Goal: Task Accomplishment & Management: Complete application form

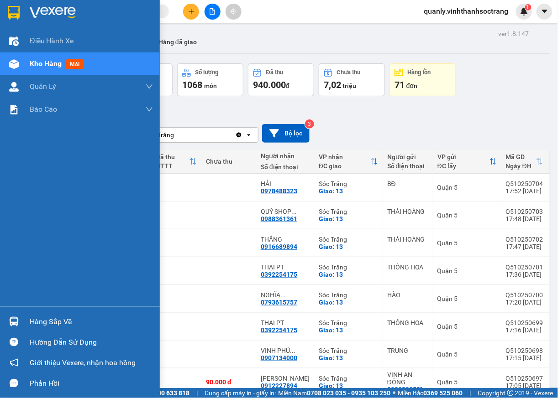
click at [48, 327] on div "Hàng sắp về" at bounding box center [91, 322] width 123 height 14
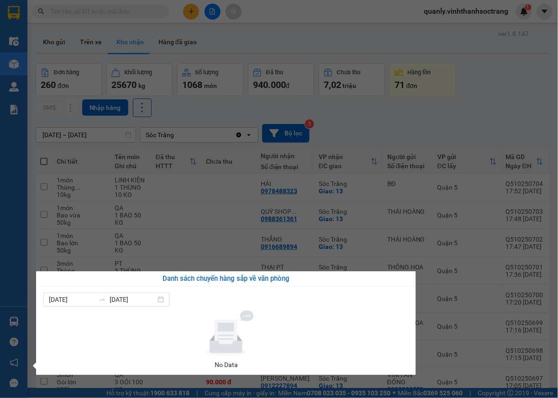
click at [13, 168] on div "Điều hành xe Kho hàng mới Quản Lý Quản lý chuyến Quản lý khách hàng Quản lý khá…" at bounding box center [13, 199] width 27 height 398
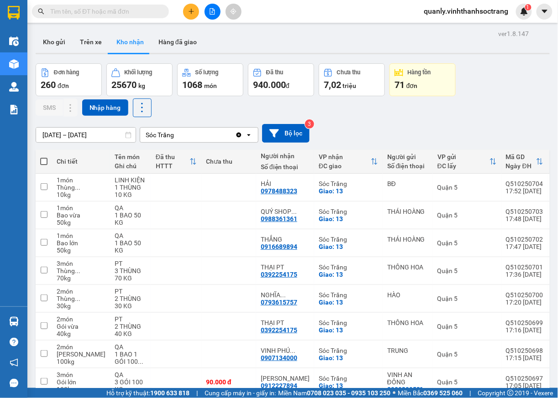
click at [451, 8] on span "quanly.vinhthanhsoctrang" at bounding box center [466, 10] width 99 height 11
click at [439, 28] on span "Đăng xuất" at bounding box center [470, 28] width 80 height 10
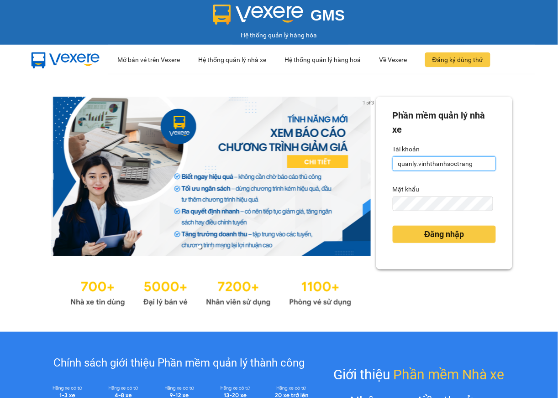
click at [392, 163] on input "quanly.vinhthanhsoctrang" at bounding box center [443, 164] width 103 height 15
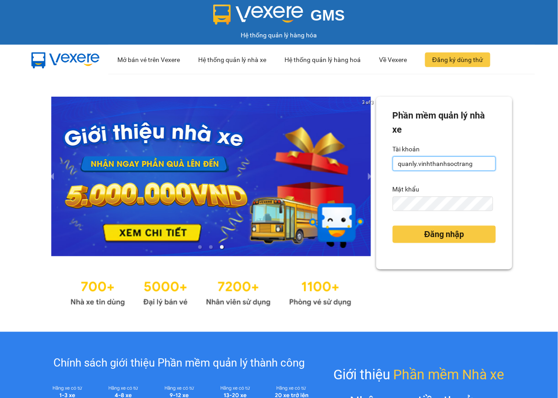
type input "ngoc.vinhthanhsoctrang"
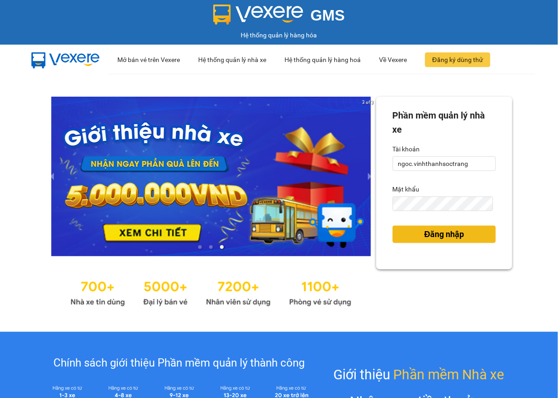
click at [455, 240] on span "Đăng nhập" at bounding box center [444, 234] width 40 height 13
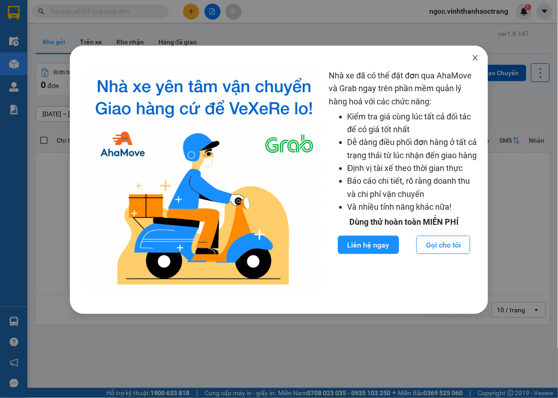
click at [475, 61] on icon "close" at bounding box center [474, 57] width 7 height 7
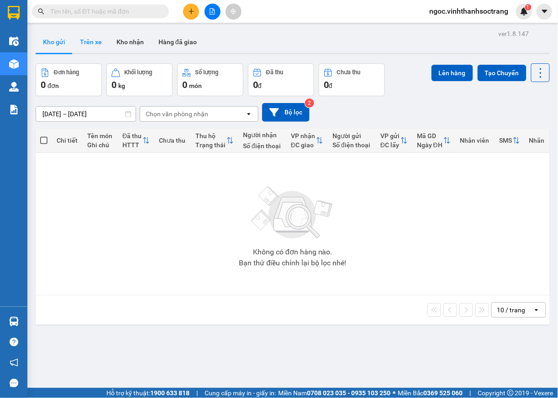
click at [99, 40] on button "Trên xe" at bounding box center [91, 42] width 37 height 22
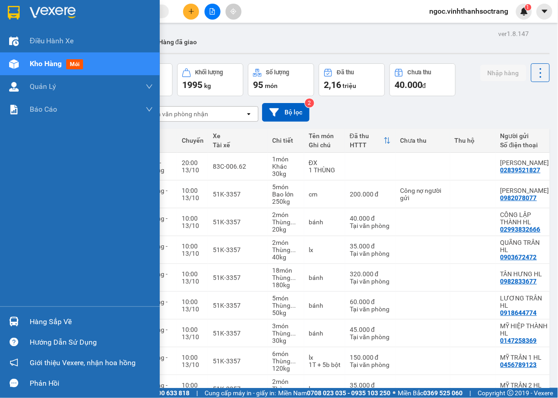
click at [45, 328] on div "Hàng sắp về" at bounding box center [91, 322] width 123 height 14
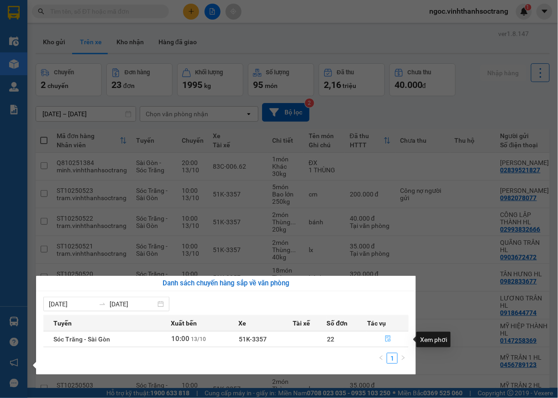
click at [389, 341] on icon "file-done" at bounding box center [388, 339] width 6 height 6
click at [389, 341] on main "ver 1.8.147 Kho gửi Trên xe Kho nhận Hàng đã giao Chuyến 2 chuyến Đơn hàng 23 đ…" at bounding box center [279, 194] width 558 height 388
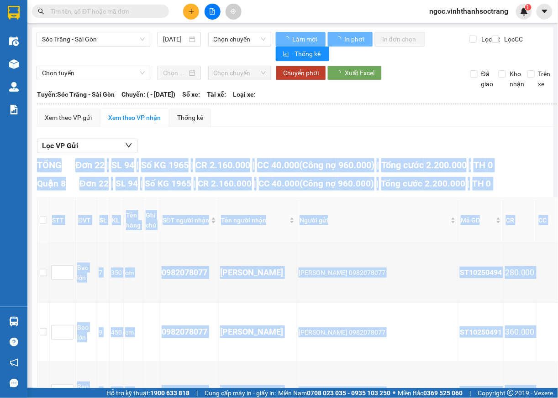
type input "13/10/2025"
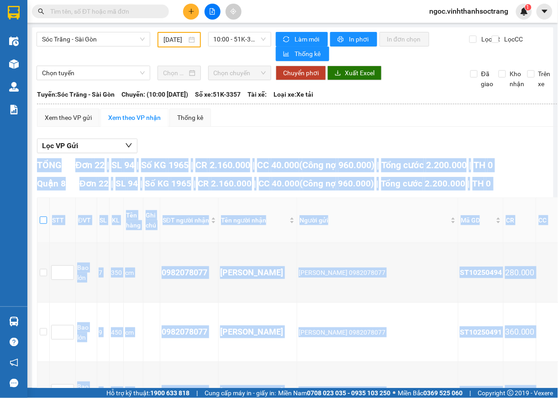
click at [46, 222] on input "checkbox" at bounding box center [43, 220] width 7 height 7
checkbox input "true"
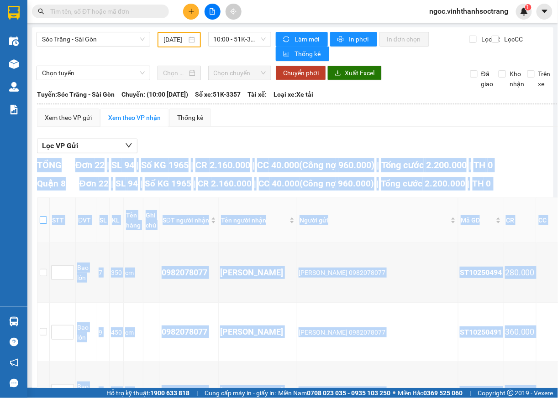
checkbox input "true"
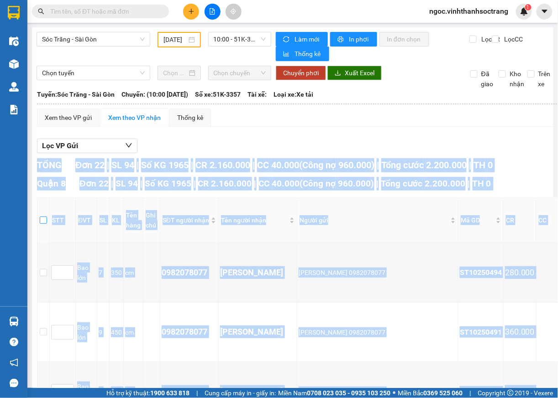
checkbox input "true"
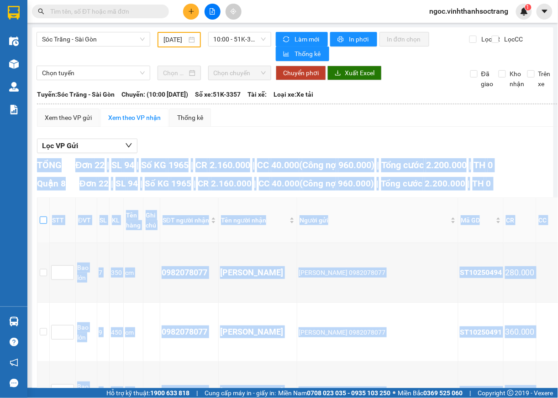
checkbox input "true"
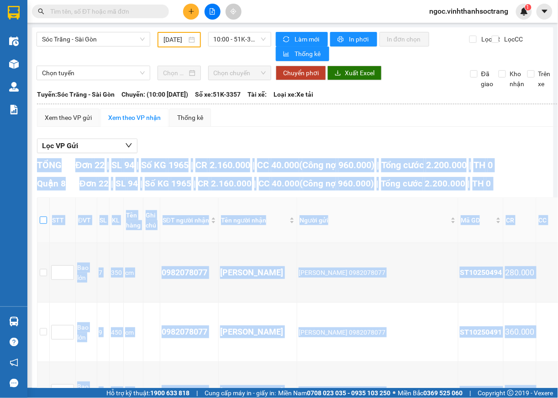
checkbox input "true"
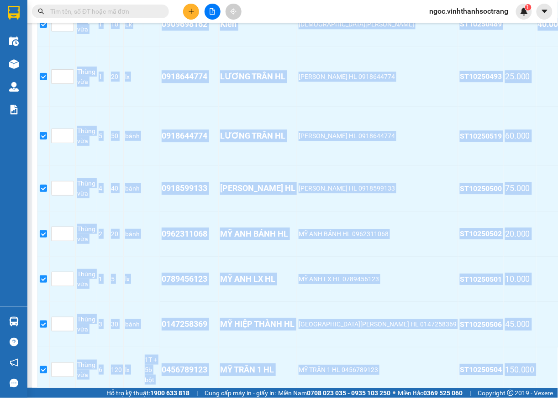
scroll to position [1140, 0]
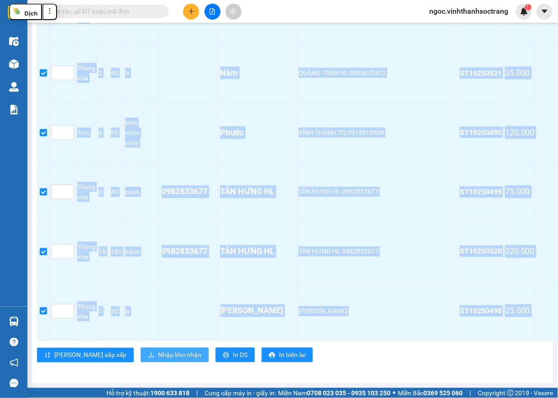
click at [158, 350] on span "Nhập kho nhận" at bounding box center [179, 355] width 43 height 10
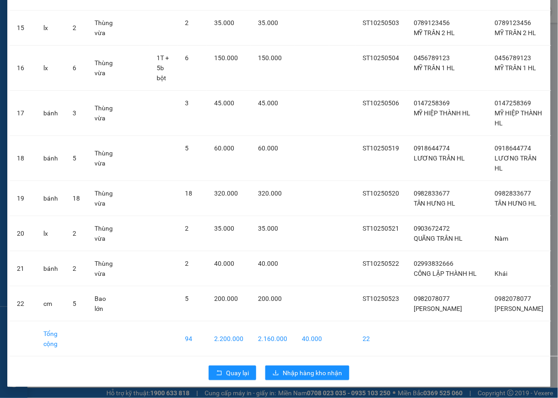
scroll to position [702, 0]
click at [305, 371] on span "Nhập hàng kho nhận" at bounding box center [311, 373] width 59 height 10
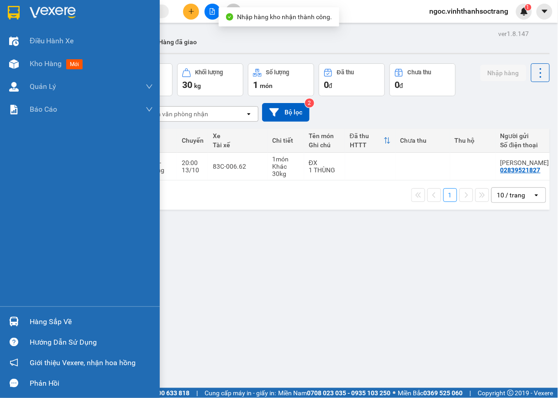
click at [8, 175] on div "Điều hành xe Kho hàng mới Quản Lý Quản lý chuyến Quản lý khách hàng Quản lý khá…" at bounding box center [80, 168] width 160 height 277
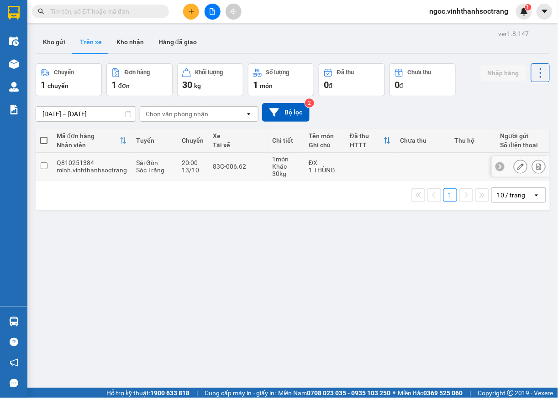
click at [514, 172] on button at bounding box center [520, 167] width 13 height 16
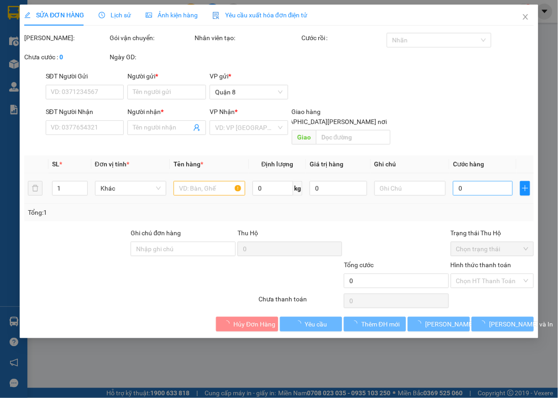
type input "02839521827"
type input "PHƯỚC VINH"
type input "02993812055"
type input "TUỔI NGỌC"
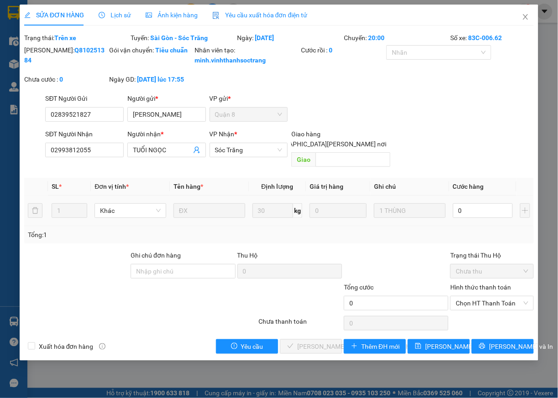
click at [262, 143] on span at bounding box center [258, 144] width 7 height 7
click at [261, 143] on input "[GEOGRAPHIC_DATA] tận nơi" at bounding box center [258, 144] width 6 height 6
checkbox input "true"
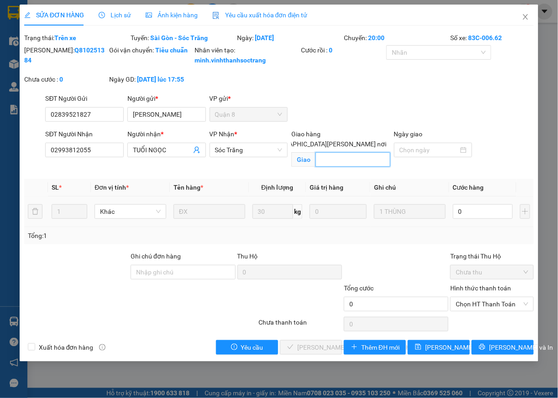
click at [352, 161] on input "text" at bounding box center [352, 159] width 75 height 15
type input "13"
drag, startPoint x: 437, startPoint y: 359, endPoint x: 442, endPoint y: 359, distance: 5.0
click at [438, 353] on span "[PERSON_NAME] thay đổi" at bounding box center [454, 348] width 59 height 10
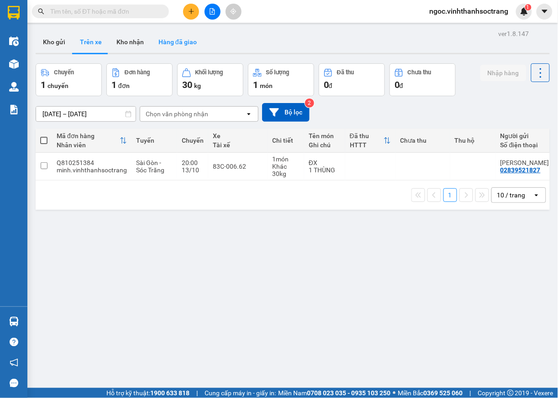
drag, startPoint x: 144, startPoint y: 41, endPoint x: 150, endPoint y: 48, distance: 9.1
click at [143, 41] on button "Kho nhận" at bounding box center [130, 42] width 42 height 22
type input "[DATE] – [DATE]"
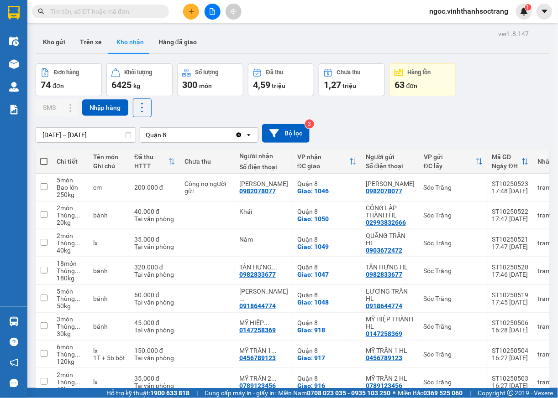
click at [148, 11] on input "text" at bounding box center [104, 11] width 108 height 10
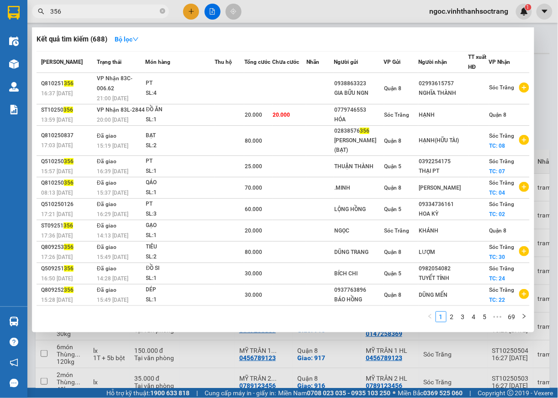
click at [50, 10] on input "356" at bounding box center [104, 11] width 108 height 10
type input "0356"
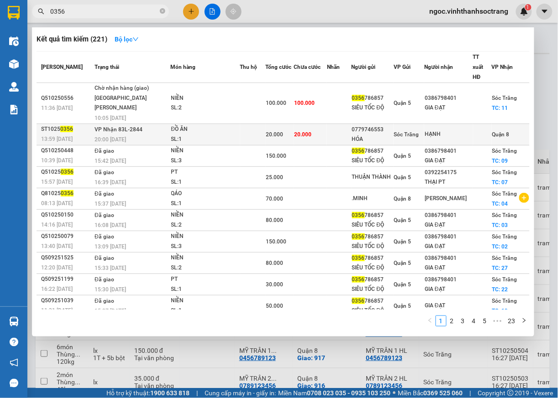
click at [507, 124] on td "Quận 8" at bounding box center [510, 134] width 38 height 21
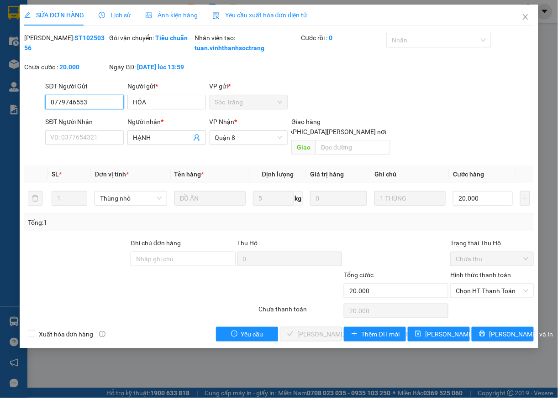
type input "0779746553"
type input "HÓA"
type input "HẠNH"
type input "20.000"
drag, startPoint x: 502, startPoint y: 293, endPoint x: 499, endPoint y: 300, distance: 8.0
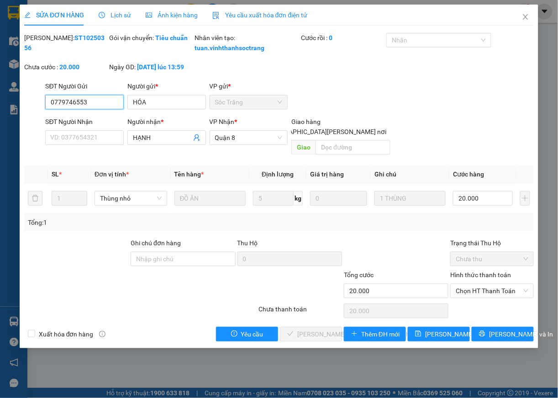
click at [502, 294] on span "Chọn HT Thanh Toán" at bounding box center [491, 291] width 73 height 14
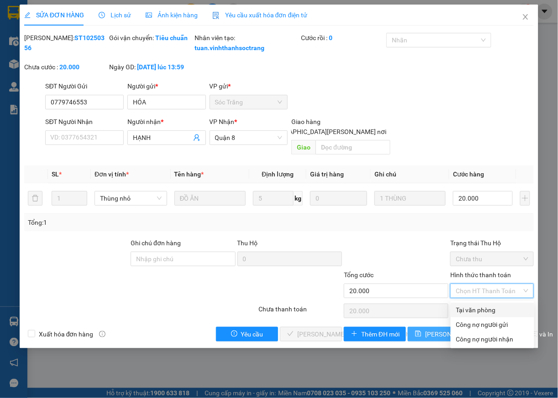
drag, startPoint x: 491, startPoint y: 312, endPoint x: 417, endPoint y: 328, distance: 75.5
click at [490, 312] on div "Tại văn phòng" at bounding box center [492, 310] width 73 height 10
type input "0"
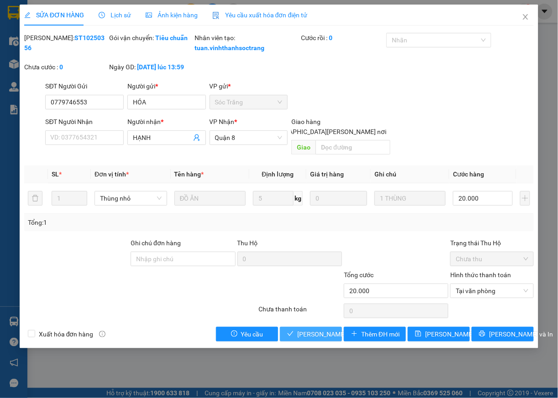
click at [308, 337] on span "[PERSON_NAME] và Giao hàng" at bounding box center [358, 334] width 123 height 10
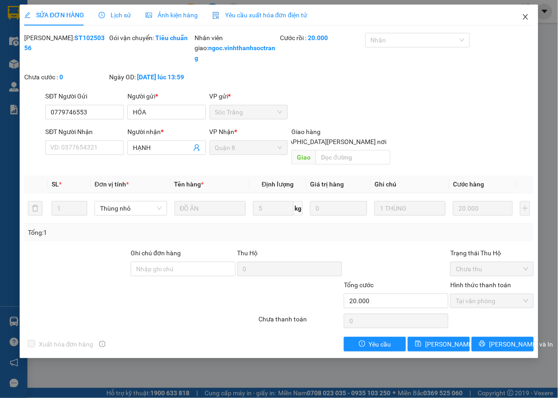
click at [527, 22] on span "Close" at bounding box center [525, 18] width 26 height 26
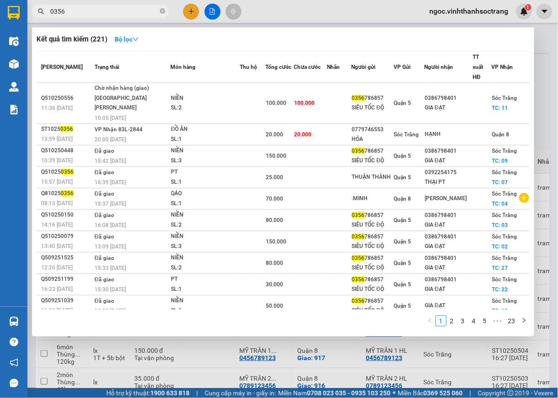
click at [156, 12] on input "0356" at bounding box center [104, 11] width 108 height 10
click at [162, 13] on icon "close-circle" at bounding box center [162, 10] width 5 height 5
type input "410"
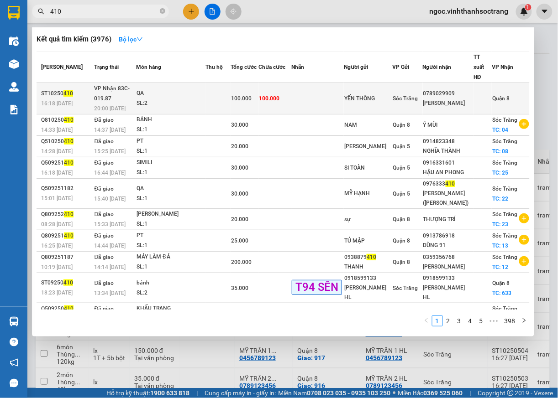
click at [497, 95] on span "Quận 8" at bounding box center [500, 98] width 17 height 6
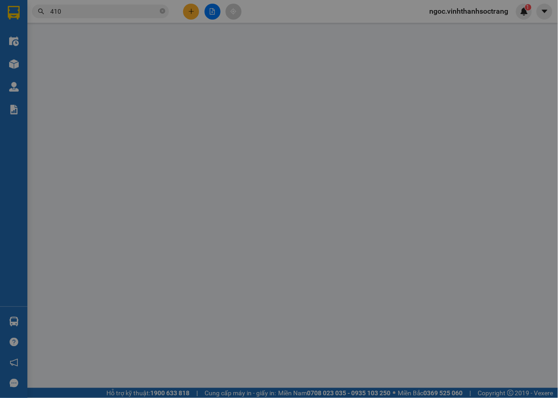
type input "YẾN THÔNG"
type input "0789029909"
type input "CHINH HUYỀN"
type input "100.000"
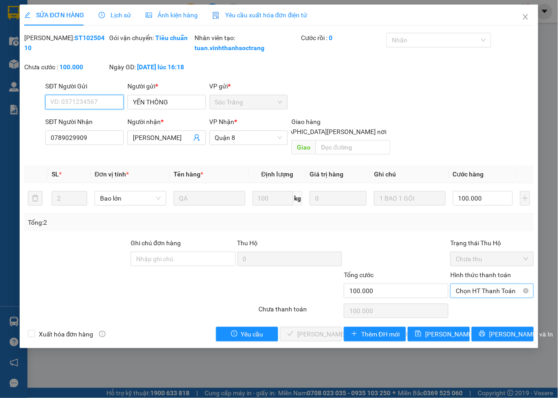
click at [486, 291] on span "Chọn HT Thanh Toán" at bounding box center [491, 291] width 73 height 14
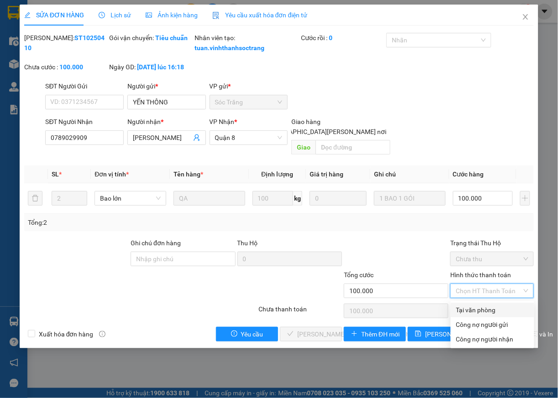
click at [474, 315] on div "Tại văn phòng" at bounding box center [492, 310] width 73 height 10
type input "0"
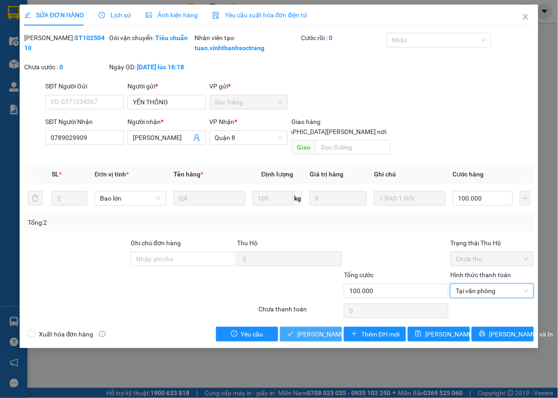
click at [320, 329] on button "[PERSON_NAME] và Giao hàng" at bounding box center [311, 334] width 62 height 15
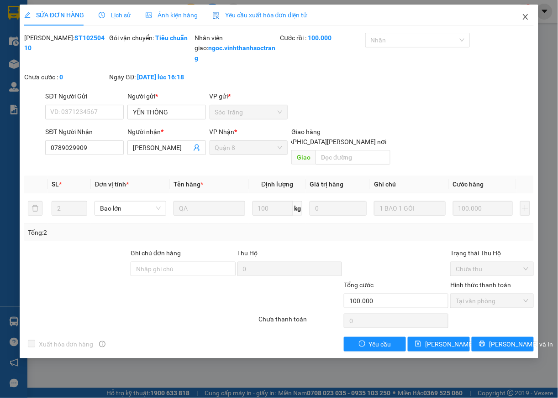
click at [522, 14] on icon "close" at bounding box center [525, 16] width 7 height 7
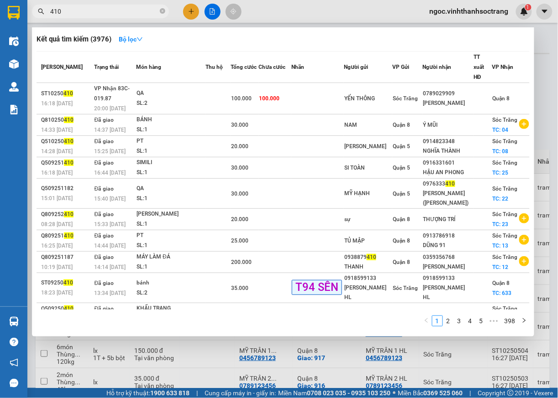
click at [125, 6] on input "410" at bounding box center [104, 11] width 108 height 10
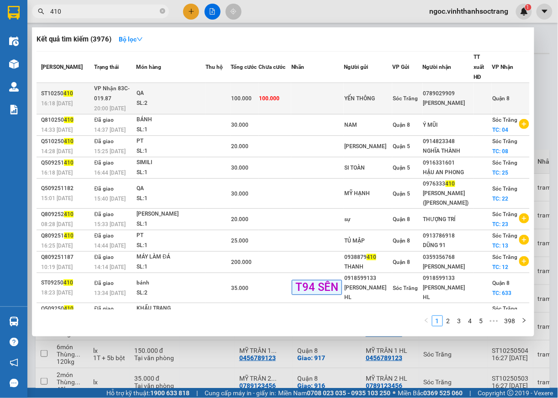
click at [498, 95] on span "Quận 8" at bounding box center [500, 98] width 17 height 6
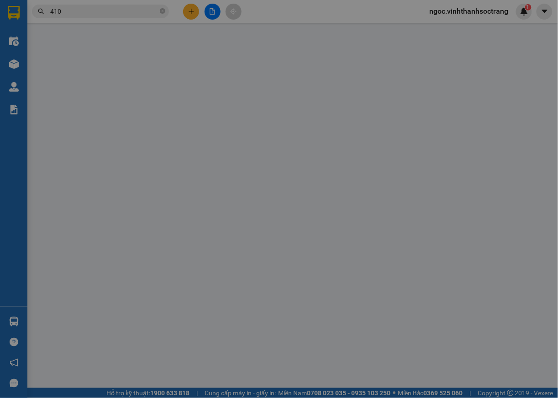
type input "YẾN THÔNG"
type input "0789029909"
type input "CHINH HUYỀN"
type input "100.000"
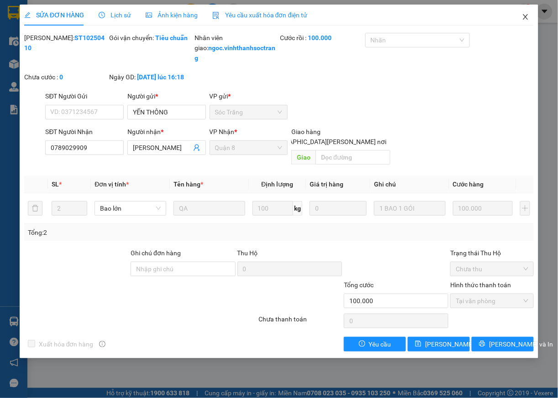
click at [525, 17] on icon "close" at bounding box center [525, 16] width 7 height 7
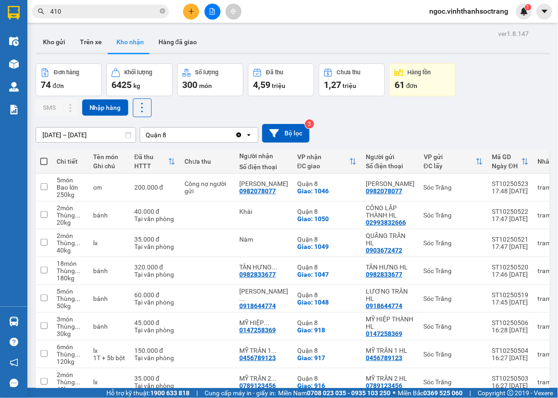
click at [104, 6] on input "410" at bounding box center [104, 11] width 108 height 10
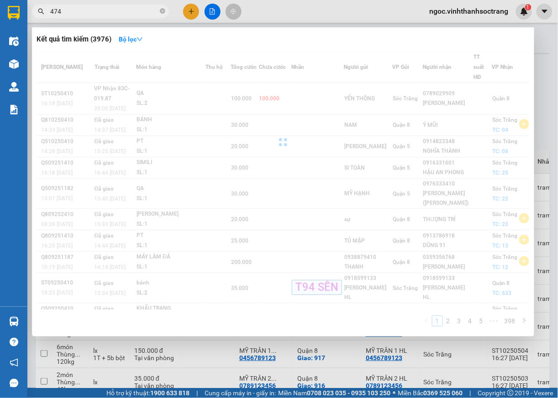
type input "474"
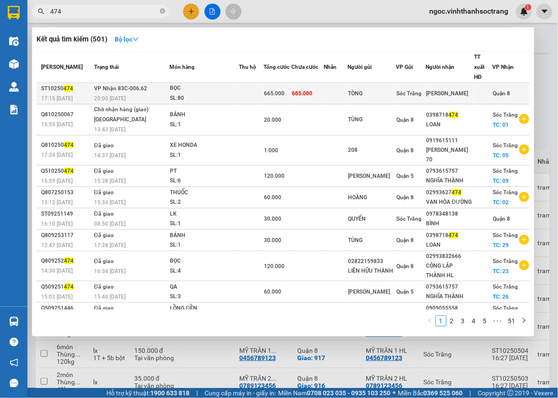
click at [497, 91] on span "Quận 8" at bounding box center [500, 93] width 17 height 6
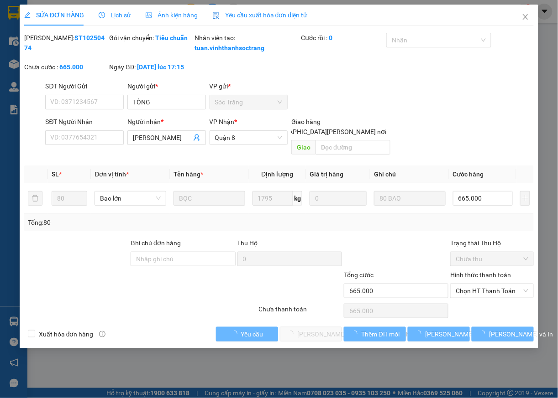
type input "TÒNG"
type input "QUANG MINH"
type input "665.000"
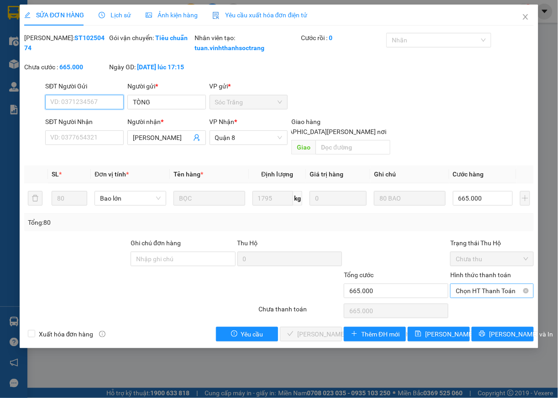
click at [488, 291] on span "Chọn HT Thanh Toán" at bounding box center [491, 291] width 73 height 14
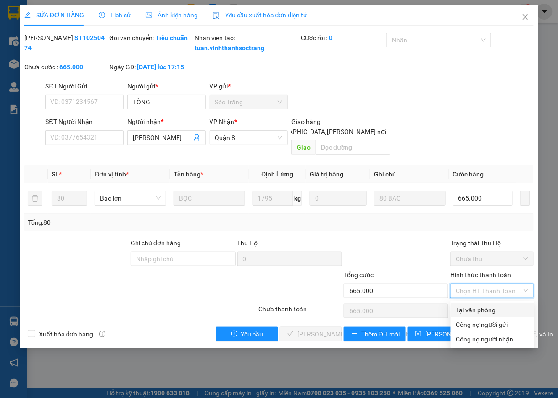
click at [477, 305] on div "Tại văn phòng" at bounding box center [492, 310] width 73 height 10
type input "0"
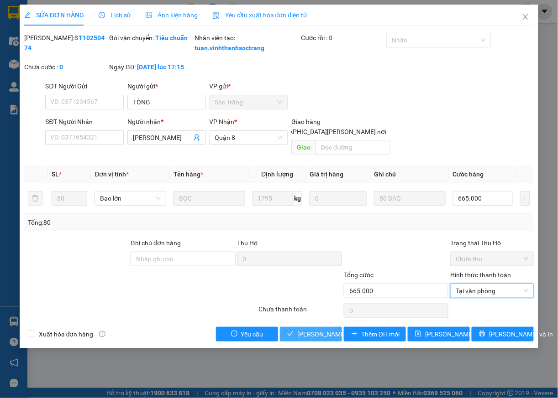
click at [308, 330] on span "[PERSON_NAME] và Giao hàng" at bounding box center [358, 334] width 123 height 10
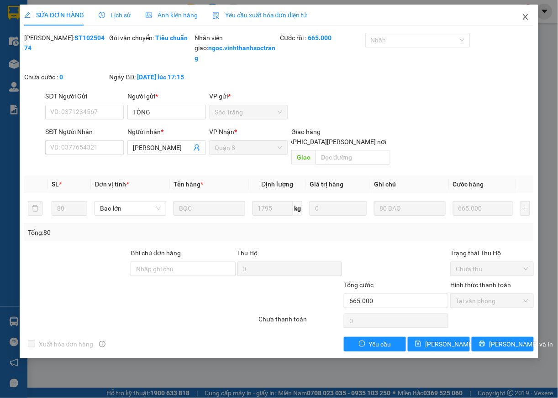
drag, startPoint x: 525, startPoint y: 19, endPoint x: 515, endPoint y: 19, distance: 10.0
click at [524, 19] on icon "close" at bounding box center [525, 16] width 7 height 7
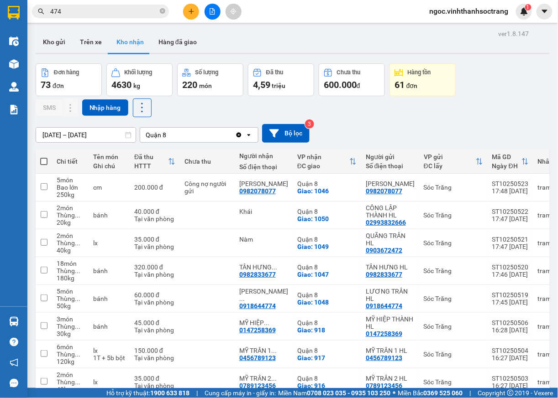
click at [112, 13] on input "474" at bounding box center [104, 11] width 108 height 10
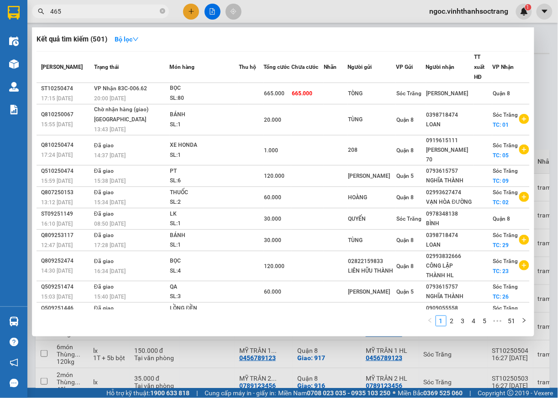
type input "465"
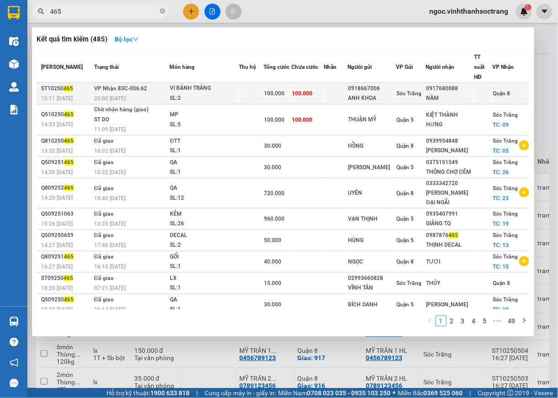
click at [505, 97] on td "Quận 8" at bounding box center [510, 93] width 37 height 21
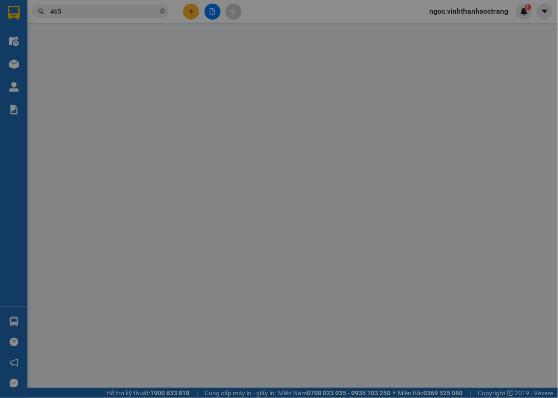
type input "0918667006"
type input "ANH KHOA"
type input "0917680088"
type input "NÀM"
type input "100.000"
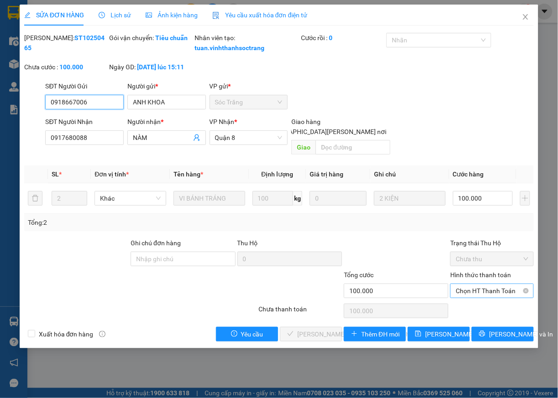
drag, startPoint x: 486, startPoint y: 291, endPoint x: 476, endPoint y: 296, distance: 11.0
click at [486, 292] on span "Chọn HT Thanh Toán" at bounding box center [491, 291] width 73 height 14
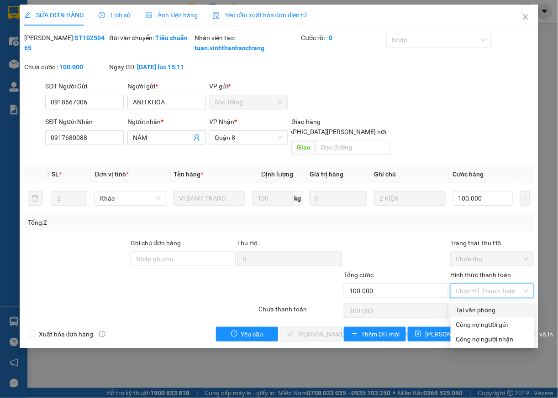
click at [463, 309] on div "Tại văn phòng" at bounding box center [492, 310] width 73 height 10
type input "0"
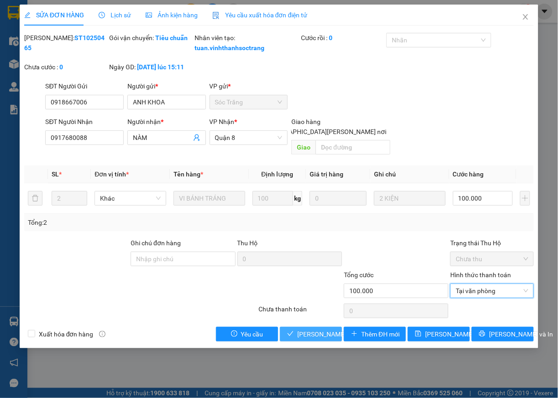
click at [324, 338] on span "[PERSON_NAME] và Giao hàng" at bounding box center [358, 334] width 123 height 10
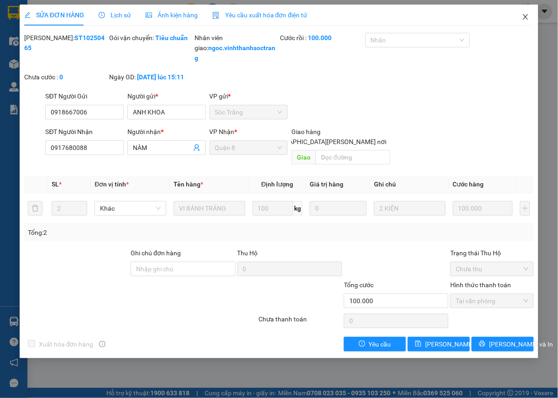
click at [524, 19] on icon "close" at bounding box center [525, 16] width 7 height 7
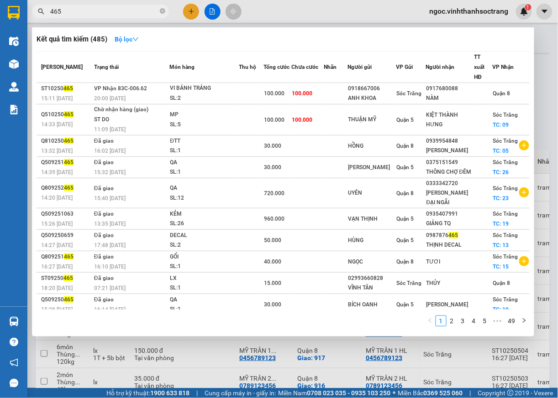
click at [95, 10] on input "465" at bounding box center [104, 11] width 108 height 10
type input "454"
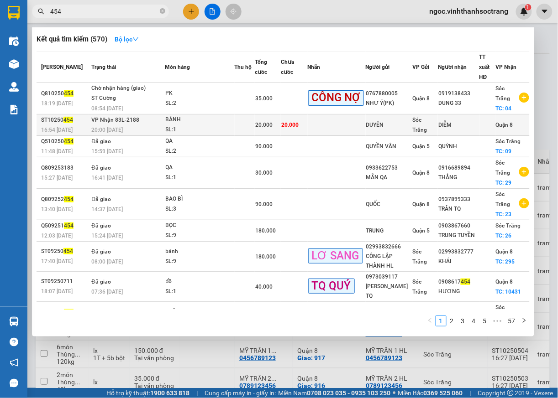
click at [504, 122] on span "Quận 8" at bounding box center [504, 125] width 17 height 6
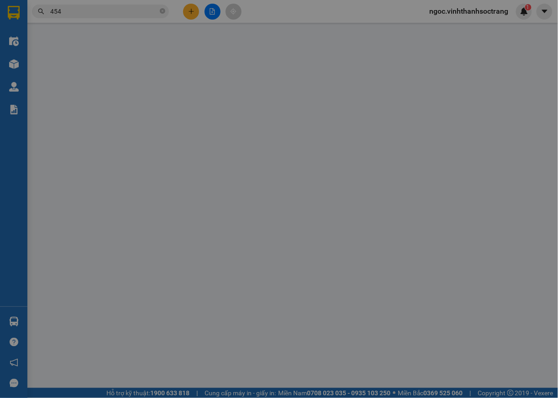
type input "DUYÊN"
type input "DIỄM"
type input "20.000"
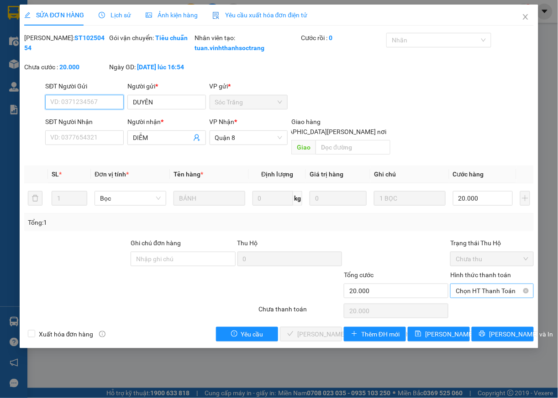
click at [469, 292] on span "Chọn HT Thanh Toán" at bounding box center [491, 291] width 73 height 14
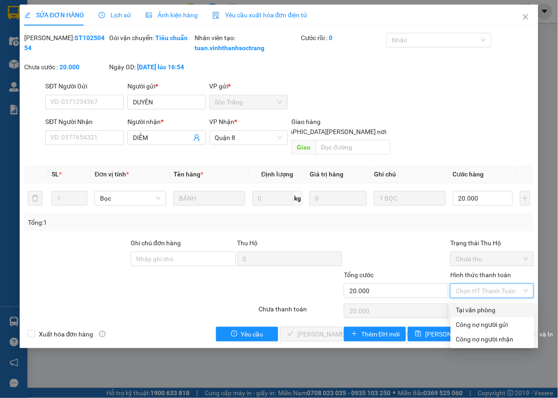
click at [462, 309] on div "Tại văn phòng" at bounding box center [492, 310] width 73 height 10
type input "0"
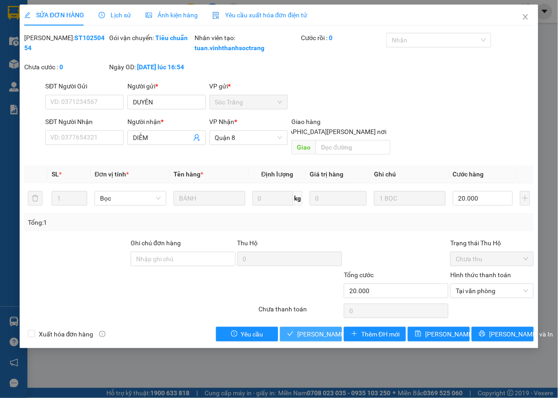
click at [313, 338] on span "[PERSON_NAME] và Giao hàng" at bounding box center [358, 334] width 123 height 10
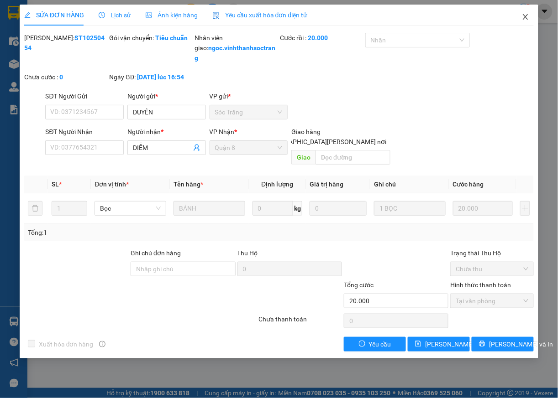
click at [522, 16] on icon "close" at bounding box center [525, 16] width 7 height 7
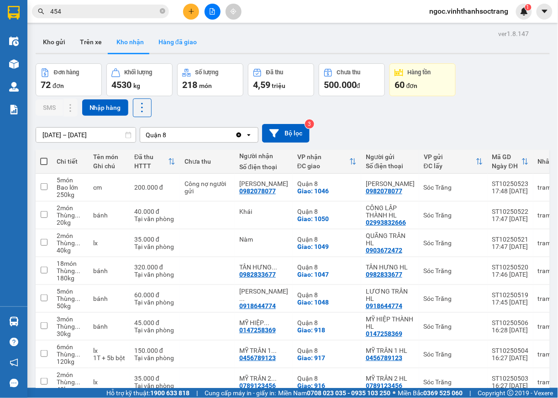
click at [182, 43] on button "Hàng đã giao" at bounding box center [177, 42] width 53 height 22
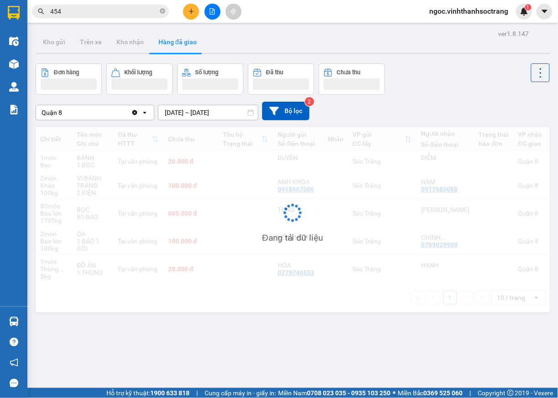
click at [134, 114] on icon "Clear value" at bounding box center [134, 112] width 7 height 7
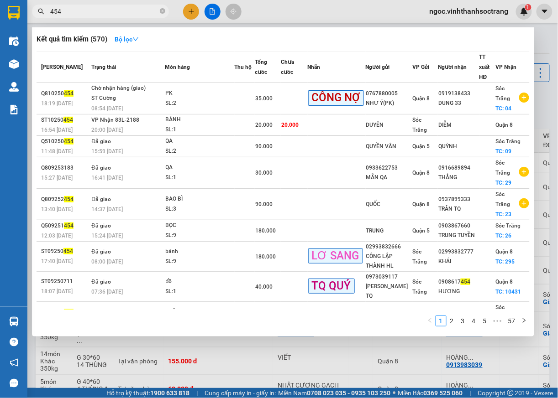
click at [163, 12] on icon "close-circle" at bounding box center [162, 10] width 5 height 5
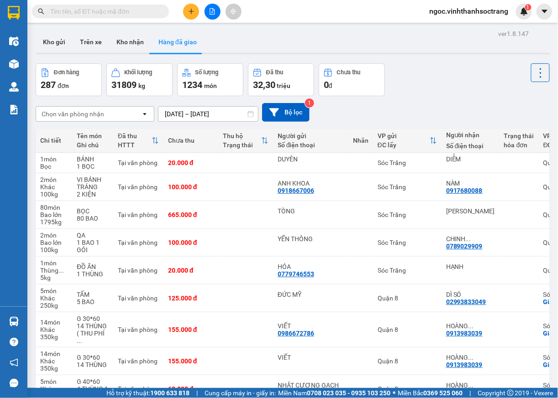
click at [146, 15] on input "text" at bounding box center [104, 11] width 108 height 10
click at [298, 112] on button "Bộ lọc" at bounding box center [285, 112] width 47 height 19
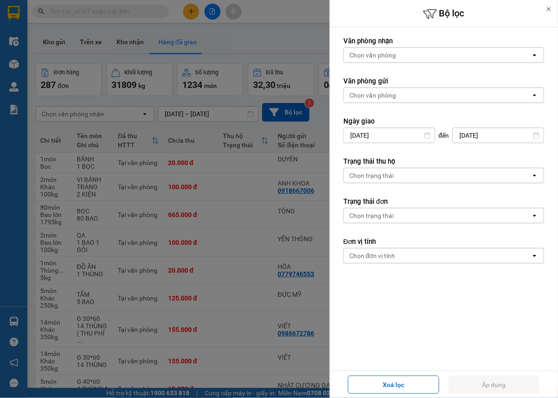
click at [411, 137] on input "12/10/2025" at bounding box center [389, 135] width 91 height 15
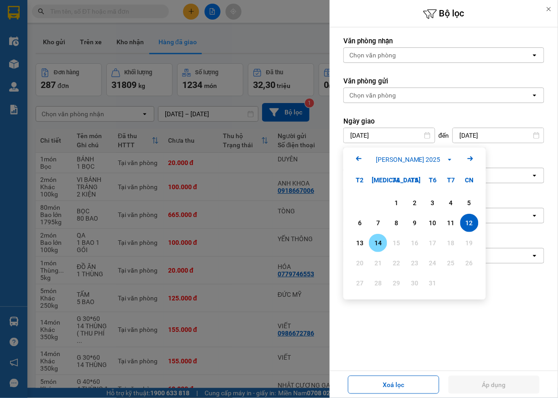
click at [376, 243] on div "14" at bounding box center [377, 243] width 13 height 11
type input "[DATE]"
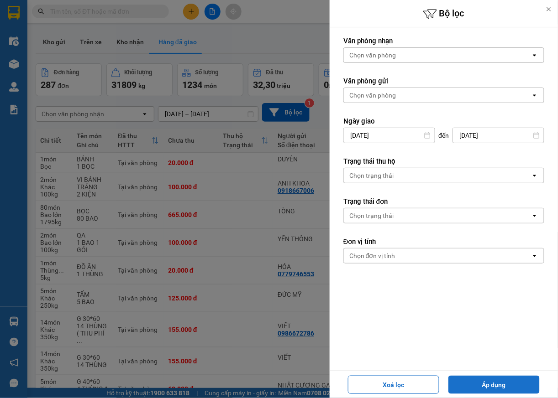
click at [521, 388] on button "Áp dụng" at bounding box center [493, 385] width 91 height 18
type input "14/10/2025 – 14/10/2025"
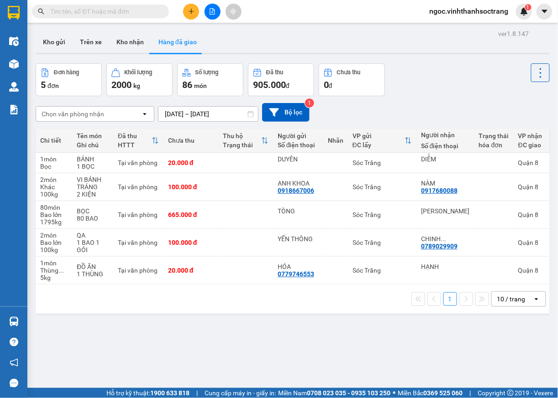
click at [229, 349] on div "ver 1.8.147 Kho gửi Trên xe Kho nhận Hàng đã giao Đơn hàng 5 đơn Khối lượng 200…" at bounding box center [292, 226] width 521 height 398
click at [126, 42] on button "Kho nhận" at bounding box center [130, 42] width 42 height 22
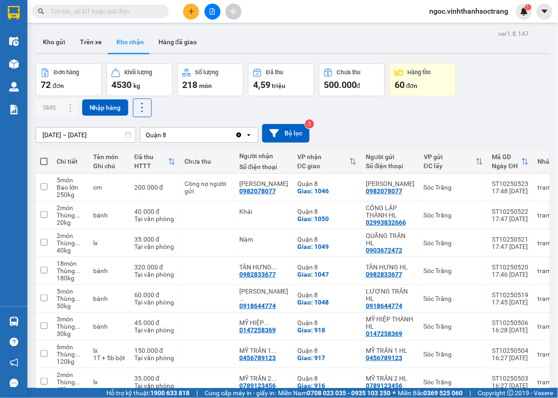
scroll to position [107, 0]
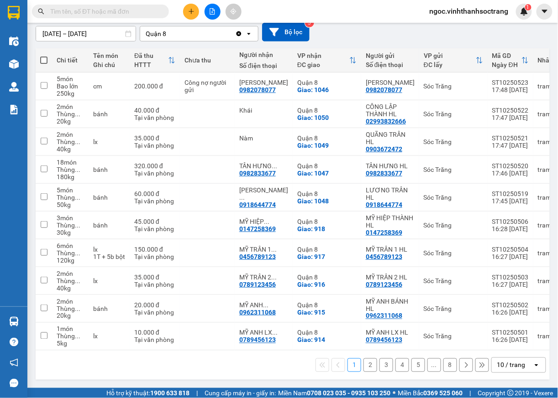
click at [532, 371] on div "open" at bounding box center [538, 365] width 13 height 15
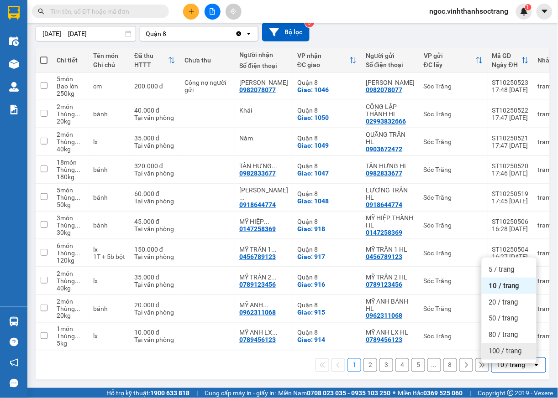
click at [524, 349] on div "100 / trang" at bounding box center [508, 352] width 55 height 16
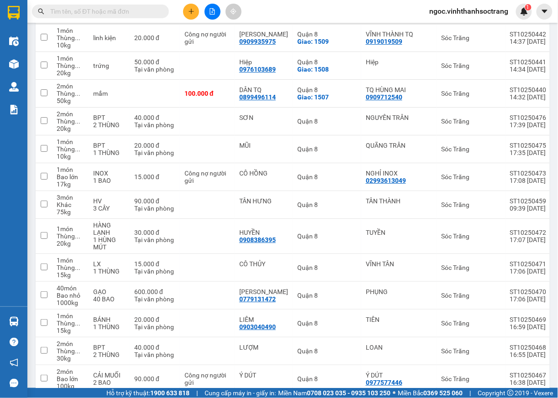
scroll to position [1592, 0]
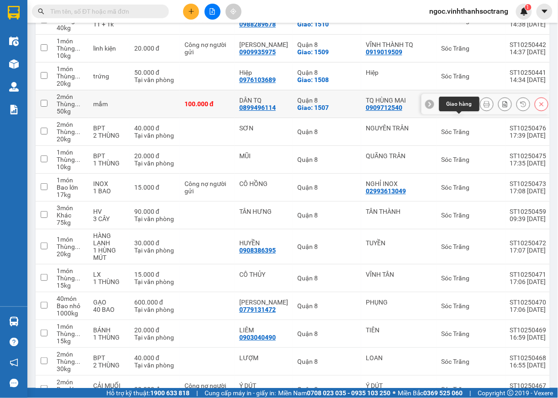
click at [466, 107] on icon at bounding box center [468, 103] width 5 height 5
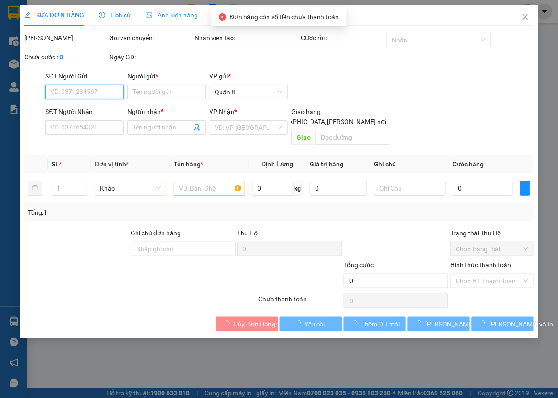
type input "0909712540"
type input "TQ HÙNG MAI"
type input "0899496114"
type input "DÂN TQ"
checkbox input "true"
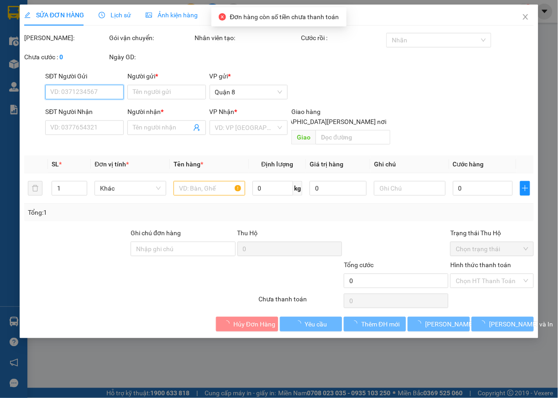
type input "1507"
type input "100.000"
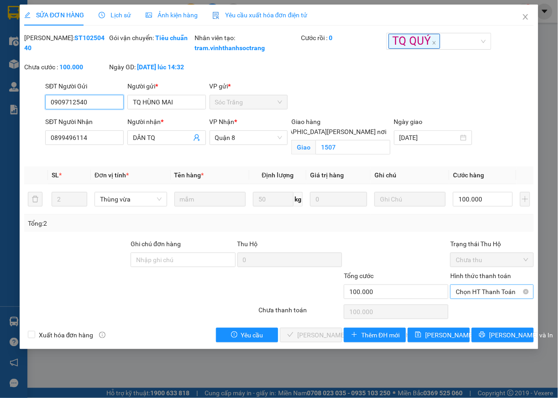
click at [475, 299] on span "Chọn HT Thanh Toán" at bounding box center [491, 292] width 73 height 14
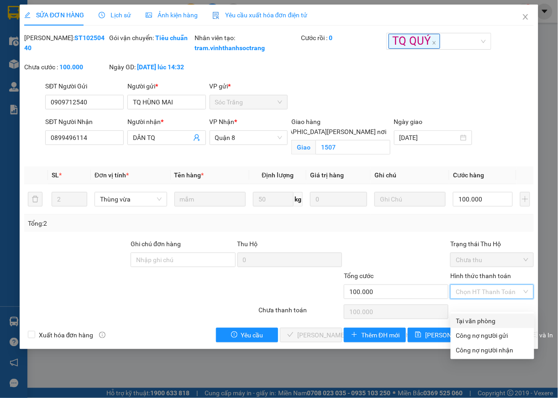
click at [475, 324] on div "Tại văn phòng" at bounding box center [492, 321] width 73 height 10
type input "0"
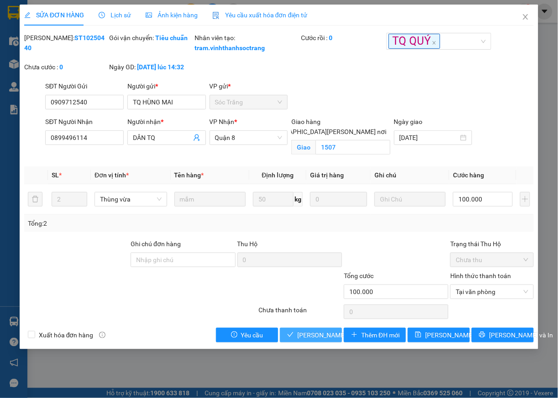
click at [317, 340] on span "[PERSON_NAME] và Giao hàng" at bounding box center [358, 335] width 123 height 10
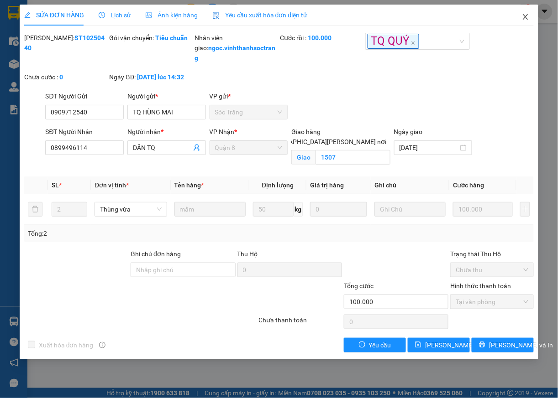
click at [524, 17] on icon "close" at bounding box center [525, 16] width 7 height 7
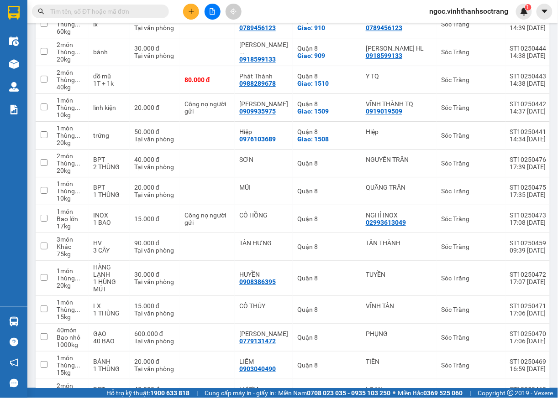
scroll to position [1530, 0]
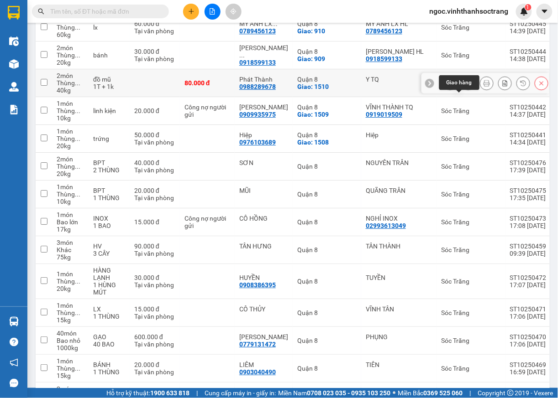
click at [466, 86] on icon at bounding box center [468, 82] width 5 height 5
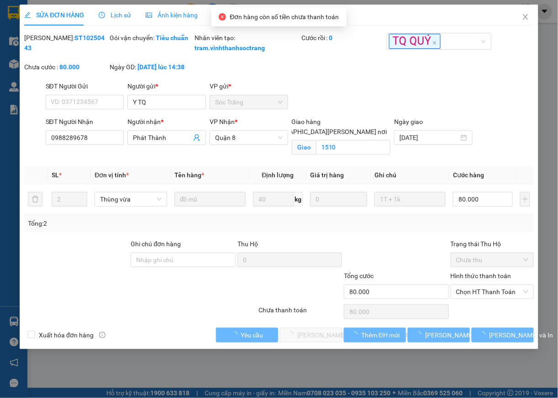
type input "Y TQ"
type input "0988289678"
type input "Phát Thành"
checkbox input "true"
type input "1510"
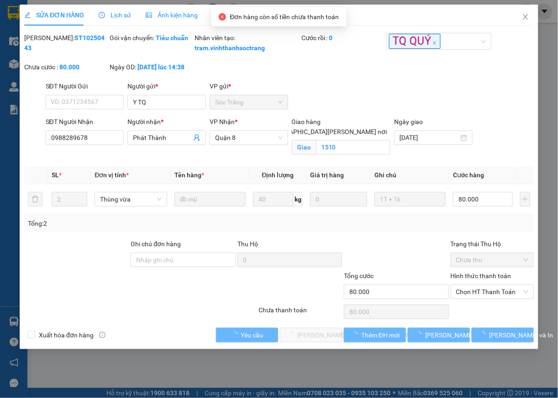
type input "80.000"
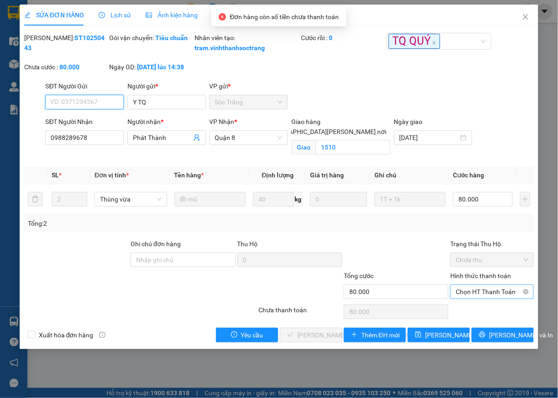
click at [485, 299] on span "Chọn HT Thanh Toán" at bounding box center [491, 292] width 73 height 14
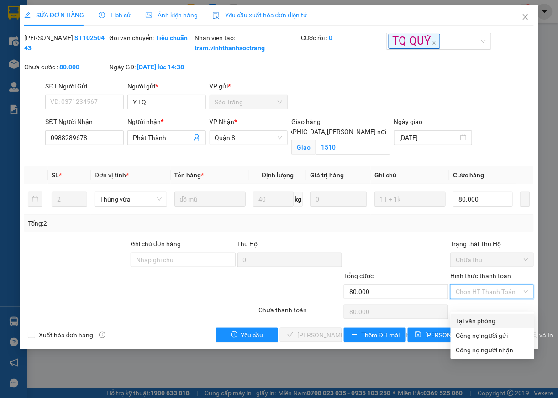
click at [456, 323] on div "Tại văn phòng" at bounding box center [492, 321] width 73 height 10
type input "0"
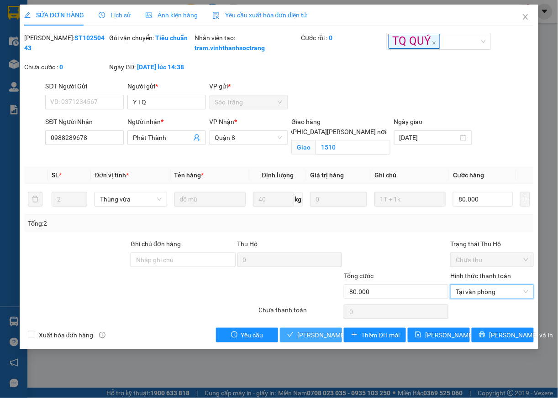
click at [326, 340] on span "[PERSON_NAME] và Giao hàng" at bounding box center [358, 335] width 123 height 10
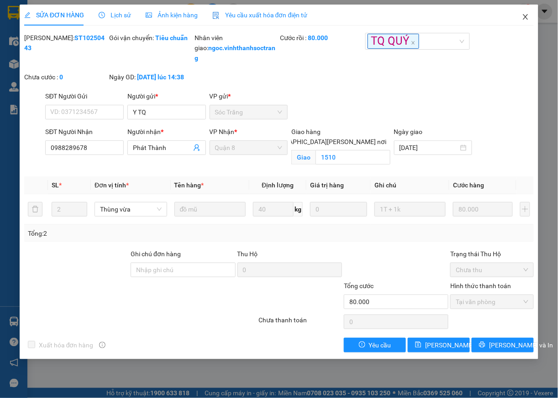
click at [522, 16] on icon "close" at bounding box center [525, 16] width 7 height 7
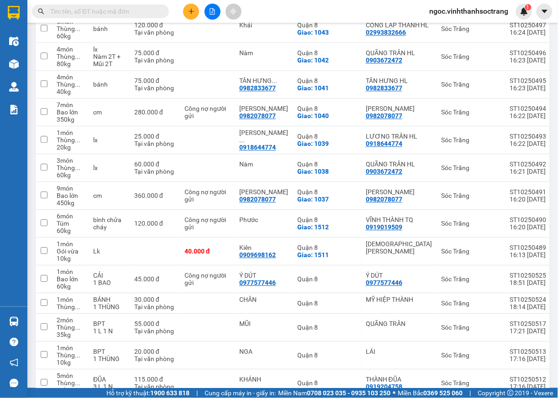
scroll to position [524, 0]
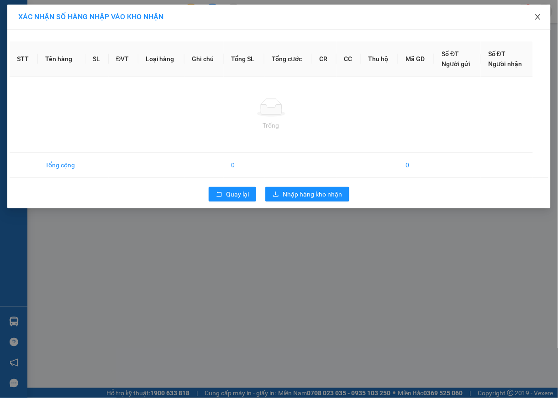
drag, startPoint x: 539, startPoint y: 13, endPoint x: 546, endPoint y: 0, distance: 14.7
click at [542, 8] on span "Close" at bounding box center [538, 18] width 26 height 26
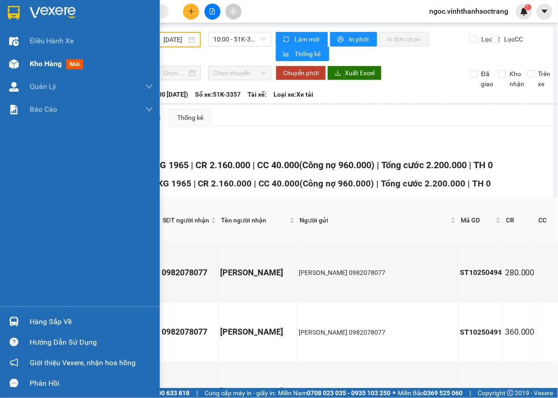
click at [45, 68] on span "Kho hàng" at bounding box center [46, 63] width 32 height 9
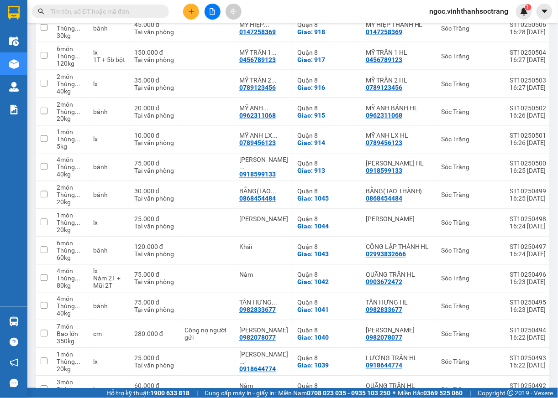
scroll to position [329, 0]
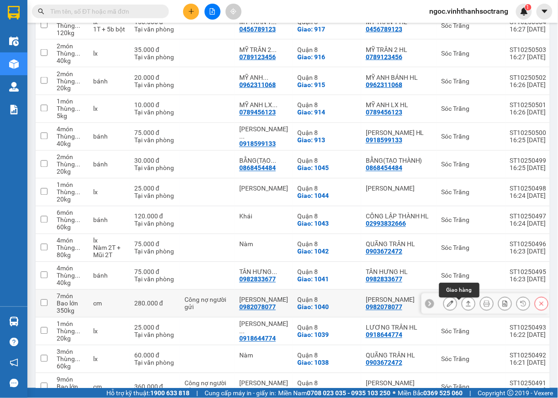
click at [465, 307] on icon at bounding box center [468, 304] width 6 height 6
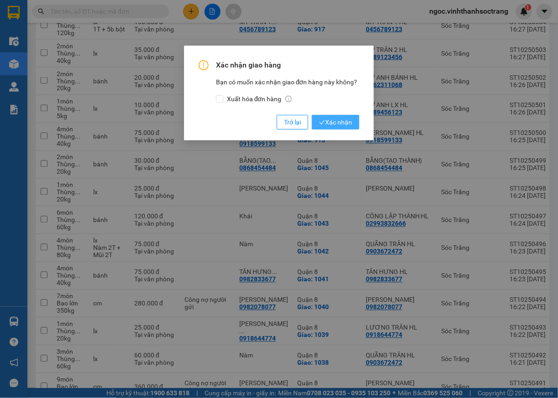
click at [346, 121] on span "Xác nhận" at bounding box center [335, 122] width 33 height 10
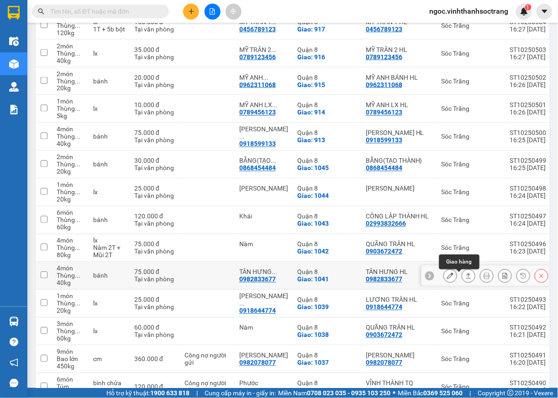
click at [462, 283] on button at bounding box center [468, 276] width 13 height 16
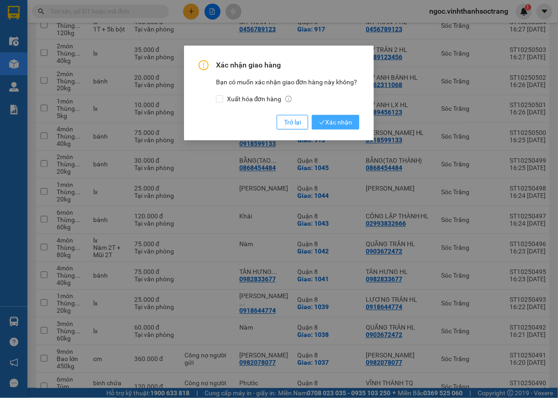
click at [336, 120] on span "Xác nhận" at bounding box center [335, 122] width 33 height 10
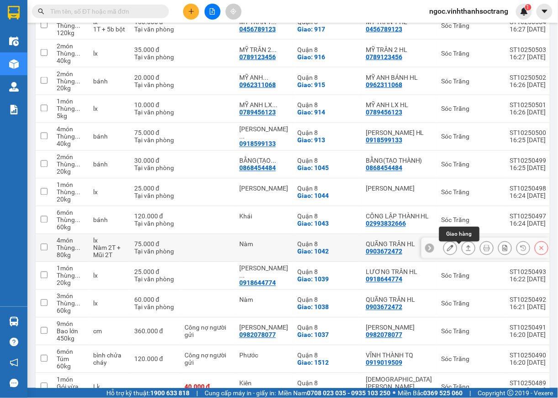
click at [465, 251] on icon at bounding box center [468, 248] width 6 height 6
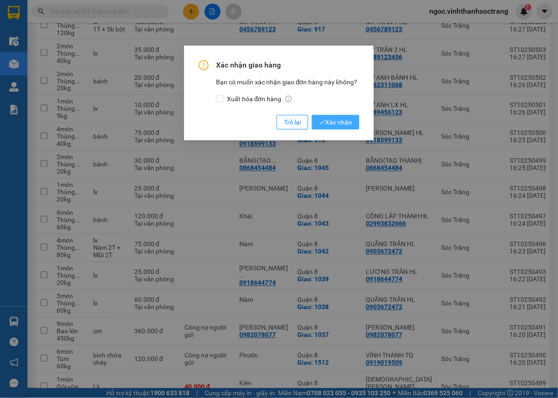
click at [338, 119] on span "Xác nhận" at bounding box center [335, 122] width 33 height 10
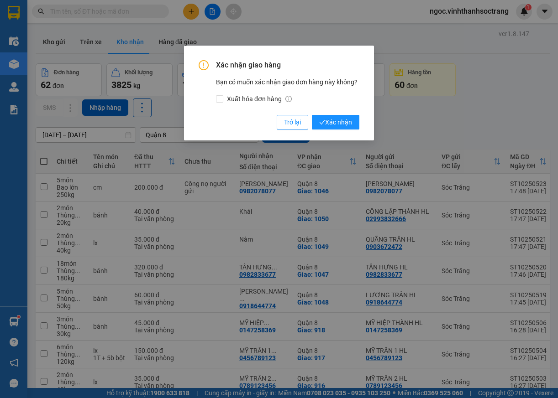
click at [349, 119] on span "Xác nhận" at bounding box center [335, 122] width 33 height 10
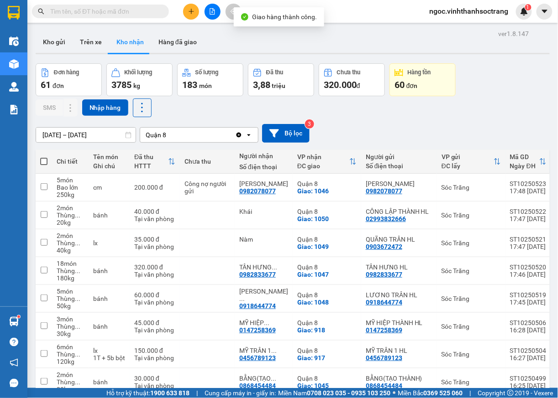
scroll to position [213, 0]
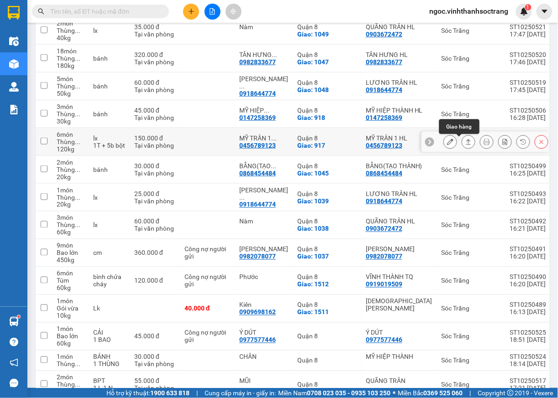
drag, startPoint x: 458, startPoint y: 141, endPoint x: 454, endPoint y: 143, distance: 4.9
click at [465, 142] on icon at bounding box center [468, 142] width 6 height 6
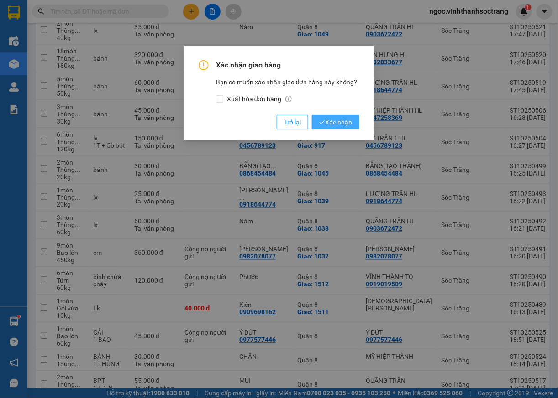
click at [329, 124] on span "Xác nhận" at bounding box center [335, 122] width 33 height 10
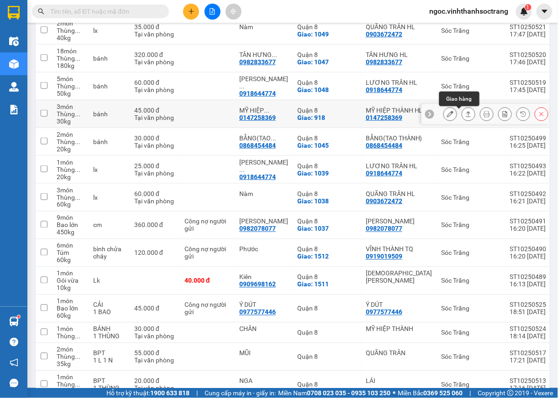
click at [465, 114] on icon at bounding box center [468, 114] width 6 height 6
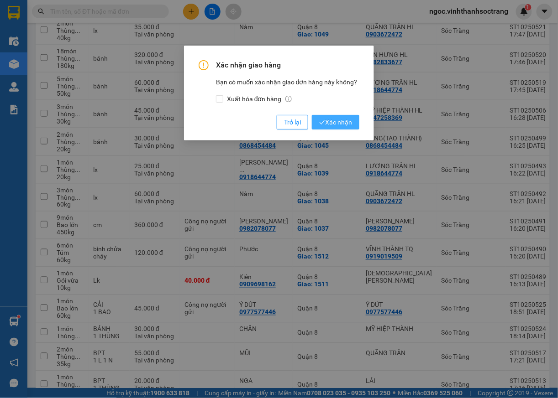
click at [332, 125] on span "Xác nhận" at bounding box center [335, 122] width 33 height 10
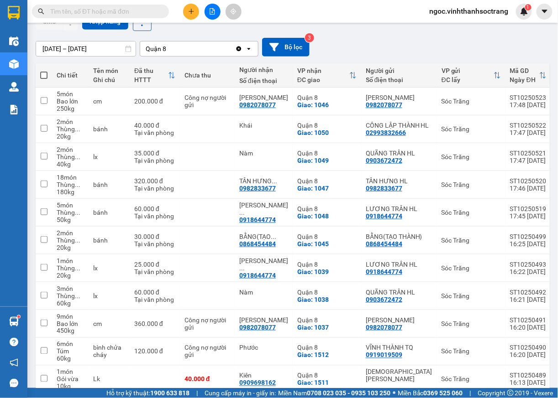
scroll to position [104, 0]
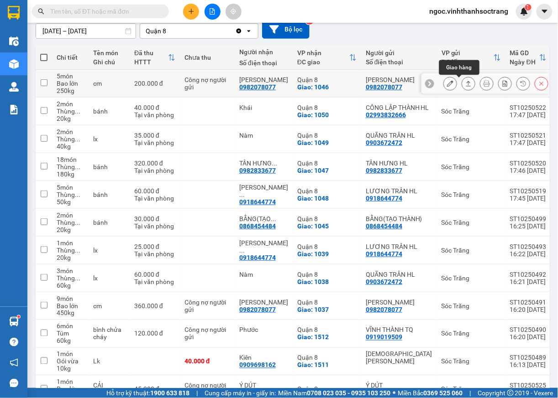
click at [465, 86] on icon at bounding box center [468, 83] width 6 height 6
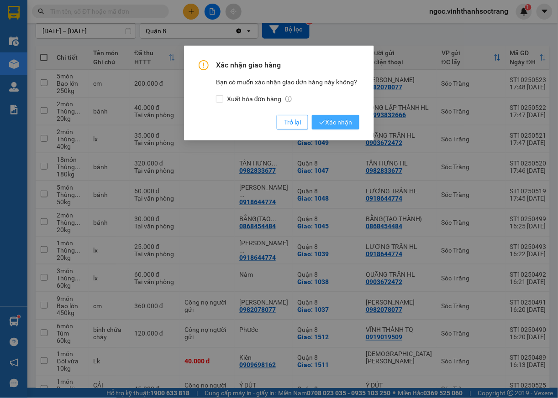
click at [348, 128] on button "Xác nhận" at bounding box center [335, 122] width 47 height 15
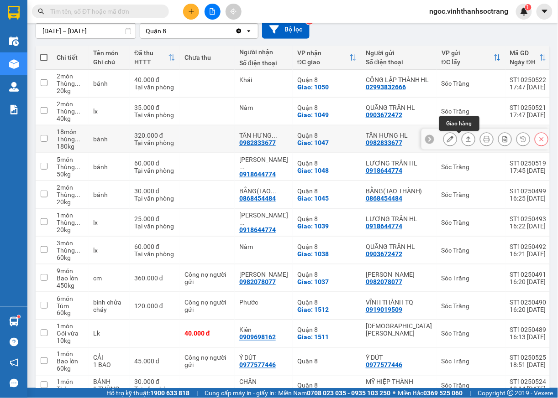
click at [465, 141] on icon at bounding box center [468, 139] width 6 height 6
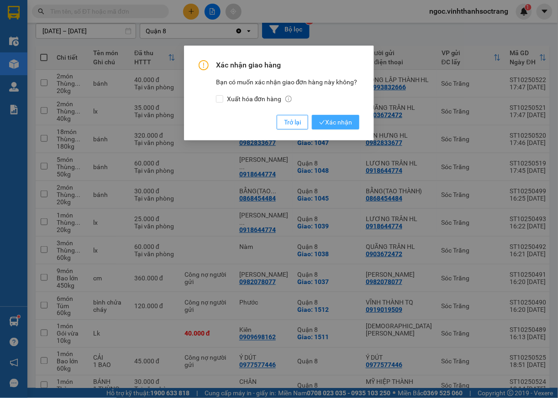
click at [335, 126] on span "Xác nhận" at bounding box center [335, 122] width 33 height 10
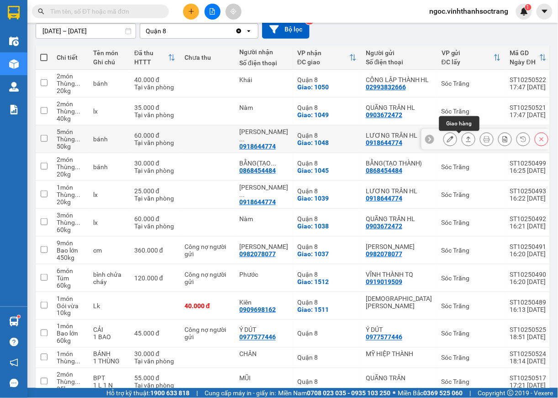
click at [465, 141] on icon at bounding box center [468, 139] width 6 height 6
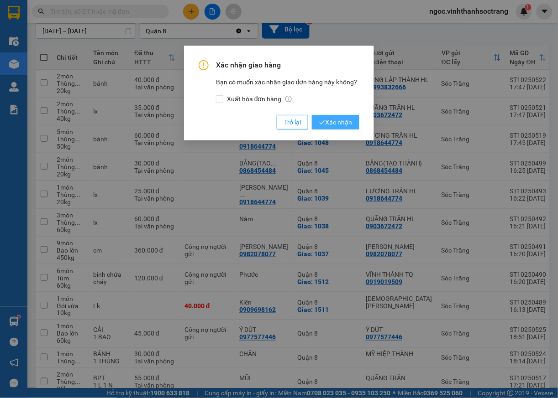
click at [350, 120] on span "Xác nhận" at bounding box center [335, 122] width 33 height 10
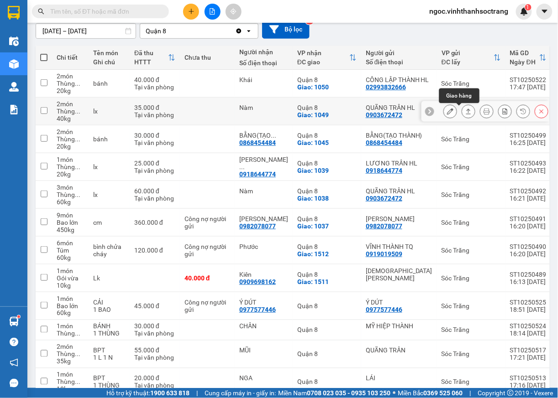
click at [465, 112] on icon at bounding box center [468, 111] width 6 height 6
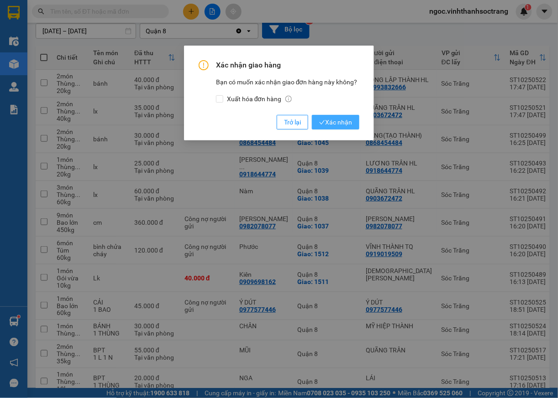
click at [329, 125] on span "Xác nhận" at bounding box center [335, 122] width 33 height 10
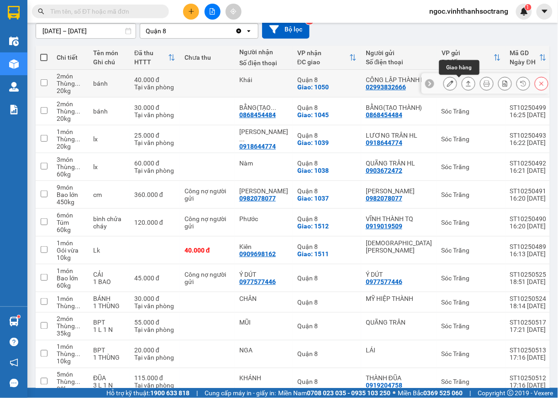
click at [465, 85] on icon at bounding box center [468, 83] width 6 height 6
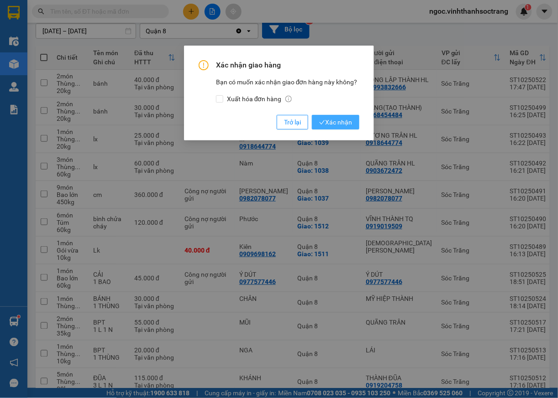
click at [335, 121] on span "Xác nhận" at bounding box center [335, 122] width 33 height 10
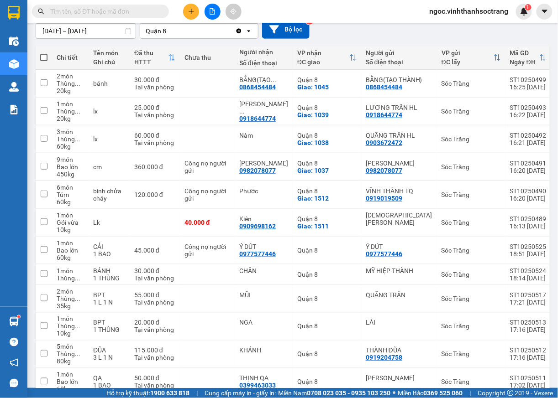
click at [131, 18] on div "Kết quả tìm kiếm ( 570 ) Bộ lọc Mã ĐH Trạng thái Món hàng Thu hộ Tổng cước Chưa…" at bounding box center [89, 12] width 178 height 16
click at [134, 6] on input "text" at bounding box center [104, 11] width 108 height 10
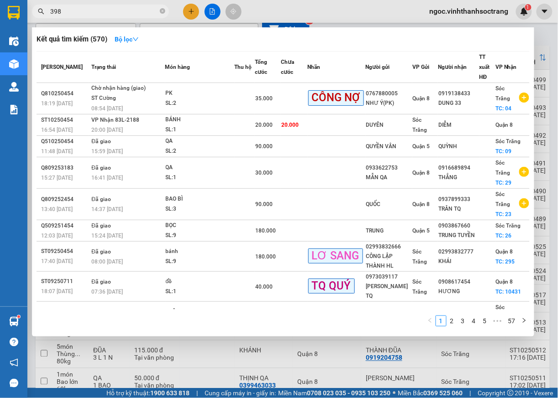
type input "398"
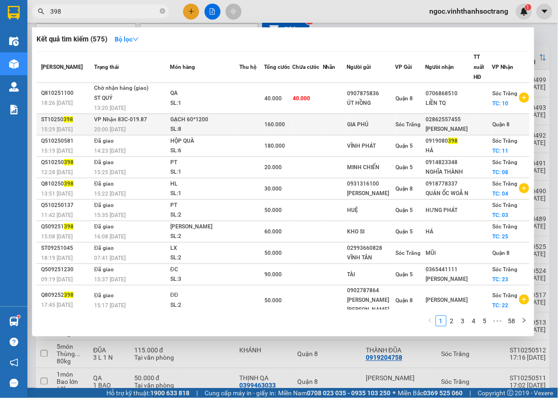
click at [499, 123] on span "Quận 8" at bounding box center [500, 124] width 17 height 6
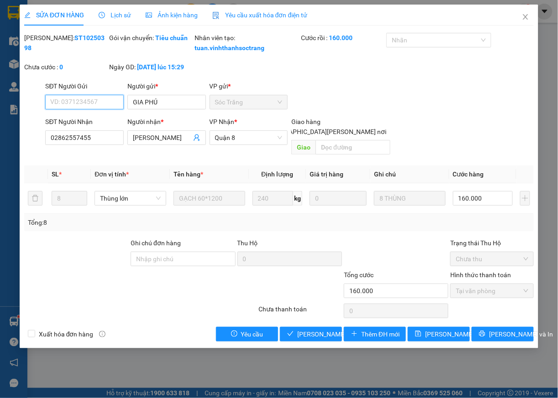
type input "GIA PHÚ"
type input "02862557455"
type input "[PERSON_NAME]"
type input "160.000"
click at [332, 336] on span "[PERSON_NAME] và [PERSON_NAME] hàng" at bounding box center [358, 334] width 123 height 10
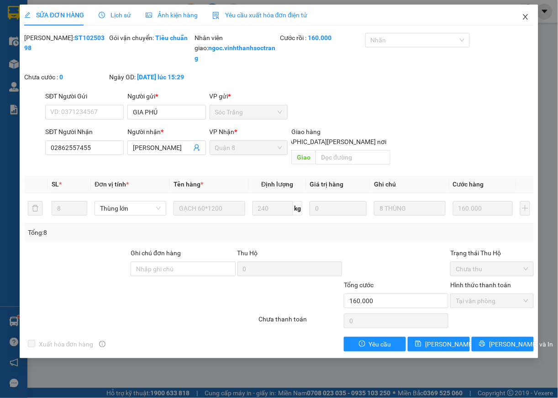
drag, startPoint x: 530, startPoint y: 20, endPoint x: 525, endPoint y: 21, distance: 5.0
click at [528, 23] on span "Close" at bounding box center [525, 18] width 26 height 26
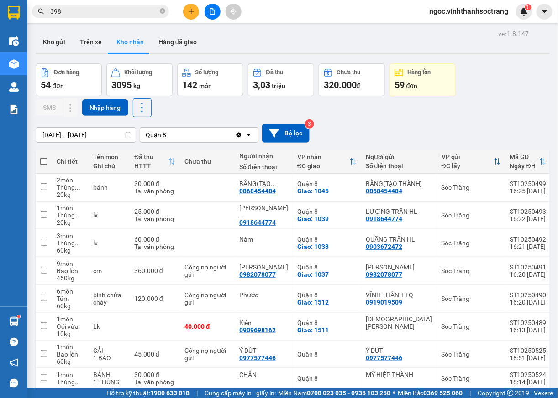
click at [123, 12] on input "398" at bounding box center [104, 11] width 108 height 10
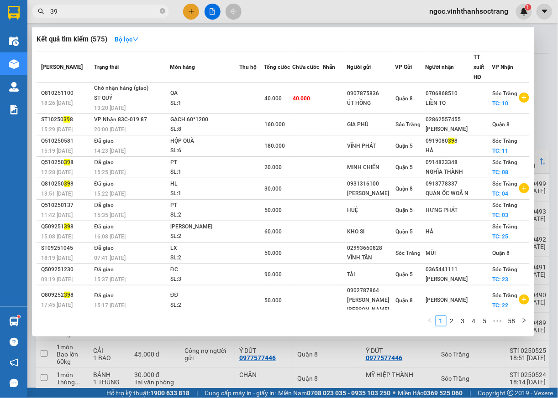
type input "3"
type input "470"
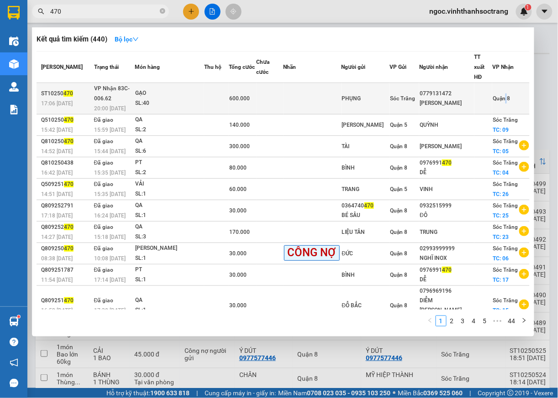
click at [504, 92] on td "Quận 8" at bounding box center [510, 98] width 37 height 31
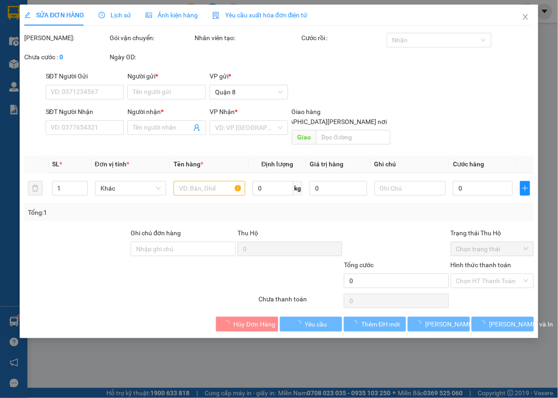
type input "PHỤNG"
type input "0779131472"
type input "DANH [PERSON_NAME]"
type input "600.000"
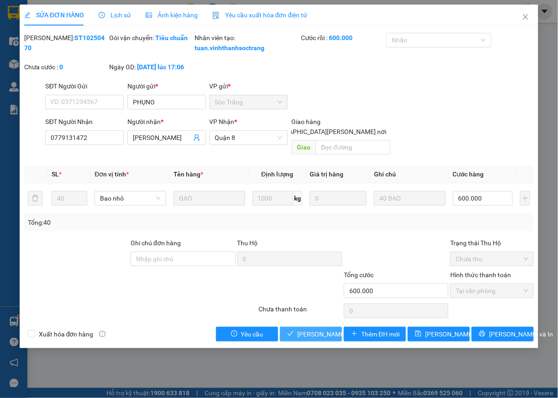
click at [320, 339] on span "[PERSON_NAME] và Giao hàng" at bounding box center [358, 334] width 123 height 10
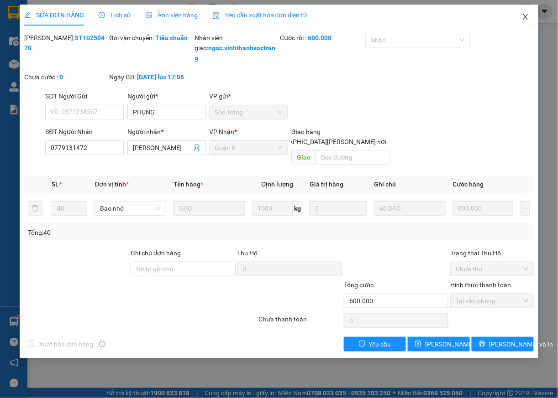
click at [528, 18] on icon "close" at bounding box center [525, 16] width 7 height 7
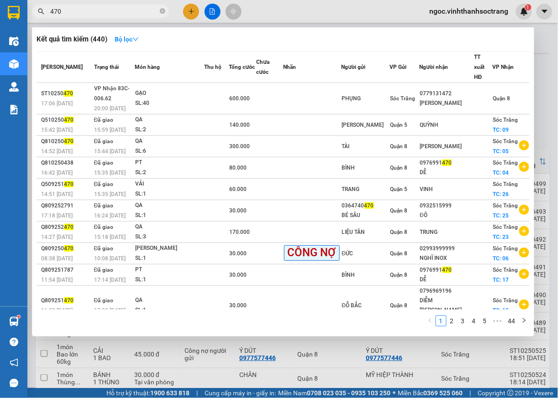
click at [130, 13] on input "470" at bounding box center [104, 11] width 108 height 10
type input "402"
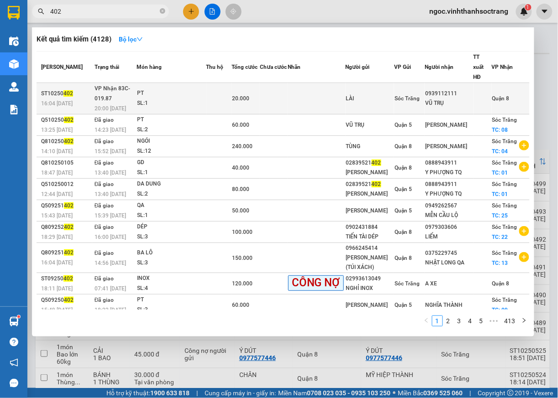
click at [506, 95] on span "Quận 8" at bounding box center [500, 98] width 17 height 6
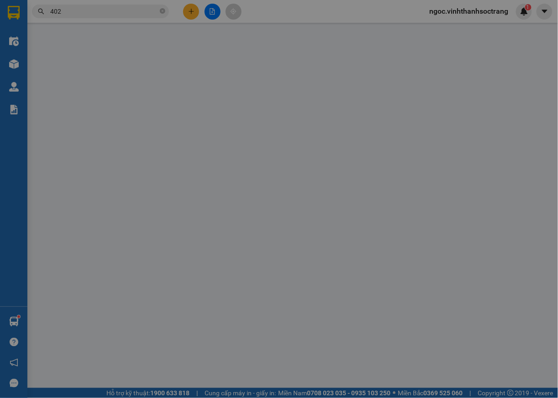
type input "LÀI"
type input "0939112111"
type input "VŨ TRỤ"
type input "20.000"
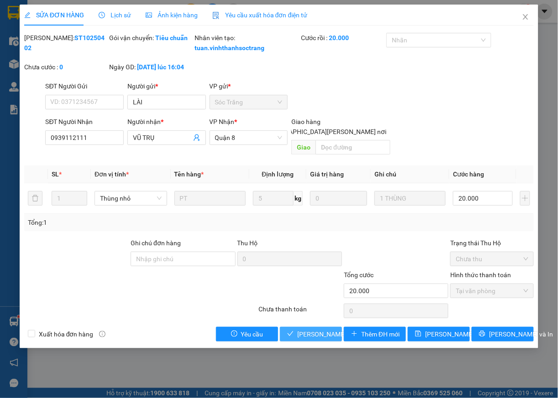
click at [331, 338] on span "[PERSON_NAME] và Giao hàng" at bounding box center [358, 334] width 123 height 10
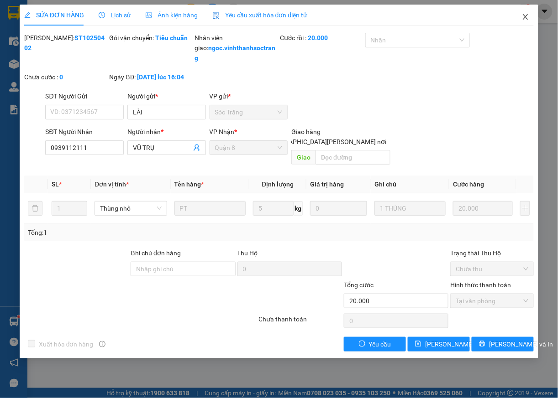
click at [524, 14] on icon "close" at bounding box center [525, 16] width 7 height 7
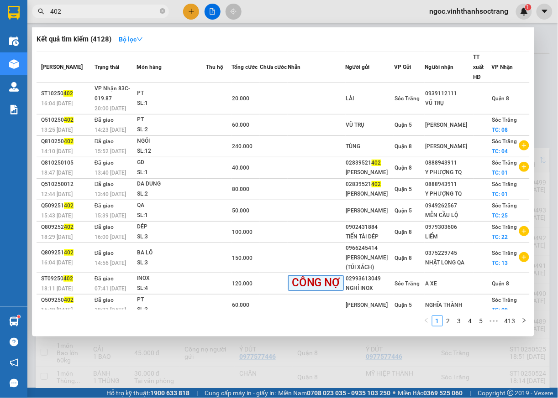
click at [110, 15] on input "402" at bounding box center [104, 11] width 108 height 10
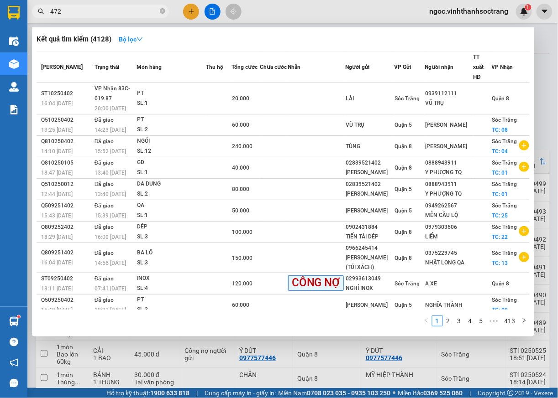
type input "472"
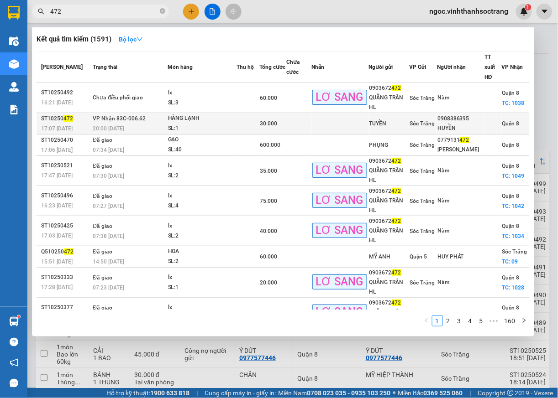
click at [507, 123] on span "Quận 8" at bounding box center [510, 123] width 17 height 6
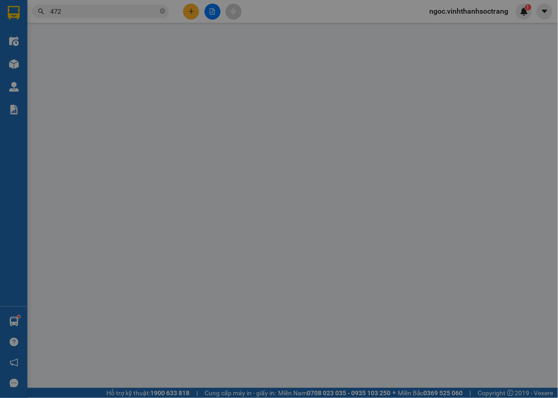
type input "TUYỀN"
type input "0908386395"
type input "HUYỀN"
type input "30.000"
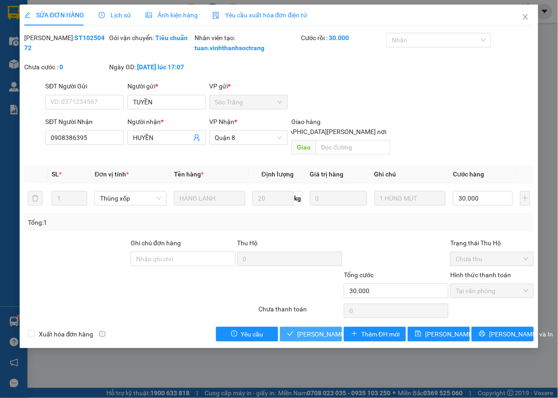
click at [308, 333] on span "[PERSON_NAME] và Giao hàng" at bounding box center [358, 334] width 123 height 10
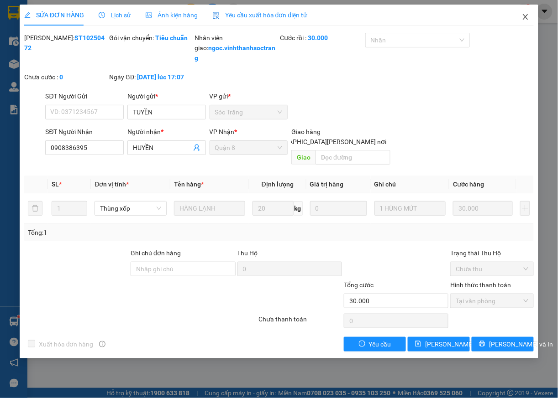
click at [526, 14] on icon "close" at bounding box center [525, 16] width 7 height 7
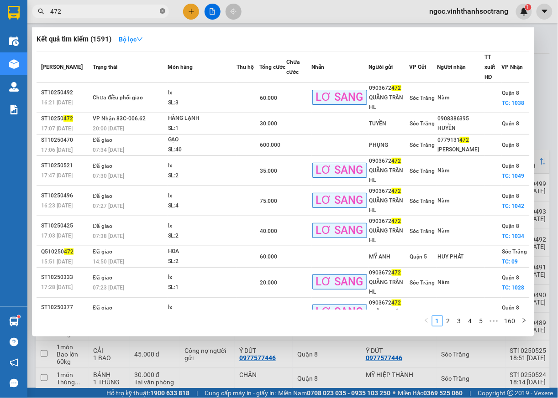
click at [162, 13] on icon "close-circle" at bounding box center [162, 10] width 5 height 5
type input "357"
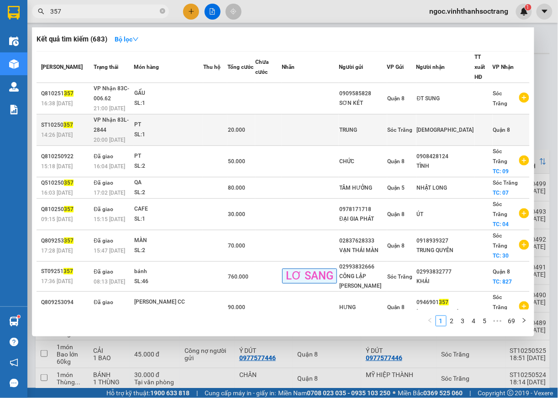
click at [499, 127] on span "Quận 8" at bounding box center [501, 130] width 17 height 6
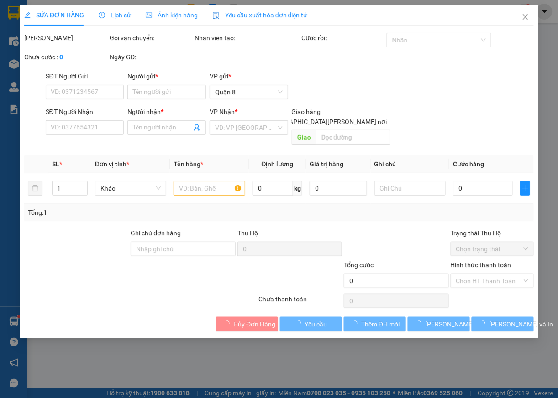
type input "TRUNG"
type input "QUẦY"
type input "20.000"
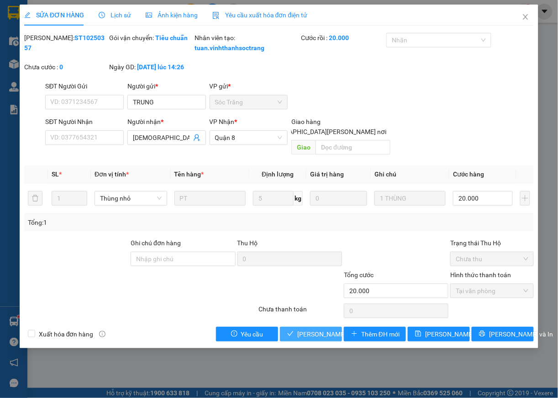
click at [332, 336] on span "[PERSON_NAME] và Giao hàng" at bounding box center [358, 334] width 123 height 10
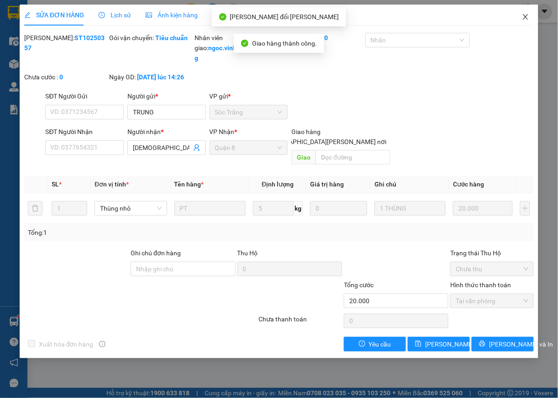
click at [526, 18] on icon "close" at bounding box center [525, 16] width 7 height 7
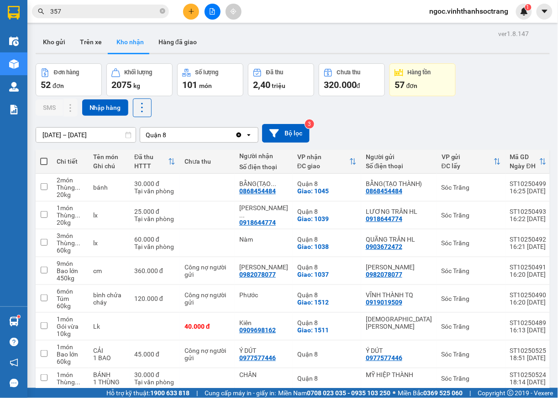
click at [162, 8] on icon "close-circle" at bounding box center [162, 10] width 5 height 5
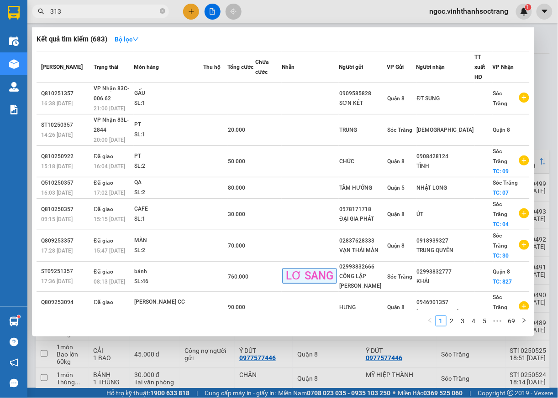
type input "313"
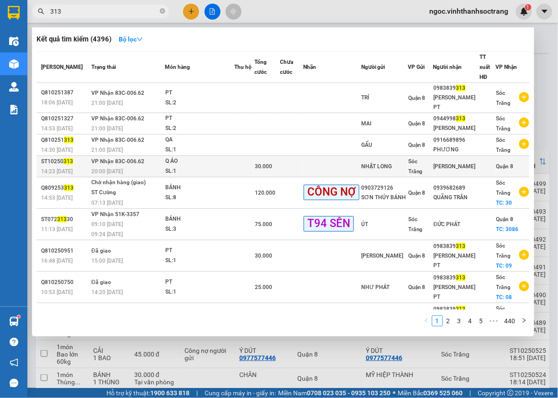
click at [498, 170] on span "Quận 8" at bounding box center [504, 166] width 17 height 6
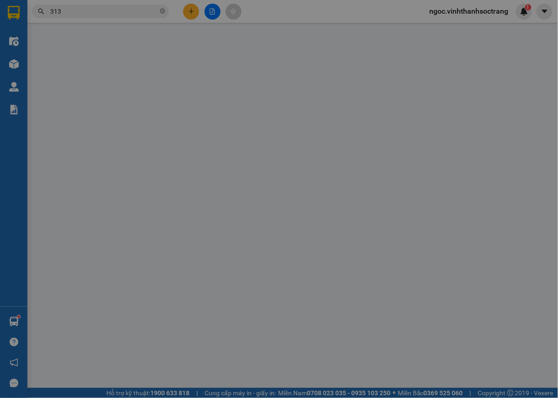
type input "NHẬT LONG"
type input "[PERSON_NAME]"
type input "30.000"
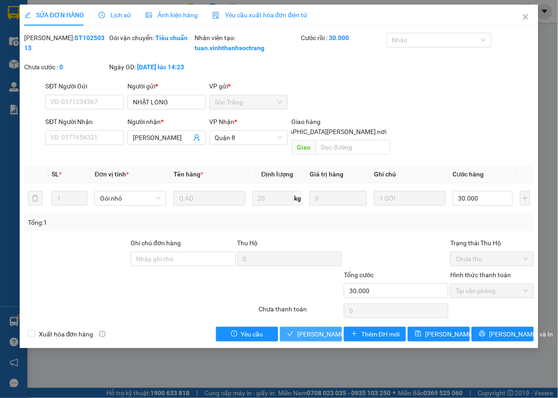
click at [317, 335] on span "[PERSON_NAME] và Giao hàng" at bounding box center [358, 334] width 123 height 10
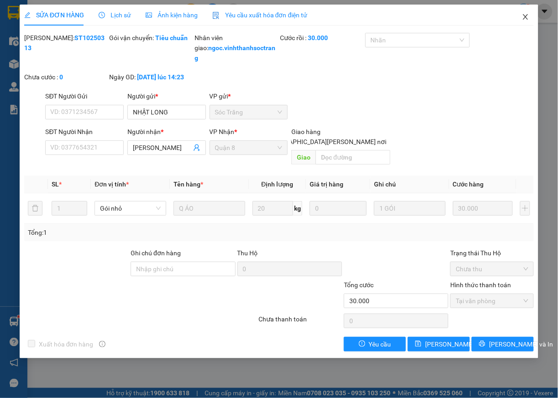
drag, startPoint x: 528, startPoint y: 16, endPoint x: 530, endPoint y: 10, distance: 5.8
click at [527, 16] on icon "close" at bounding box center [525, 16] width 7 height 7
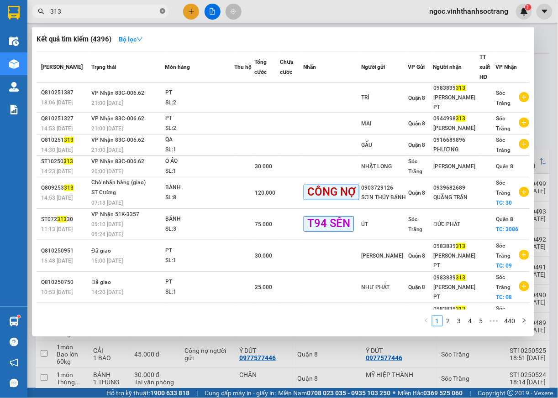
click at [163, 14] on icon "close-circle" at bounding box center [162, 10] width 5 height 5
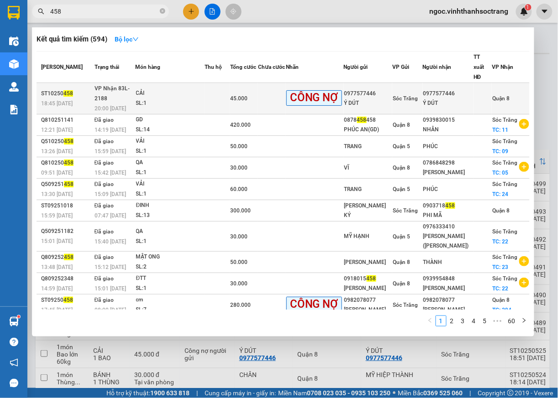
type input "458"
click at [499, 97] on span "Quận 8" at bounding box center [500, 98] width 17 height 6
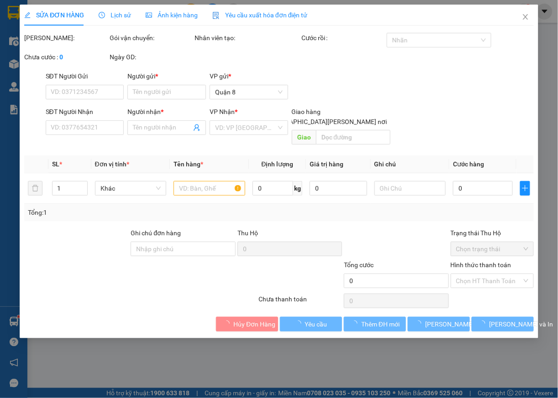
type input "0977577446"
type input "Ý DÚT"
type input "0977577446"
type input "Ý DÚT"
type input "45.000"
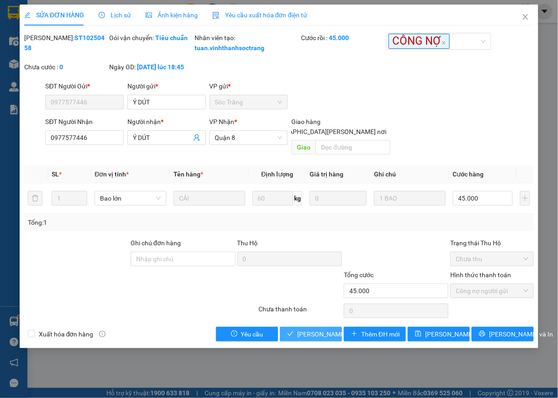
click at [314, 335] on span "Lưu và Giao hàng" at bounding box center [358, 334] width 123 height 10
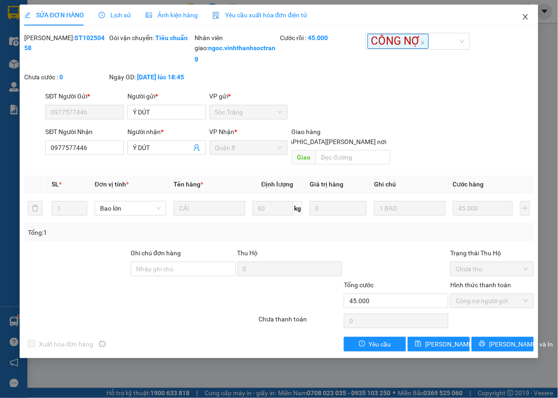
click at [524, 20] on icon "close" at bounding box center [525, 16] width 7 height 7
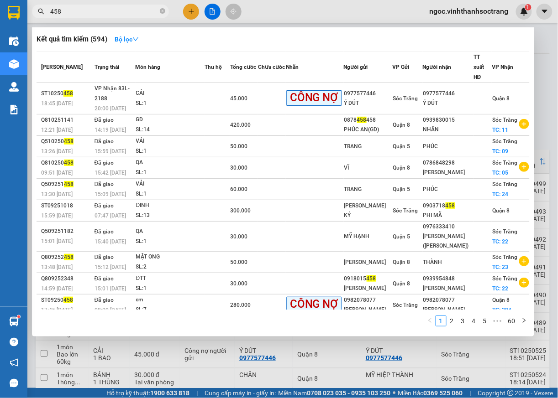
click at [73, 9] on input "458" at bounding box center [104, 11] width 108 height 10
type input "456"
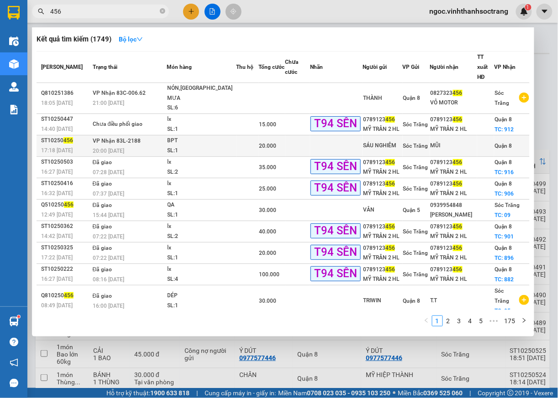
click at [508, 143] on span "Quận 8" at bounding box center [502, 146] width 17 height 6
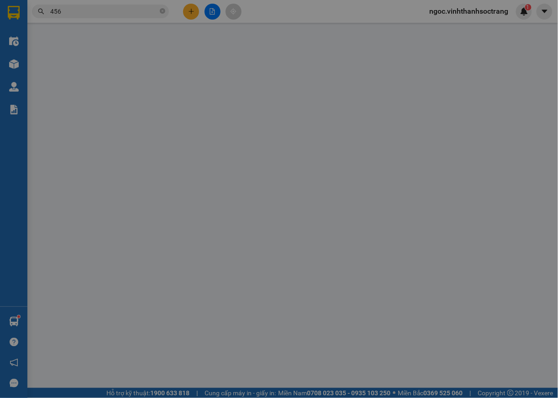
type input "SÁU NGHIÊM"
type input "MŨI"
type input "20.000"
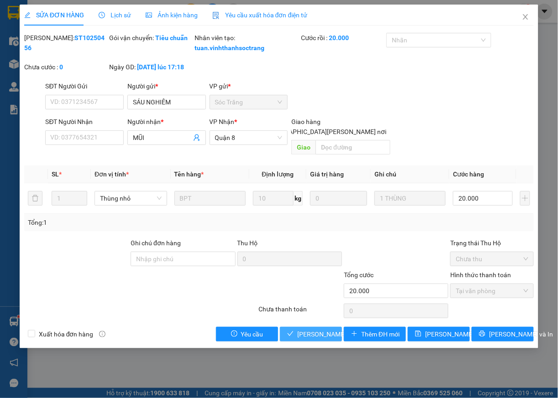
click at [308, 337] on span "Lưu và Giao hàng" at bounding box center [358, 334] width 123 height 10
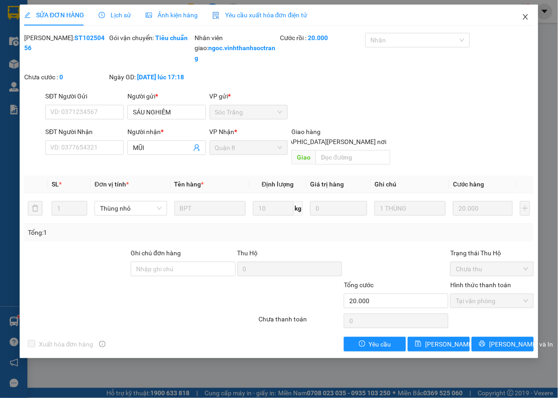
click at [526, 17] on icon "close" at bounding box center [525, 16] width 7 height 7
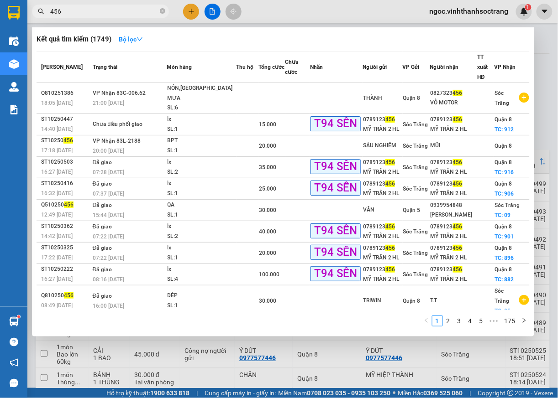
click at [89, 13] on input "456" at bounding box center [104, 11] width 108 height 10
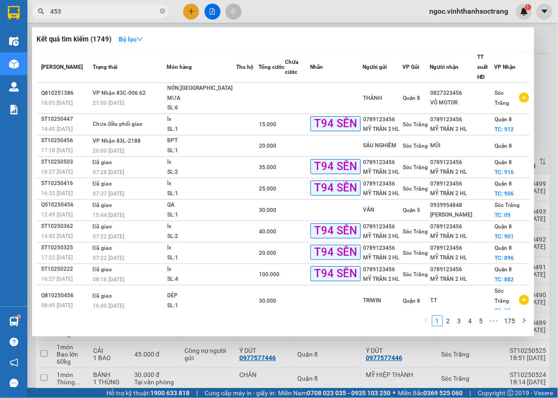
type input "453"
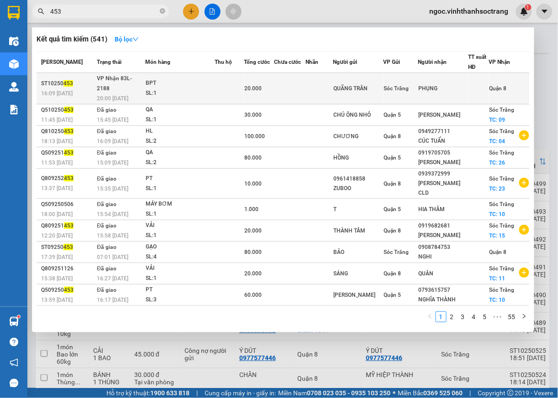
click at [500, 85] on span "Quận 8" at bounding box center [497, 88] width 17 height 6
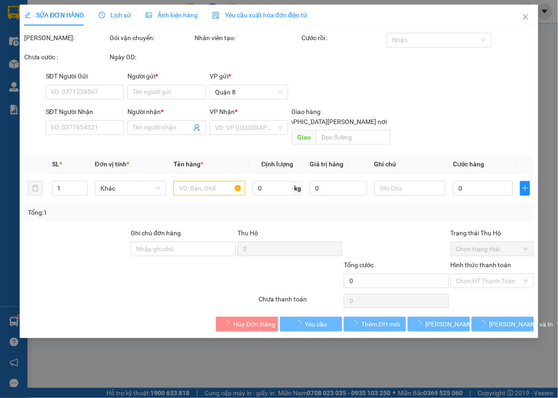
type input "QUÃNG TRÂN"
type input "PHỤNG"
type input "20.000"
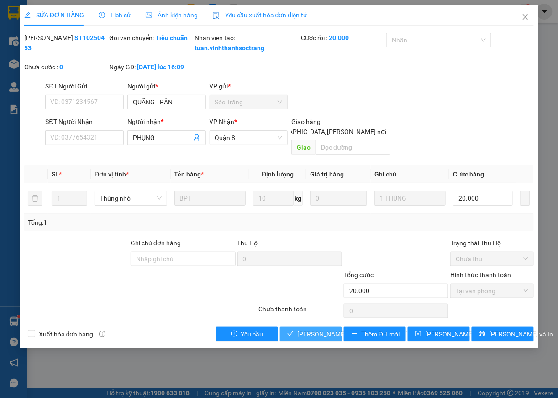
click at [300, 337] on span "Lưu và Giao hàng" at bounding box center [358, 334] width 123 height 10
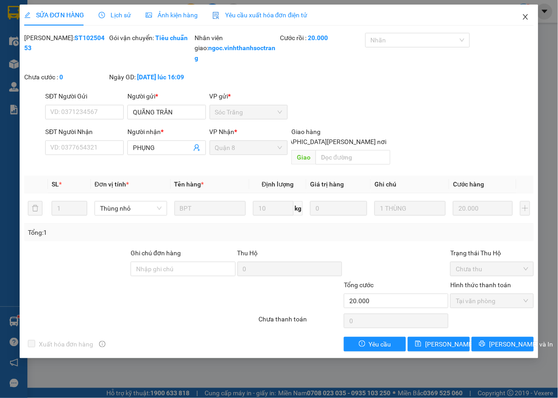
click at [526, 15] on icon "close" at bounding box center [525, 16] width 7 height 7
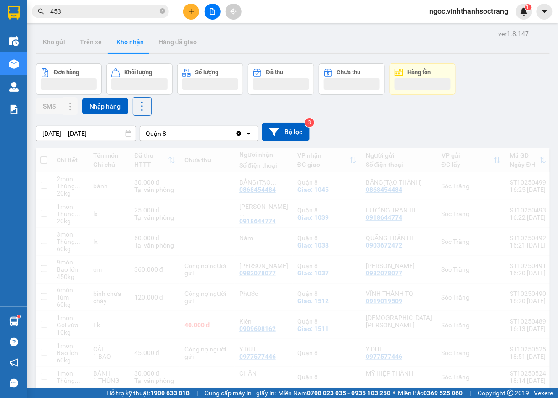
click at [64, 11] on input "453" at bounding box center [104, 11] width 108 height 10
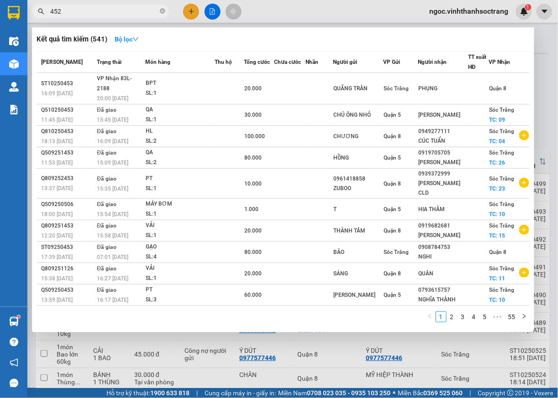
type input "452"
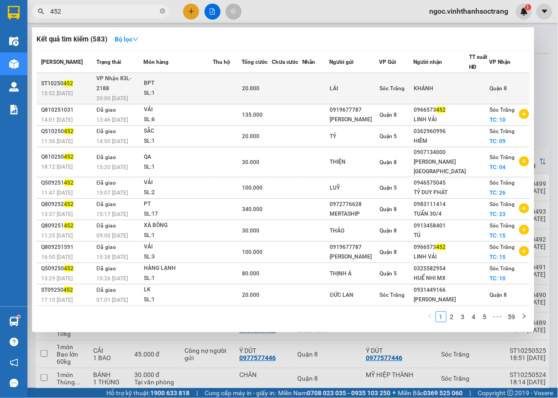
click at [499, 77] on td "Quận 8" at bounding box center [509, 88] width 40 height 31
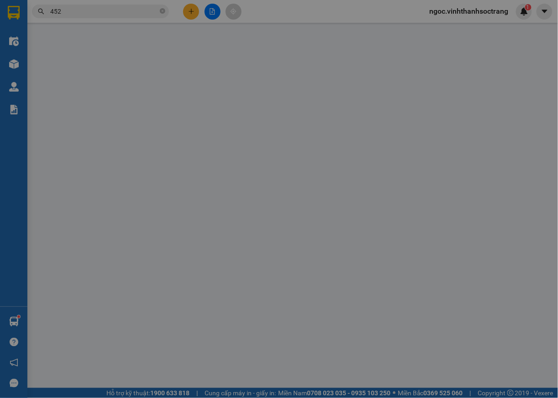
type input "LÁI"
type input "KHÁNH"
type input "20.000"
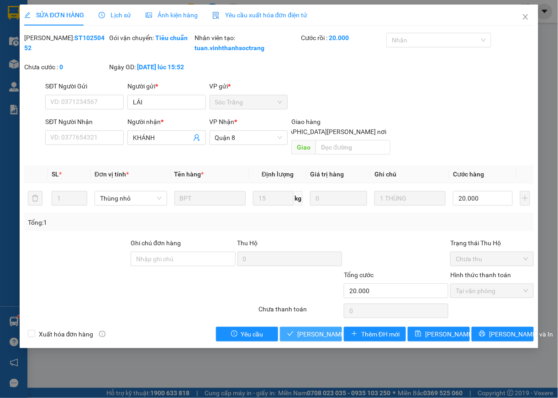
click at [321, 338] on span "Lưu và Giao hàng" at bounding box center [358, 334] width 123 height 10
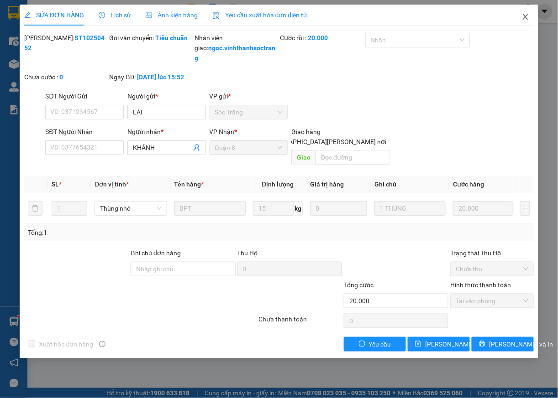
click at [527, 14] on icon "close" at bounding box center [525, 16] width 7 height 7
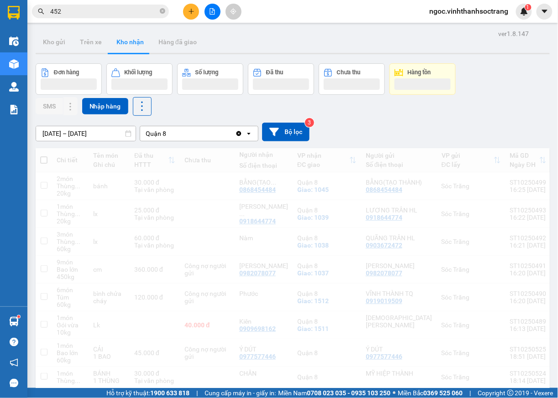
click at [125, 11] on input "452" at bounding box center [104, 11] width 108 height 10
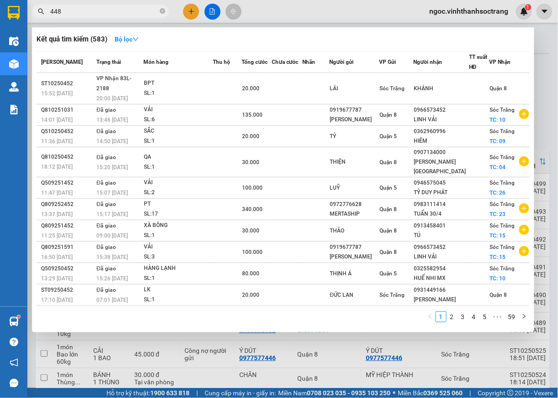
type input "448"
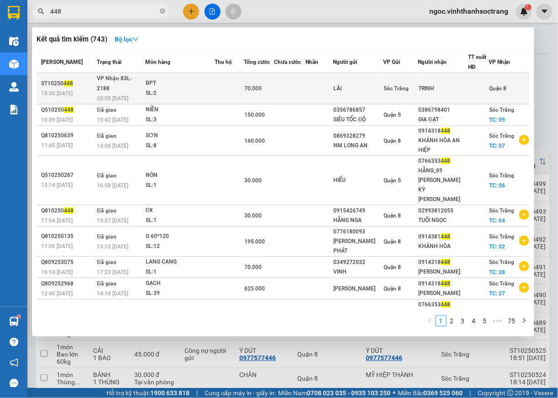
click at [490, 85] on span "Quận 8" at bounding box center [497, 88] width 17 height 6
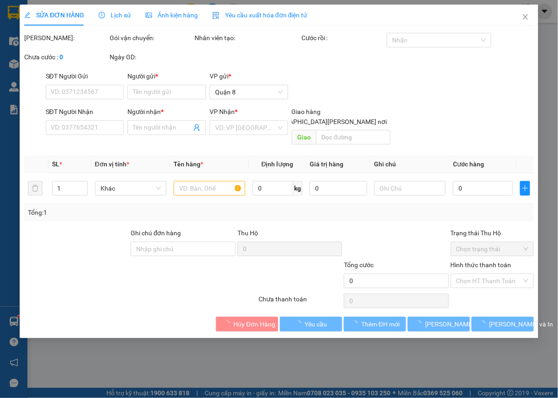
type input "LÁI"
type input "TRINH"
type input "70.000"
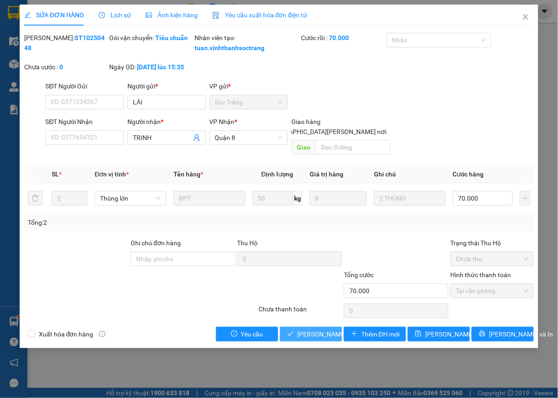
click at [325, 333] on span "Lưu và Giao hàng" at bounding box center [358, 334] width 123 height 10
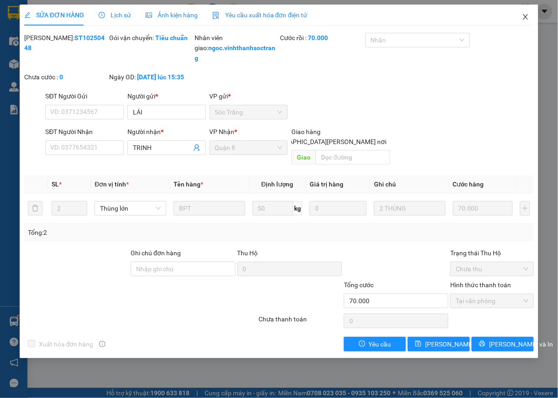
click at [524, 17] on icon "close" at bounding box center [525, 16] width 7 height 7
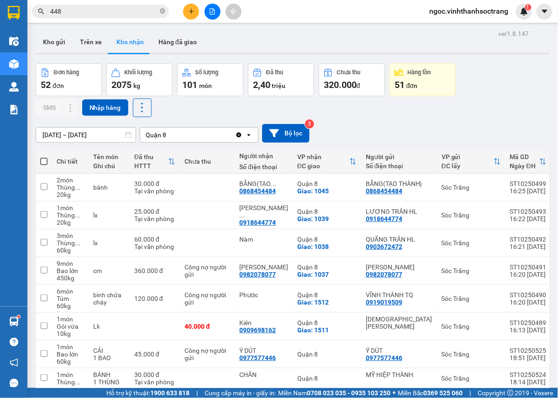
click at [100, 8] on input "448" at bounding box center [104, 11] width 108 height 10
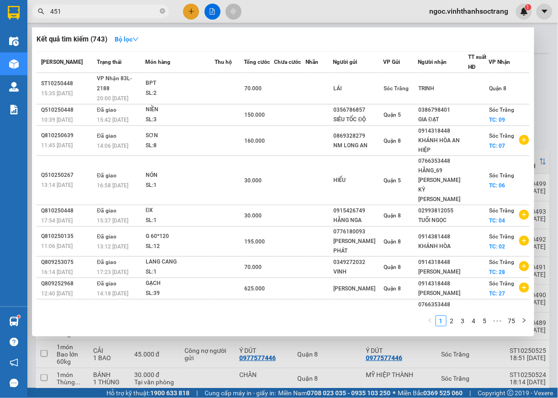
type input "451"
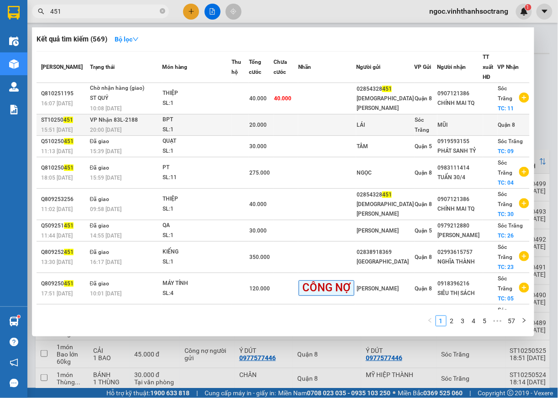
click at [498, 122] on span "Quận 8" at bounding box center [506, 125] width 17 height 6
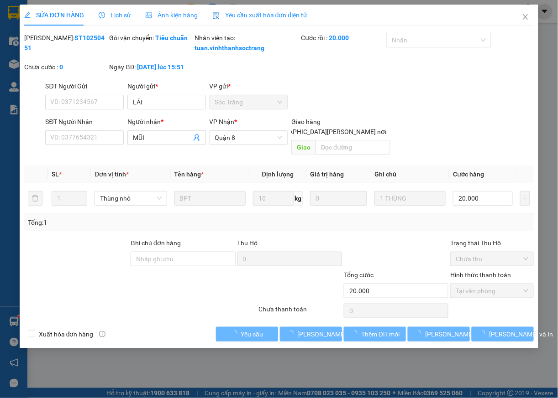
type input "LÁI"
type input "MŨI"
type input "20.000"
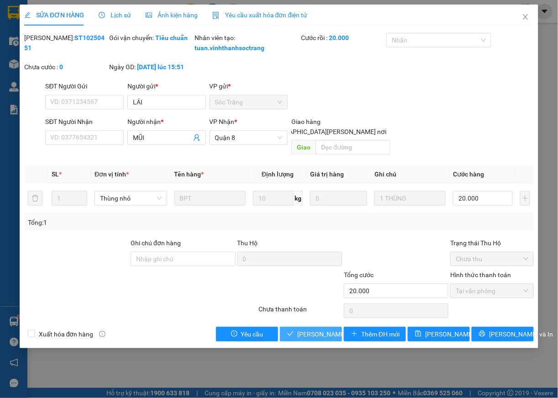
click at [308, 338] on span "Lưu và Giao hàng" at bounding box center [358, 334] width 123 height 10
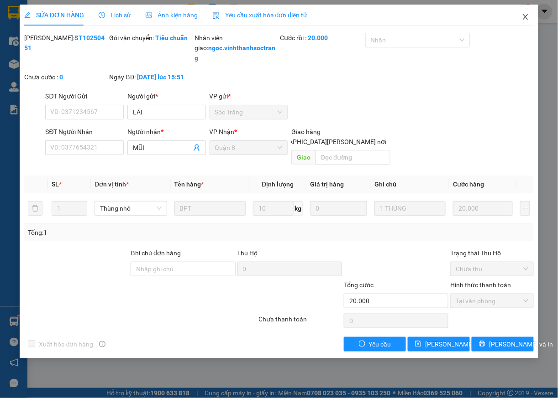
click at [529, 18] on span "Close" at bounding box center [525, 18] width 26 height 26
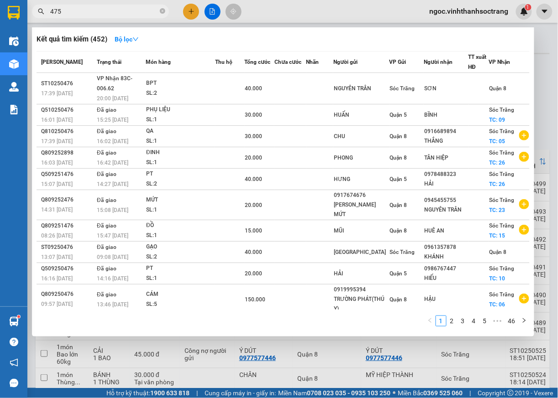
type input "475"
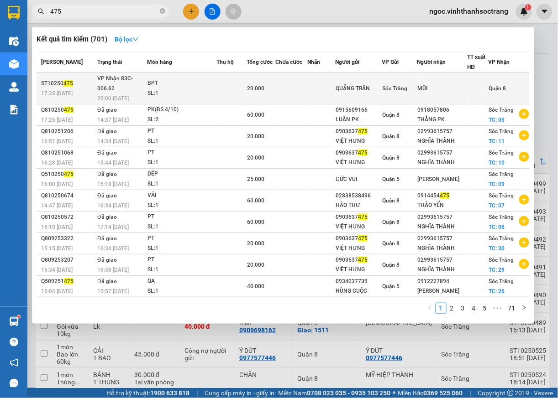
click at [501, 92] on div "Quận 8" at bounding box center [496, 89] width 17 height 10
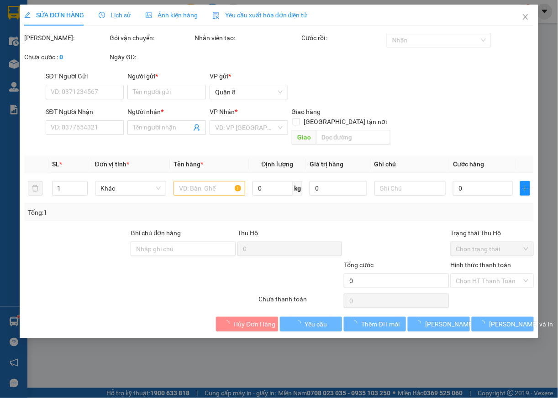
type input "QUÃNG TRÂN"
type input "MŨI"
type input "20.000"
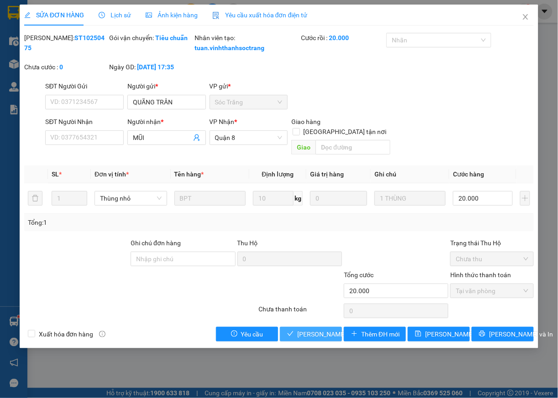
click at [296, 332] on button "[PERSON_NAME] và Giao hàng" at bounding box center [311, 334] width 62 height 15
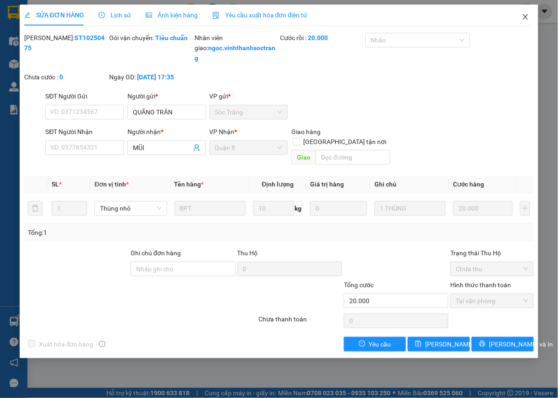
click at [525, 16] on icon "close" at bounding box center [525, 16] width 7 height 7
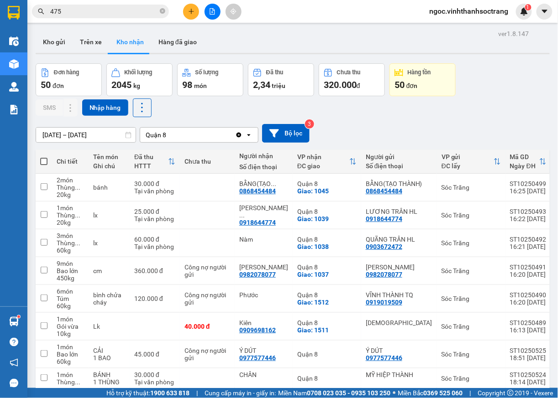
click at [87, 11] on input "475" at bounding box center [104, 11] width 108 height 10
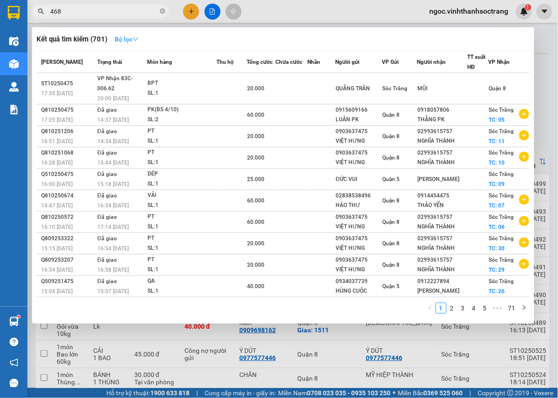
type input "468"
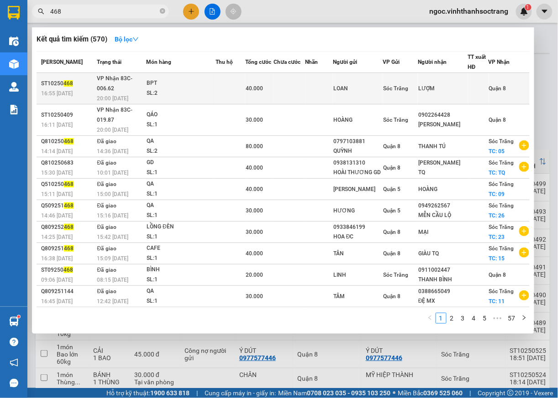
click at [495, 85] on span "Quận 8" at bounding box center [497, 88] width 17 height 6
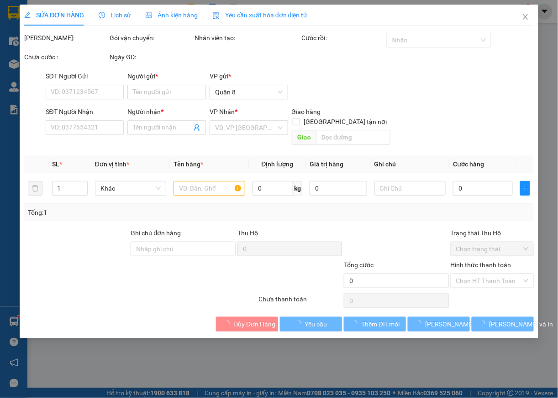
type input "LOAN"
type input "LƯỢM"
type input "40.000"
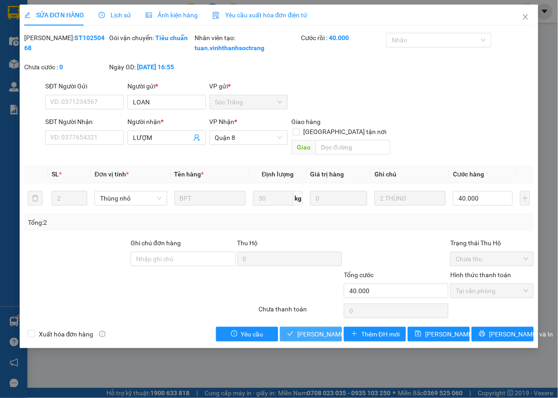
click at [330, 333] on span "[PERSON_NAME] và Giao hàng" at bounding box center [341, 334] width 88 height 10
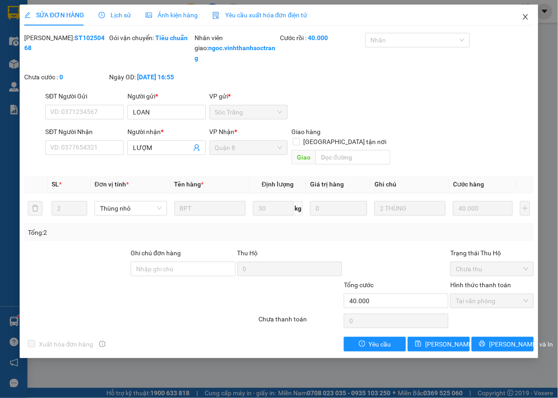
click at [526, 20] on icon "close" at bounding box center [525, 16] width 7 height 7
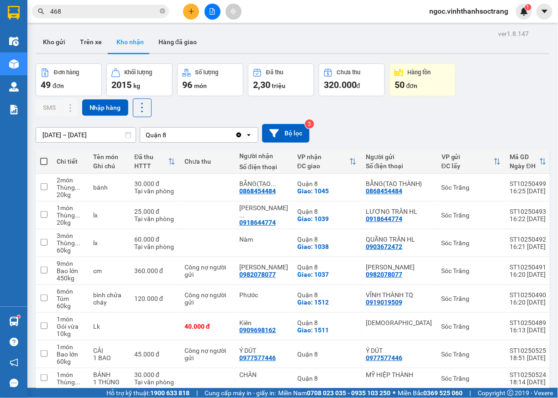
click at [104, 13] on input "468" at bounding box center [104, 11] width 108 height 10
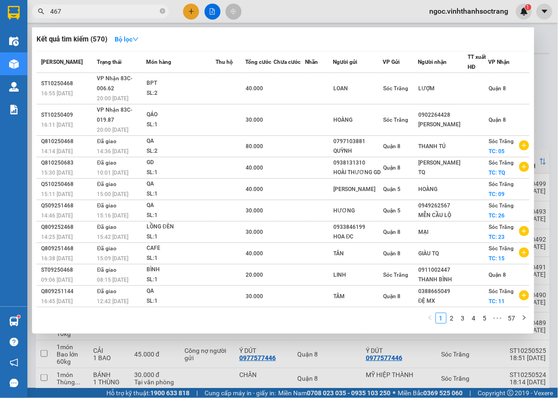
type input "467"
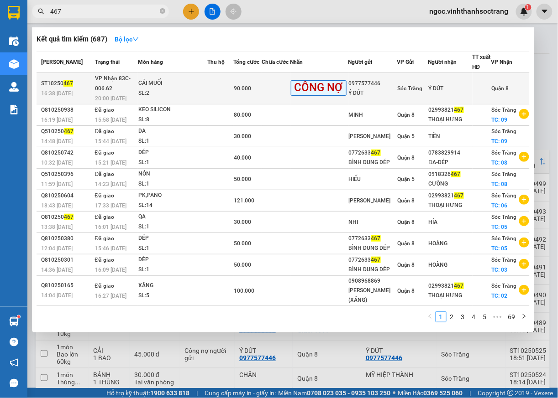
click at [493, 92] on span "Quận 8" at bounding box center [499, 88] width 17 height 6
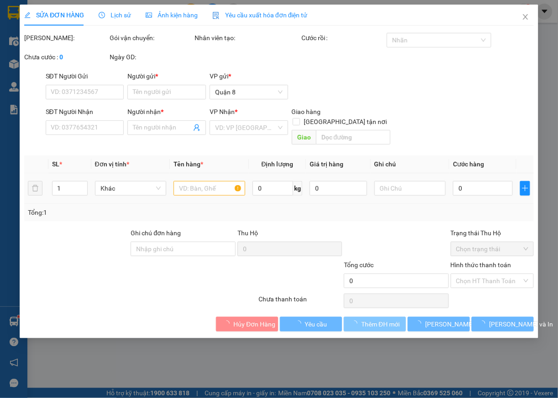
type input "0977577446"
type input "Ý DÚT"
type input "90.000"
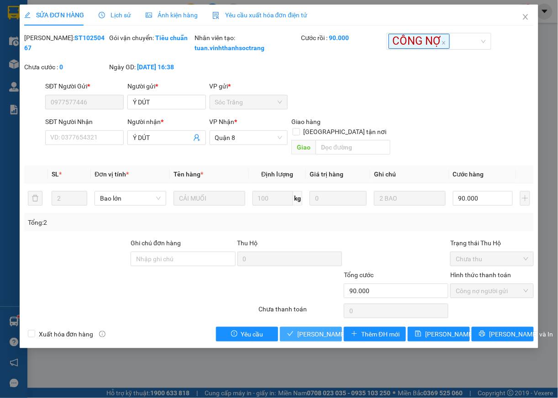
click at [298, 334] on span "[PERSON_NAME] và Giao hàng" at bounding box center [341, 334] width 88 height 10
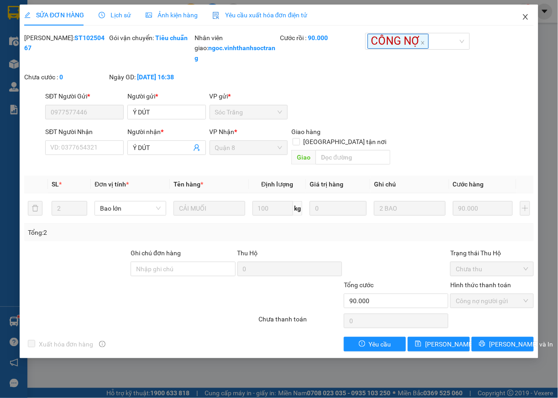
click at [527, 17] on icon "close" at bounding box center [525, 16] width 7 height 7
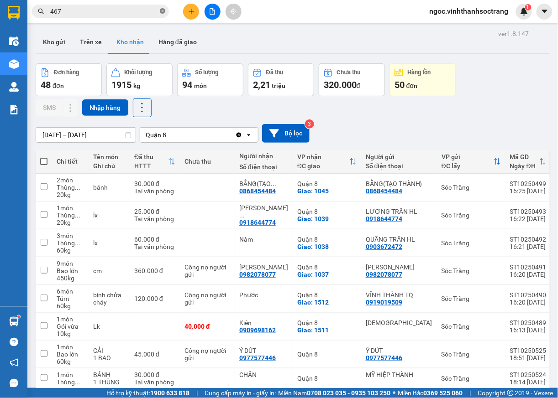
click at [161, 11] on icon "close-circle" at bounding box center [162, 10] width 5 height 5
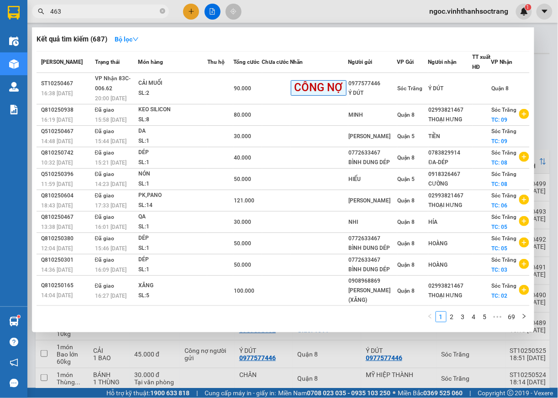
type input "463"
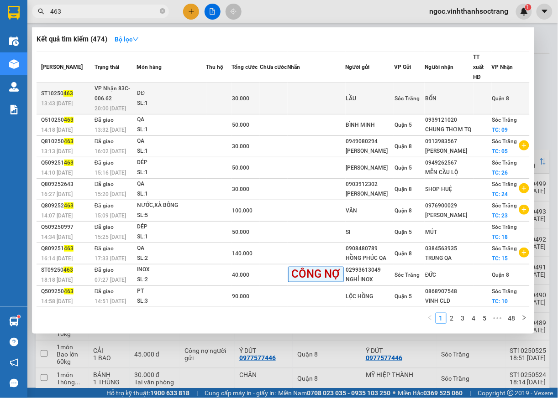
click at [495, 97] on span "Quận 8" at bounding box center [500, 98] width 17 height 6
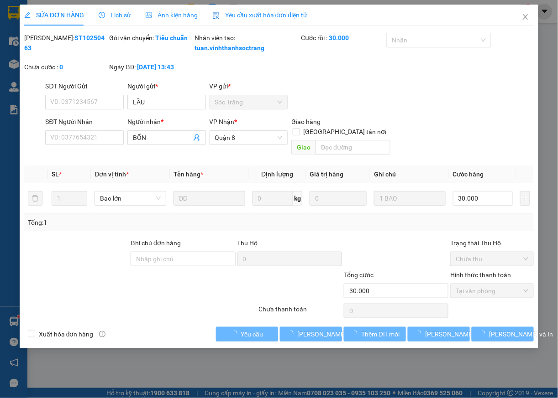
type input "LẦU"
type input "BỐN"
type input "30.000"
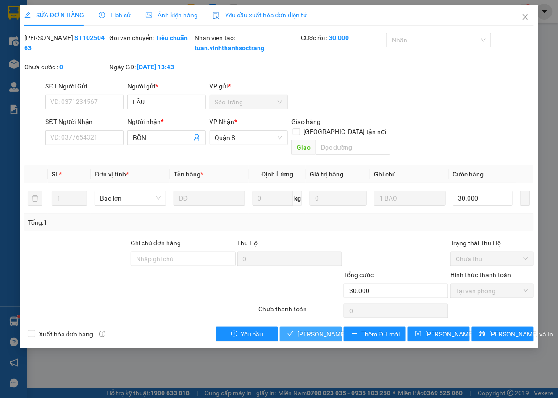
click at [320, 336] on span "[PERSON_NAME] và Giao hàng" at bounding box center [341, 334] width 88 height 10
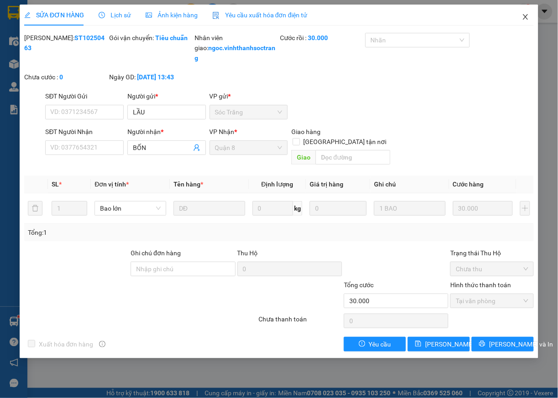
click at [524, 16] on icon "close" at bounding box center [525, 16] width 5 height 5
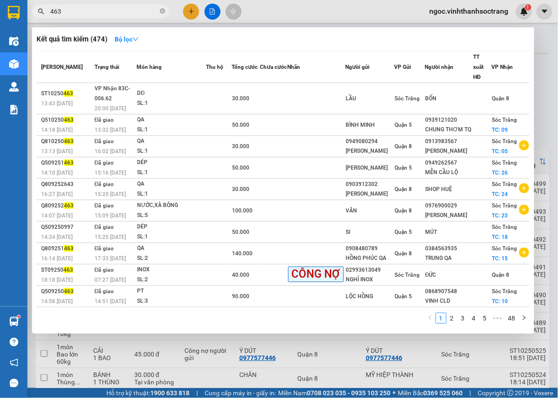
click at [103, 13] on input "463" at bounding box center [104, 11] width 108 height 10
type input "462"
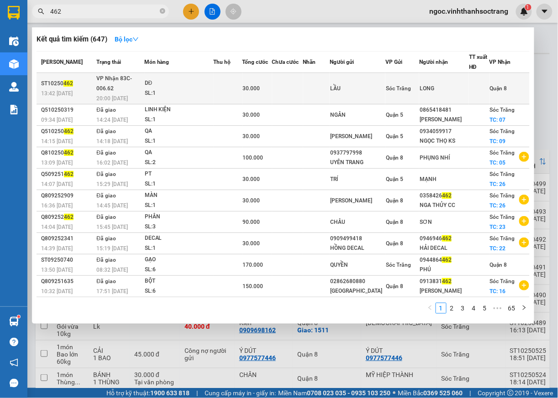
click at [498, 88] on span "Quận 8" at bounding box center [498, 88] width 17 height 6
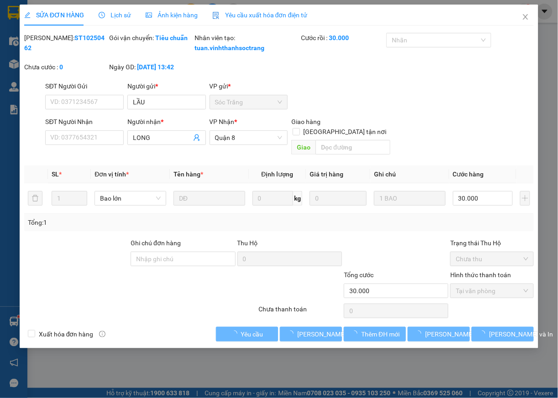
type input "LẦU"
type input "LONG"
type input "30.000"
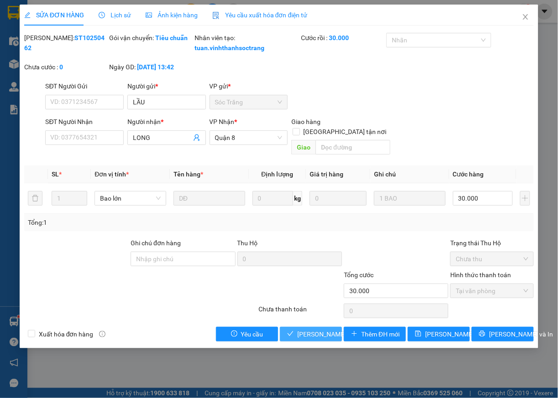
click at [315, 331] on span "[PERSON_NAME] và Giao hàng" at bounding box center [341, 334] width 88 height 10
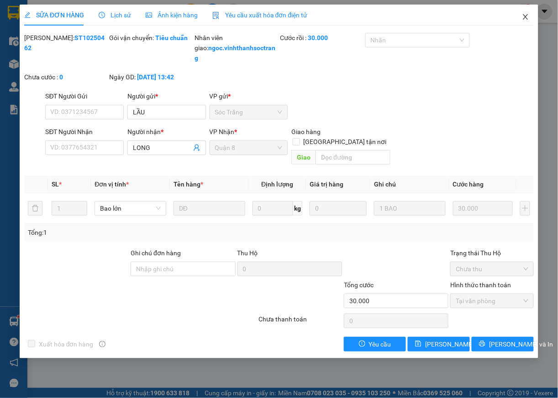
click at [528, 15] on icon "close" at bounding box center [525, 16] width 7 height 7
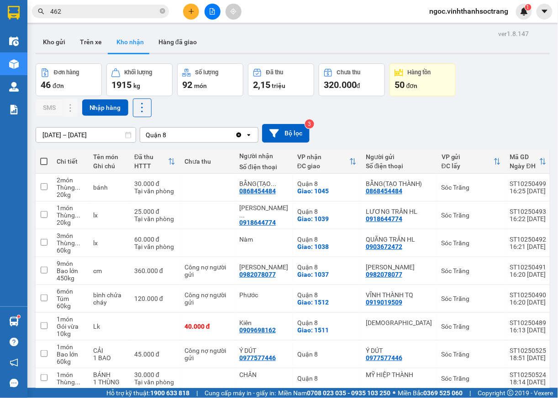
click at [82, 13] on input "462" at bounding box center [104, 11] width 108 height 10
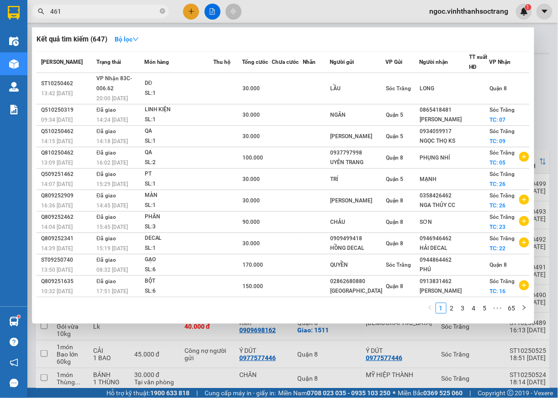
type input "461"
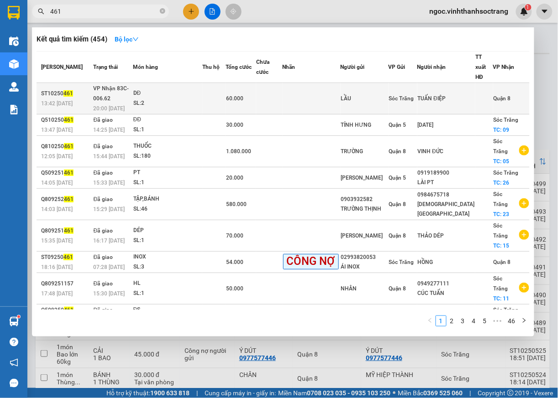
click at [493, 95] on span "Quận 8" at bounding box center [501, 98] width 17 height 6
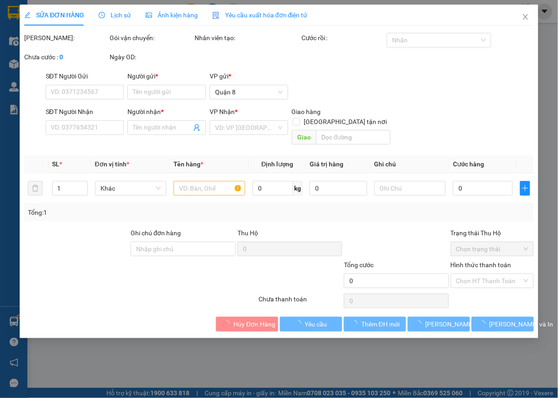
type input "LẦU"
type input "TUẤN ĐIỆP"
type input "60.000"
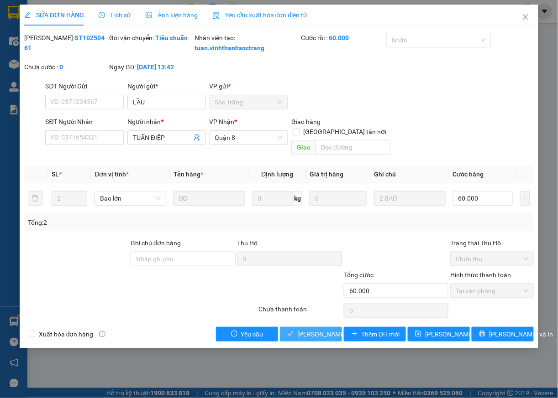
click at [315, 334] on span "[PERSON_NAME] và Giao hàng" at bounding box center [341, 334] width 88 height 10
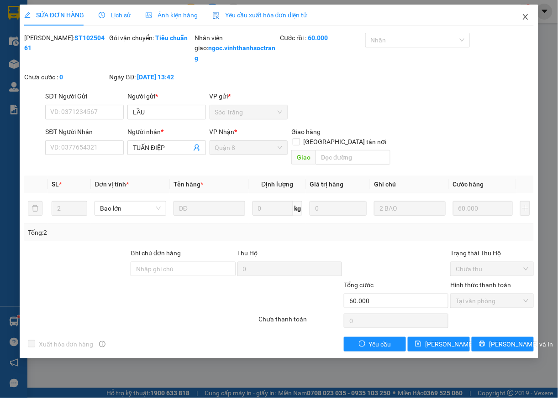
click at [522, 19] on icon "close" at bounding box center [525, 16] width 7 height 7
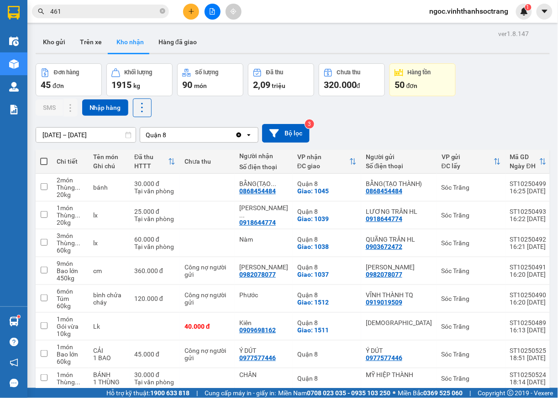
click at [116, 15] on input "461" at bounding box center [104, 11] width 108 height 10
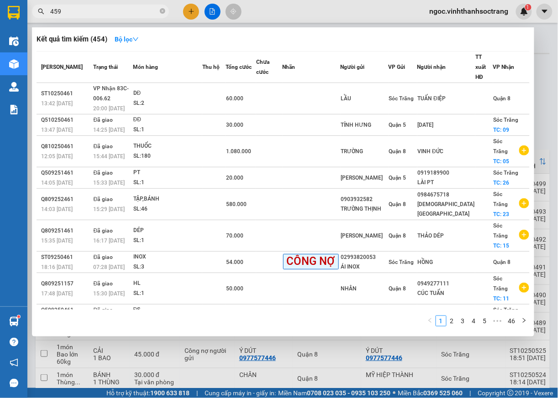
type input "459"
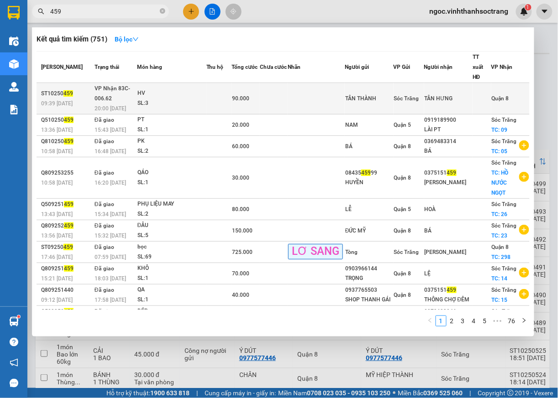
click at [497, 95] on span "Quận 8" at bounding box center [499, 98] width 17 height 6
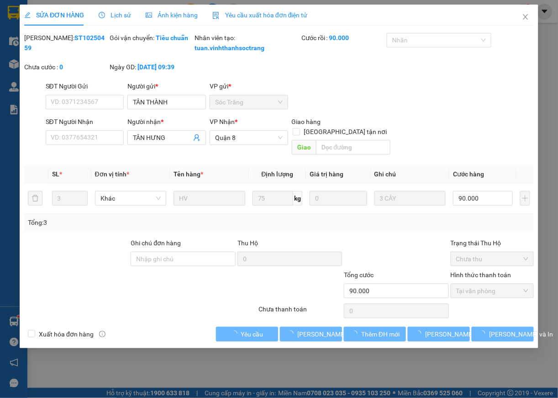
type input "TÂN THÀNH"
type input "TÂN HƯNG"
type input "90.000"
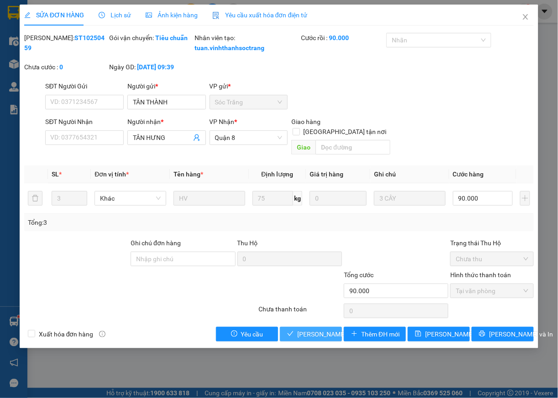
click at [330, 333] on span "[PERSON_NAME] và Giao hàng" at bounding box center [341, 334] width 88 height 10
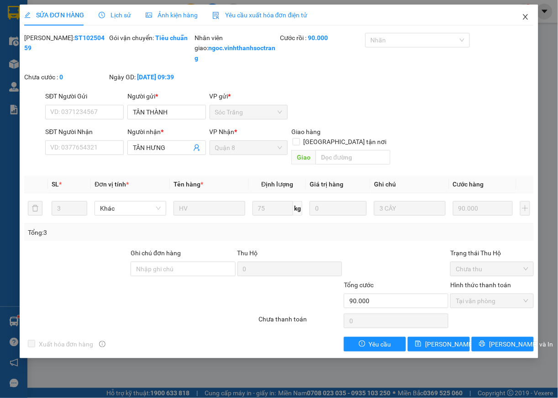
click at [522, 15] on icon "close" at bounding box center [525, 16] width 7 height 7
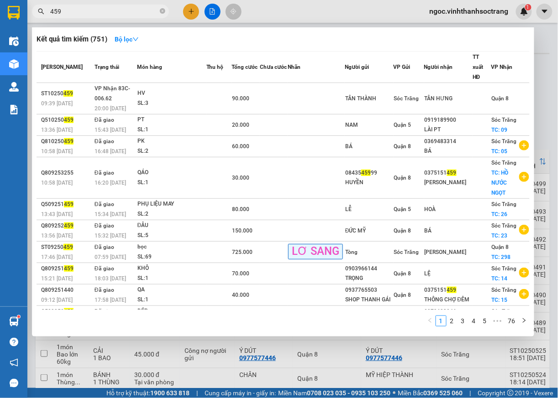
click at [89, 13] on input "459" at bounding box center [104, 11] width 108 height 10
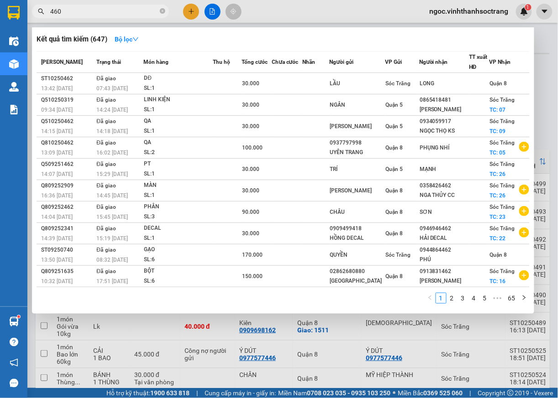
type input "460"
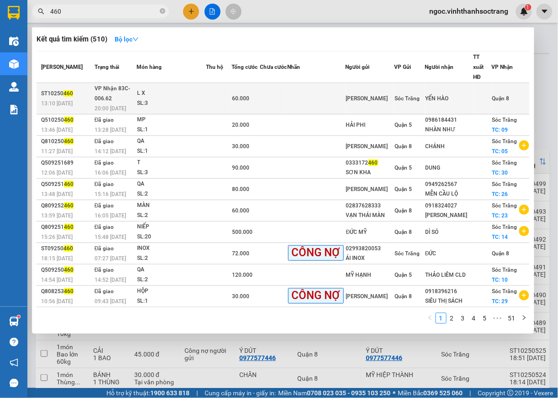
click at [502, 95] on span "Quận 8" at bounding box center [500, 98] width 17 height 6
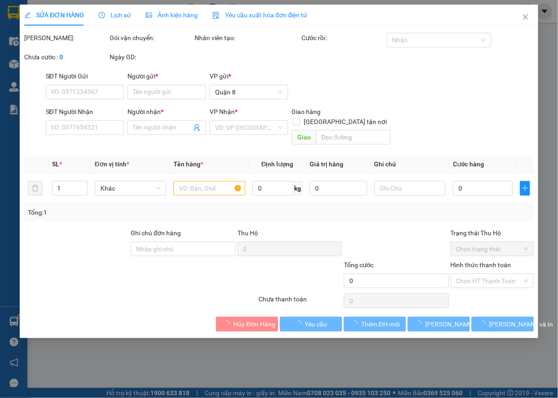
type input "[PERSON_NAME]"
type input "YẾN HÀO"
type input "60.000"
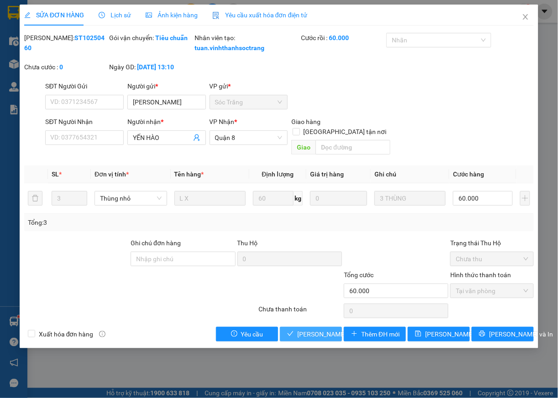
click at [324, 341] on button "[PERSON_NAME] và Giao hàng" at bounding box center [311, 334] width 62 height 15
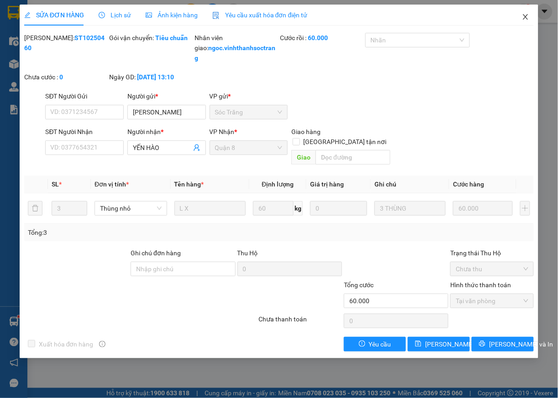
click at [519, 13] on span "Close" at bounding box center [525, 18] width 26 height 26
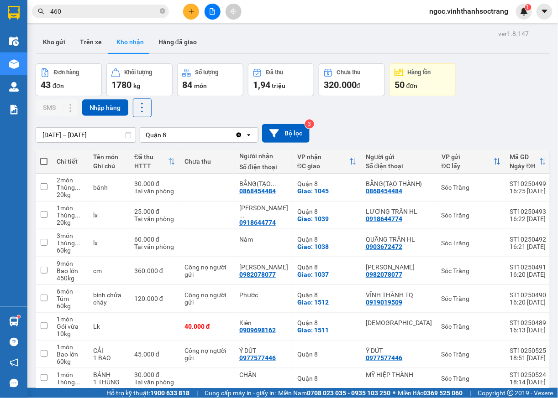
click at [89, 19] on div "Kết quả tìm kiếm ( 510 ) Bộ lọc Mã ĐH Trạng thái Món hàng Thu hộ Tổng cước Chưa…" at bounding box center [89, 12] width 178 height 16
click at [87, 13] on input "460" at bounding box center [104, 11] width 108 height 10
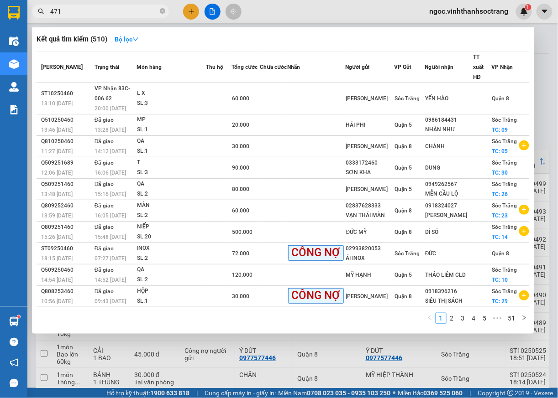
type input "471"
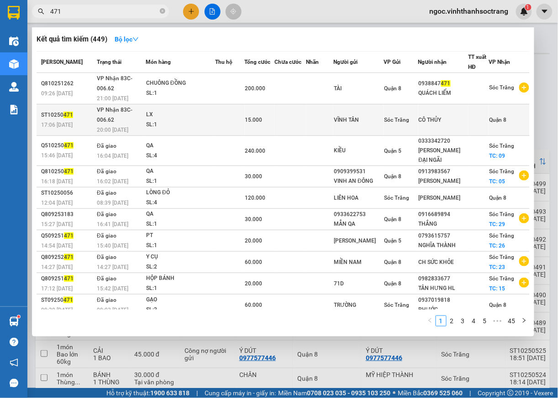
click at [499, 119] on span "Quận 8" at bounding box center [497, 120] width 17 height 6
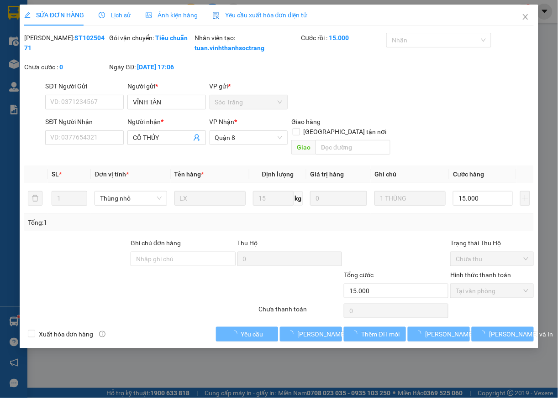
type input "VĨNH TÂN"
type input "CÔ THỦY"
type input "15.000"
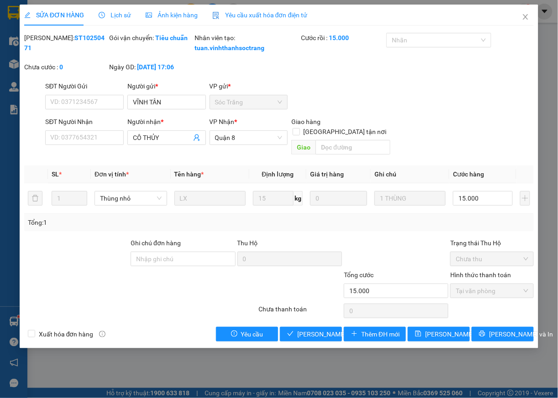
click at [327, 346] on div "SỬA ĐƠN HÀNG Lịch sử Ảnh kiện hàng Yêu cầu xuất hóa đơn điện tử Total Paid Fee …" at bounding box center [279, 177] width 518 height 344
click at [325, 339] on span "[PERSON_NAME] và Giao hàng" at bounding box center [341, 334] width 88 height 10
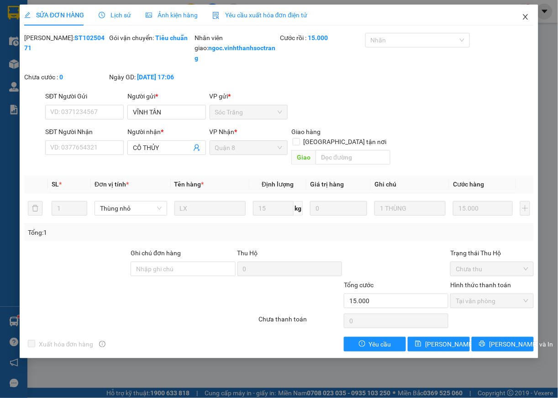
click at [528, 21] on icon "close" at bounding box center [525, 16] width 7 height 7
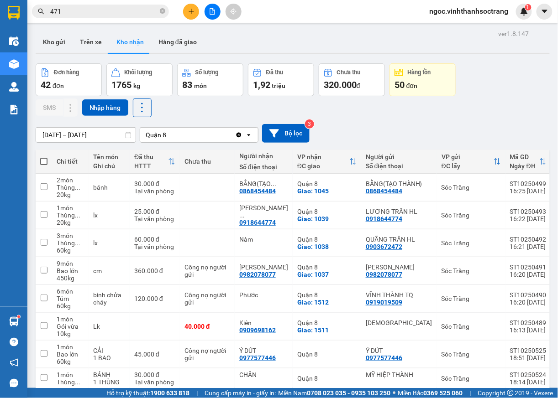
click at [93, 13] on input "471" at bounding box center [104, 11] width 108 height 10
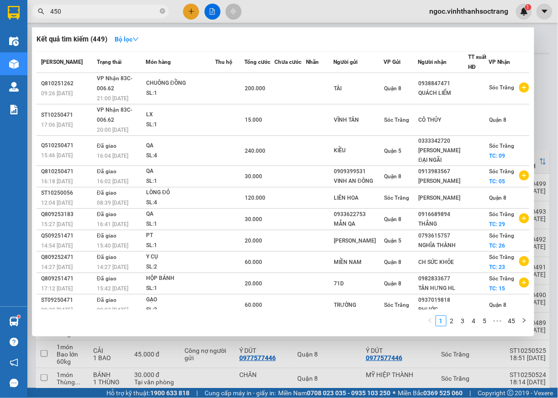
type input "450"
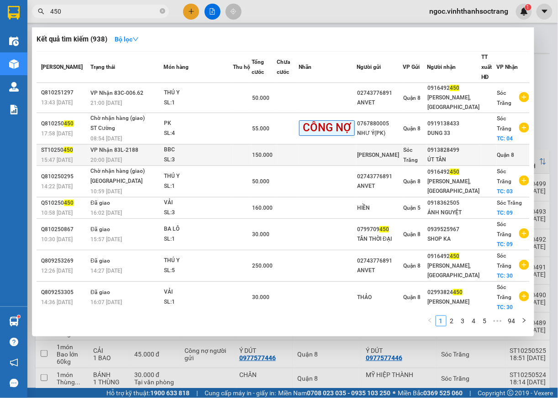
click at [497, 152] on span "Quận 8" at bounding box center [505, 155] width 17 height 6
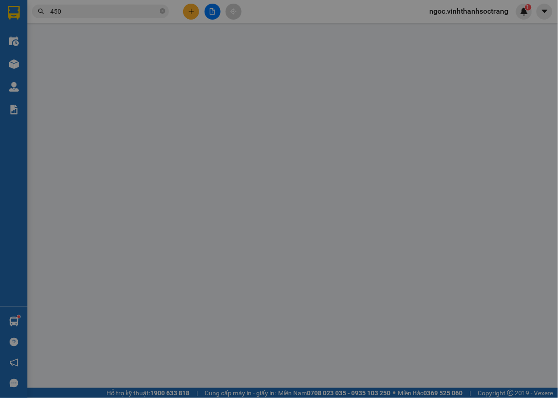
type input "[PERSON_NAME]"
type input "0913828499"
type input "ÚT TÂN"
type input "150.000"
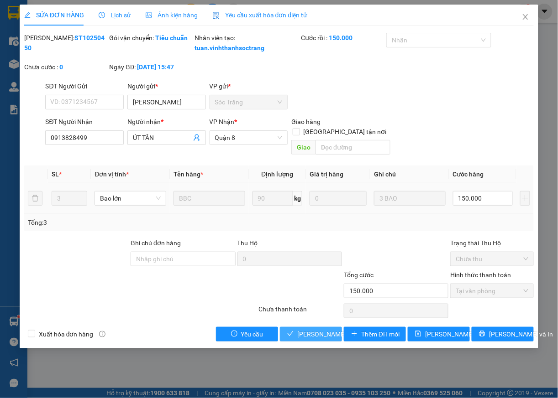
click at [329, 335] on span "[PERSON_NAME] và Giao hàng" at bounding box center [341, 334] width 88 height 10
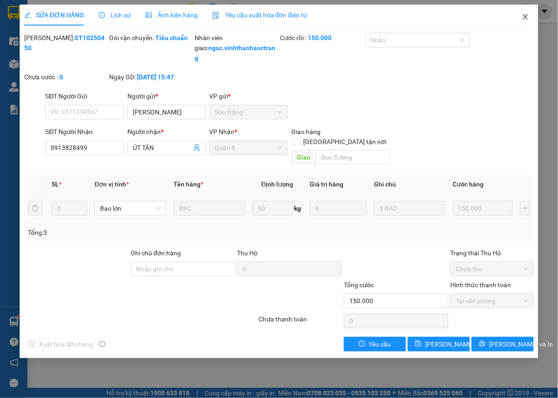
click at [526, 15] on icon "close" at bounding box center [525, 16] width 7 height 7
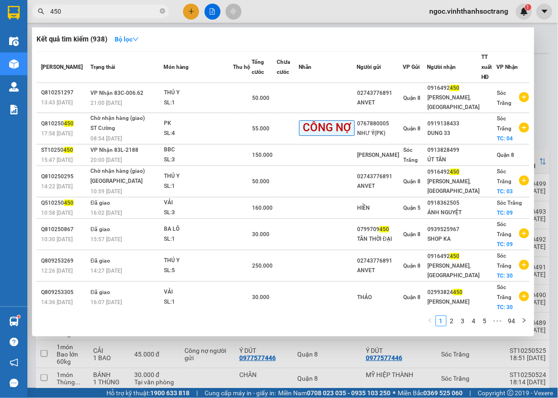
click at [90, 14] on input "450" at bounding box center [104, 11] width 108 height 10
type input "449"
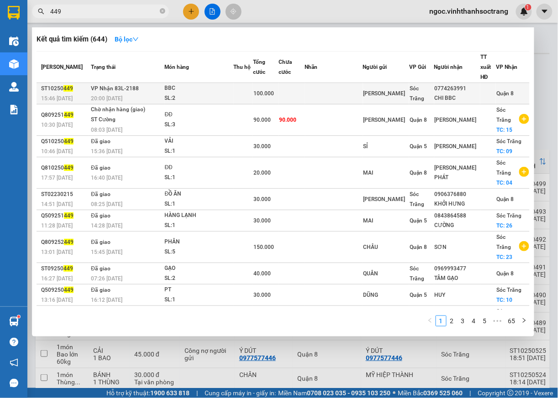
click at [497, 94] on span "Quận 8" at bounding box center [504, 93] width 17 height 6
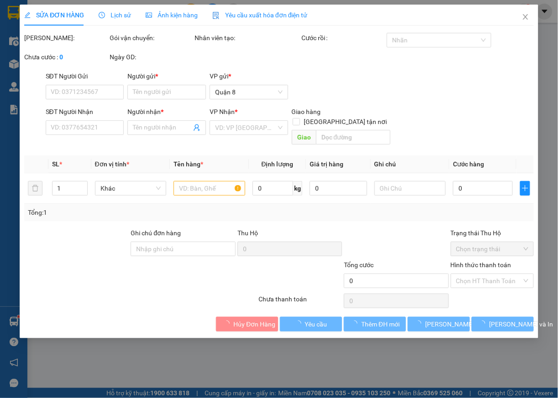
type input "[PERSON_NAME]"
type input "0774263991"
type input "CHI BBC"
type input "100.000"
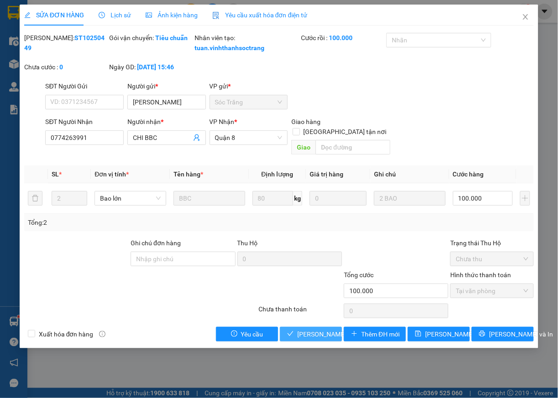
click at [309, 338] on span "[PERSON_NAME] và Giao hàng" at bounding box center [341, 334] width 88 height 10
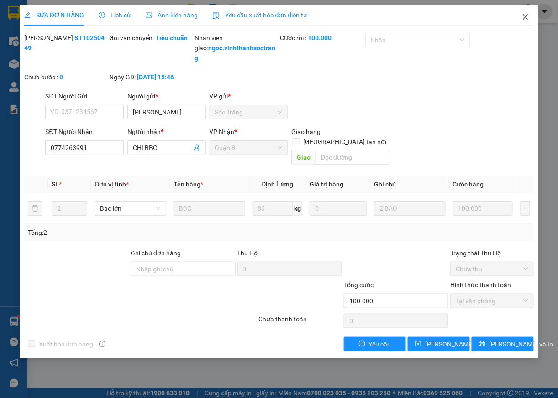
click at [530, 23] on span "Close" at bounding box center [525, 18] width 26 height 26
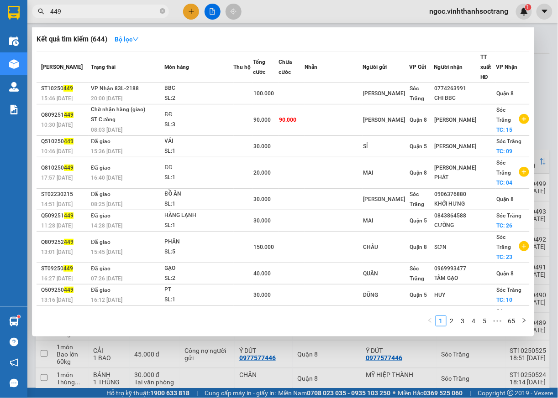
click at [72, 6] on input "449" at bounding box center [104, 11] width 108 height 10
type input "473"
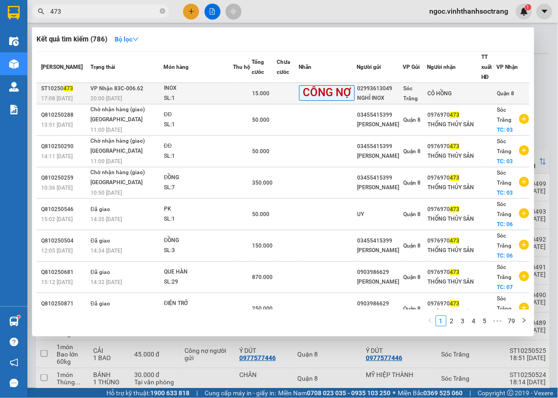
click at [507, 90] on span "Quận 8" at bounding box center [505, 93] width 17 height 6
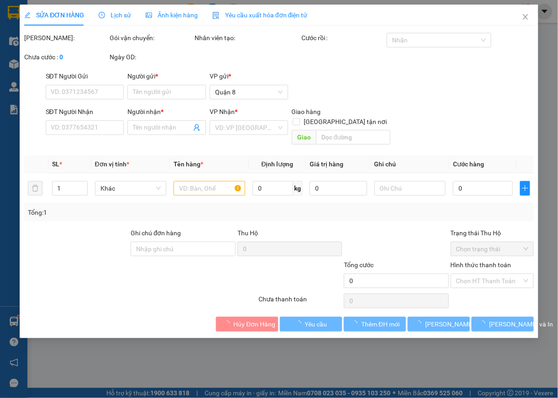
type input "02993613049"
type input "NGHỈ INOX"
type input "CÔ HỒNG"
type input "15.000"
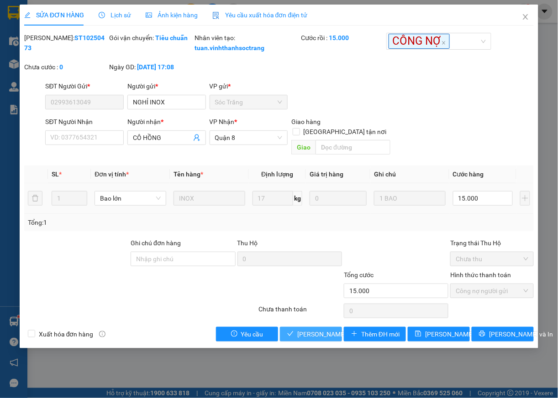
click at [306, 334] on span "[PERSON_NAME] và Giao hàng" at bounding box center [341, 334] width 88 height 10
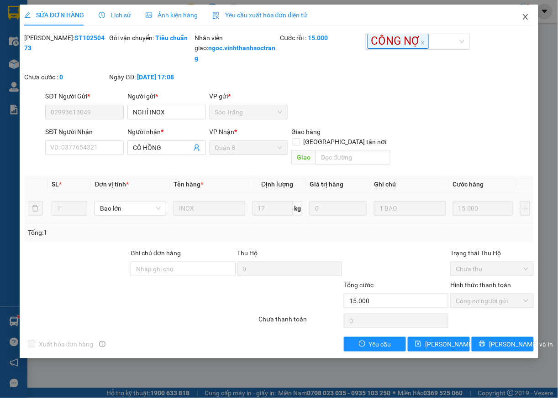
click at [524, 13] on span "Close" at bounding box center [525, 18] width 26 height 26
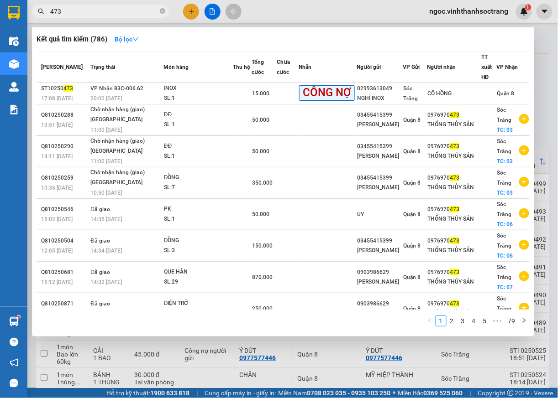
click at [88, 10] on input "473" at bounding box center [104, 11] width 108 height 10
type input "455"
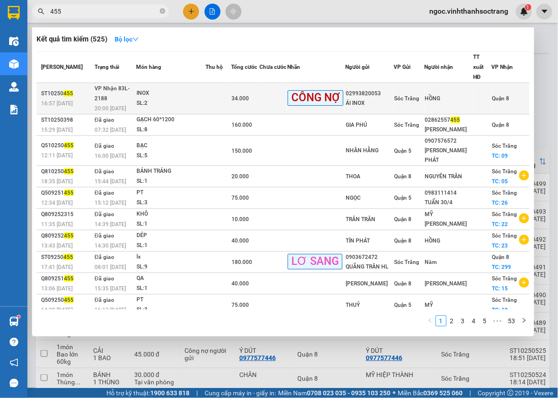
click at [493, 96] on span "Quận 8" at bounding box center [500, 98] width 17 height 6
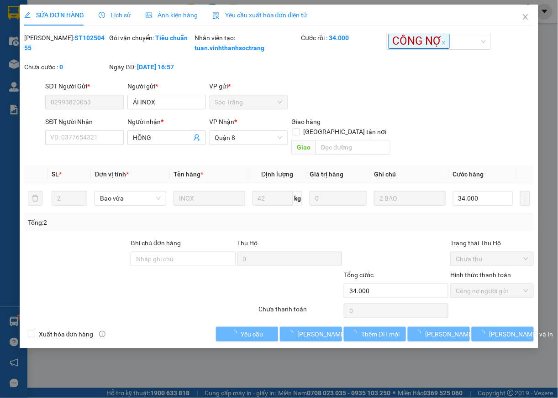
type input "02993820053"
type input "ÁI INOX"
type input "HỒNG"
type input "34.000"
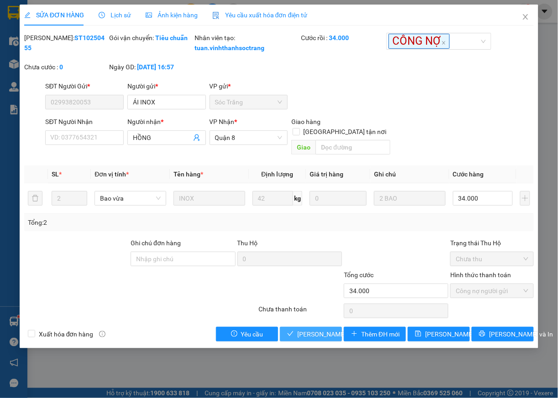
click at [326, 333] on span "[PERSON_NAME] và Giao hàng" at bounding box center [341, 334] width 88 height 10
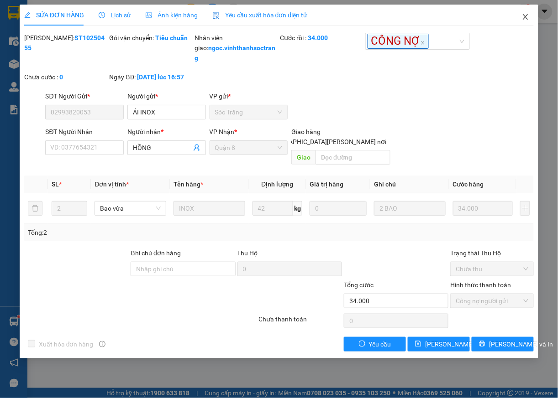
click at [525, 20] on icon "close" at bounding box center [525, 16] width 7 height 7
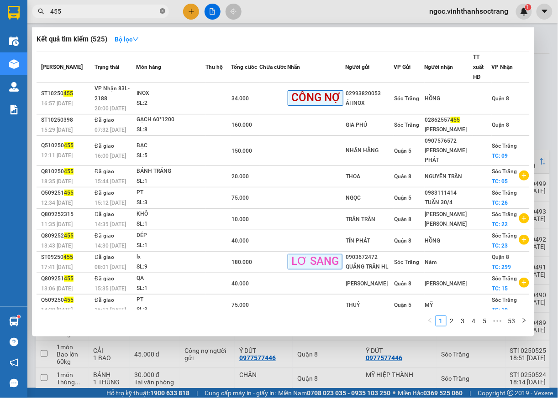
click at [161, 11] on icon "close-circle" at bounding box center [162, 10] width 5 height 5
type input "307"
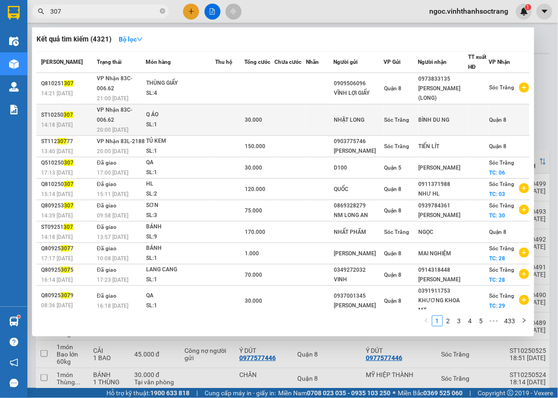
click at [489, 119] on span "Quận 8" at bounding box center [497, 120] width 17 height 6
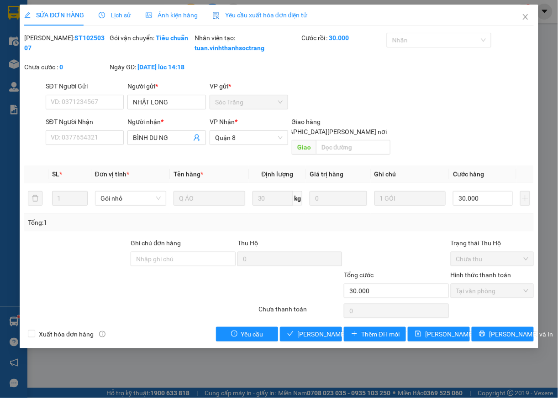
type input "NHẬT LONG"
type input "BÌNH DU NG"
type input "30.000"
click at [319, 336] on span "[PERSON_NAME] và [PERSON_NAME] hàng" at bounding box center [358, 334] width 123 height 10
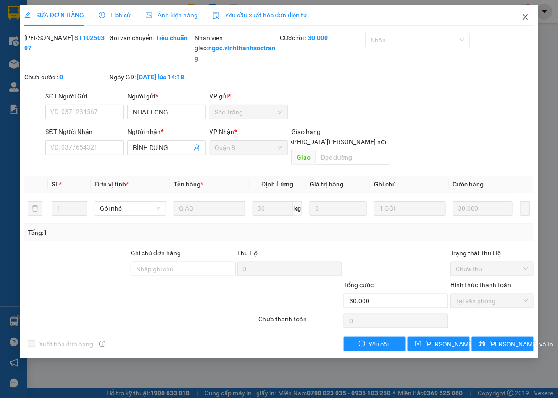
click at [527, 17] on icon "close" at bounding box center [525, 16] width 7 height 7
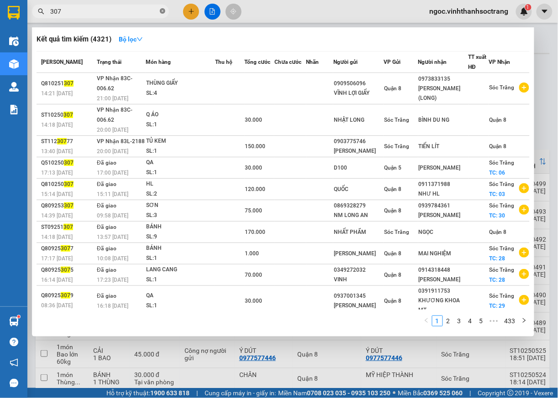
click at [162, 13] on icon "close-circle" at bounding box center [162, 10] width 5 height 5
type input "409"
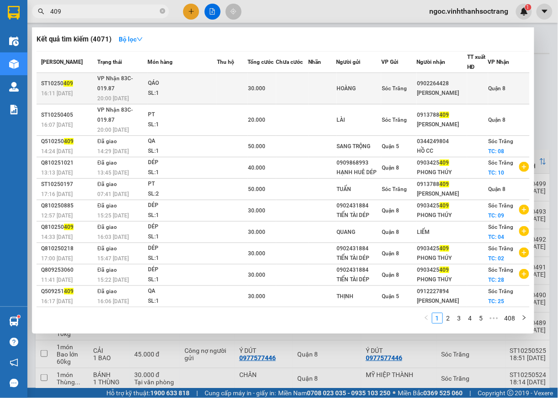
click at [508, 84] on div "Quận 8" at bounding box center [508, 89] width 41 height 10
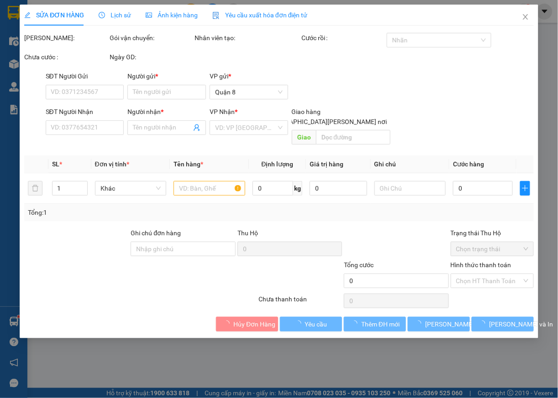
type input "HOÀNG"
type input "0902264428"
type input "[PERSON_NAME]"
type input "30.000"
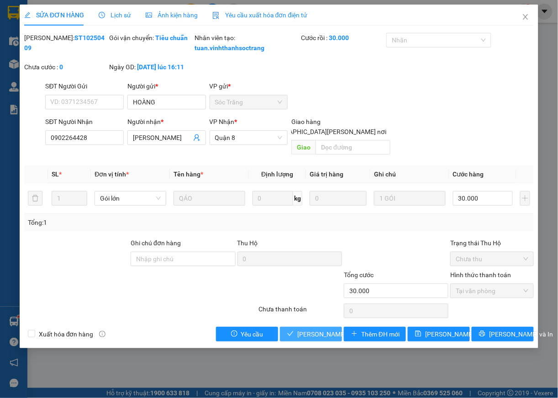
click at [310, 336] on span "[PERSON_NAME] và [PERSON_NAME] hàng" at bounding box center [358, 334] width 123 height 10
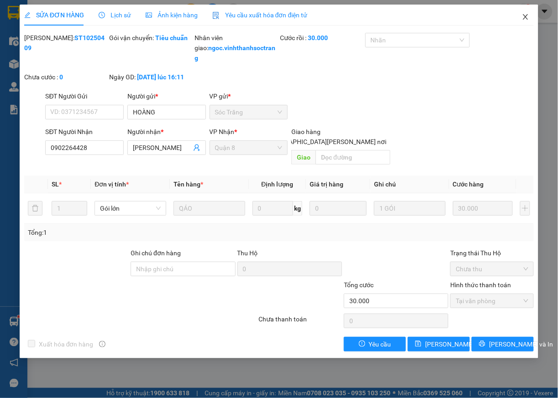
click at [522, 20] on icon "close" at bounding box center [525, 16] width 7 height 7
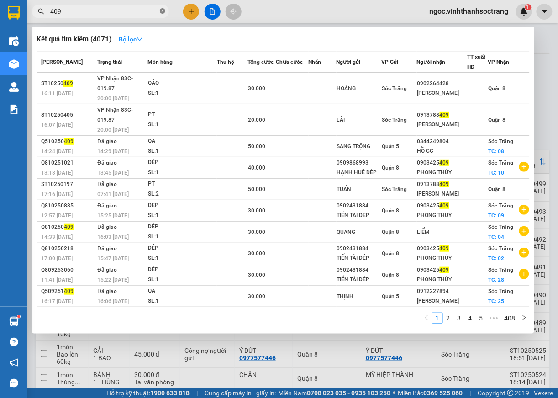
click at [162, 10] on icon "close-circle" at bounding box center [162, 10] width 5 height 5
type input "466"
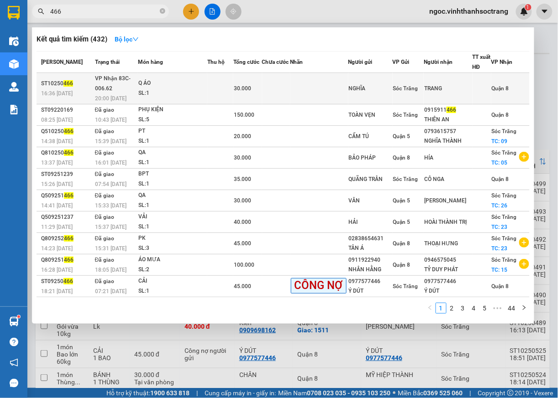
click at [497, 86] on span "Quận 8" at bounding box center [499, 88] width 17 height 6
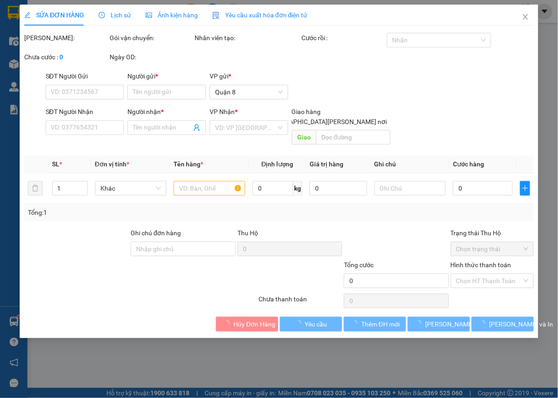
type input "NGHĨA"
type input "TRANG"
type input "30.000"
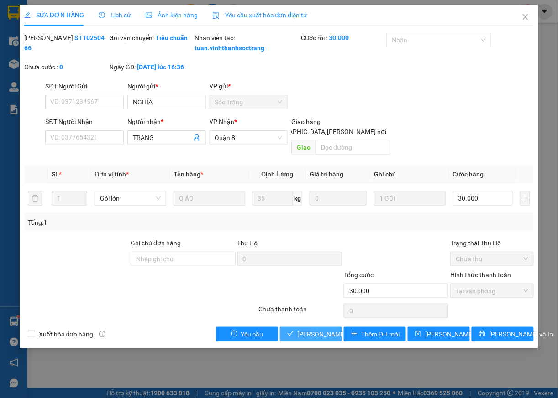
click at [332, 336] on span "[PERSON_NAME] và [PERSON_NAME] hàng" at bounding box center [358, 334] width 123 height 10
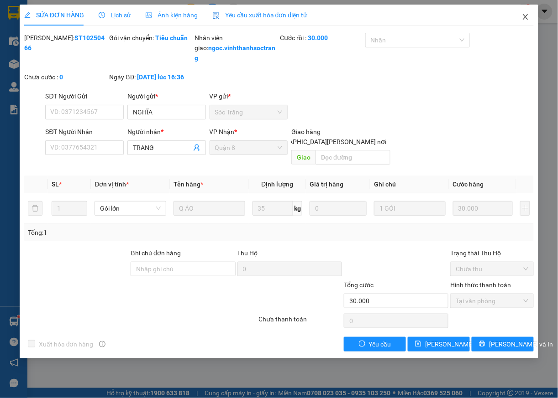
click at [523, 16] on icon "close" at bounding box center [525, 16] width 7 height 7
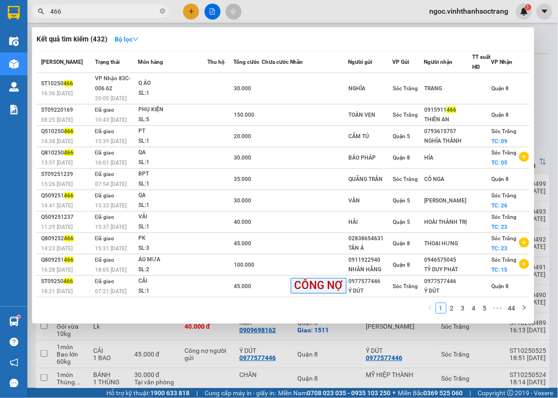
click at [92, 8] on input "466" at bounding box center [104, 11] width 108 height 10
type input "469"
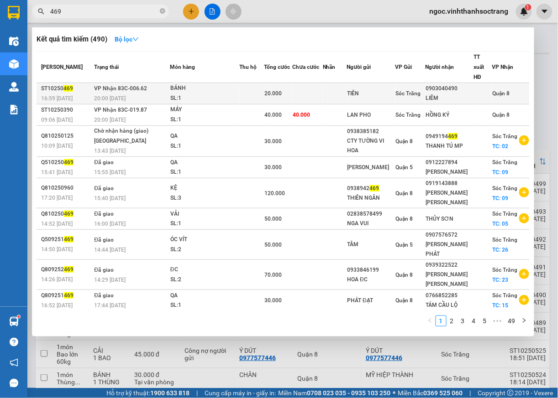
click at [498, 90] on span "Quận 8" at bounding box center [500, 93] width 17 height 6
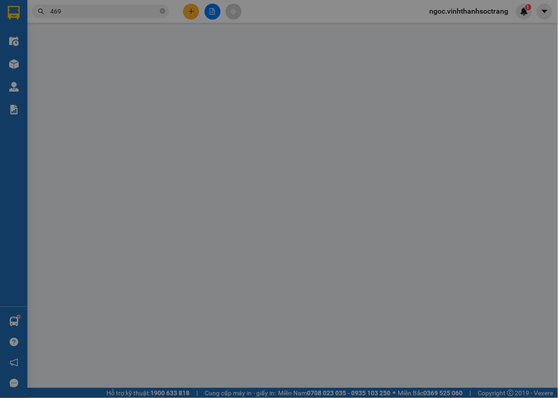
type input "TIÊN"
type input "0903040490"
type input "LIÊM"
type input "20.000"
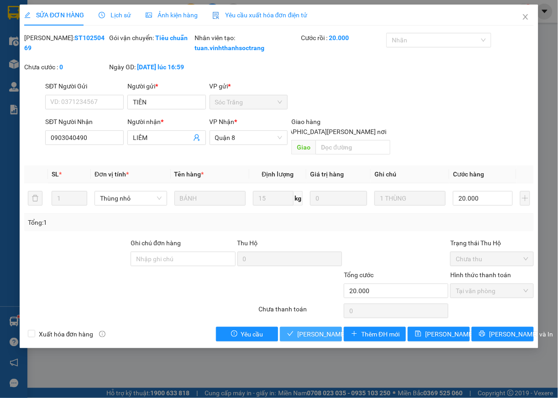
click at [313, 336] on span "[PERSON_NAME] và [PERSON_NAME] hàng" at bounding box center [358, 334] width 123 height 10
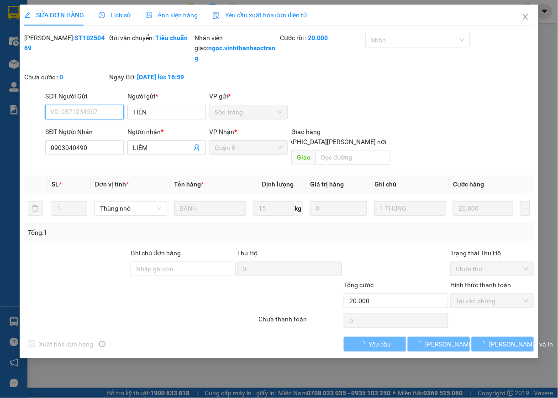
type input "TIÊN"
type input "0903040490"
type input "LIÊM"
type input "20.000"
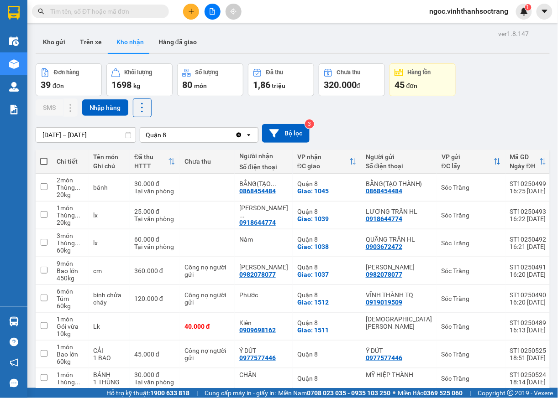
click at [90, 134] on input "12/10/2025 – 14/10/2025" at bounding box center [85, 135] width 99 height 15
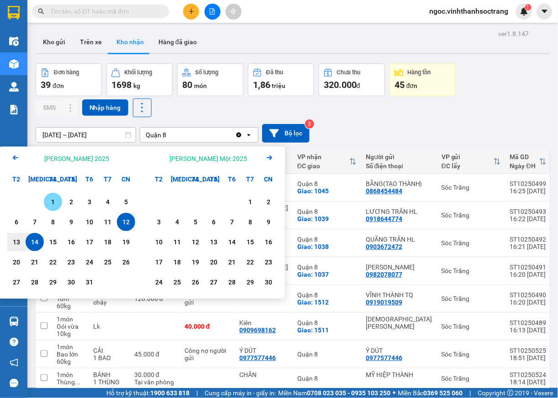
click at [57, 201] on div "1" at bounding box center [53, 202] width 13 height 11
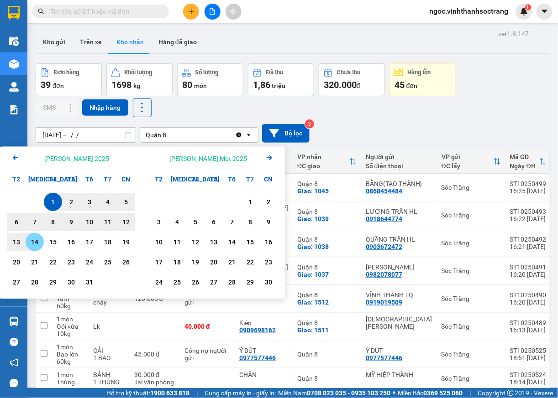
click at [34, 245] on div "14" at bounding box center [34, 242] width 13 height 11
type input "[DATE] – [DATE]"
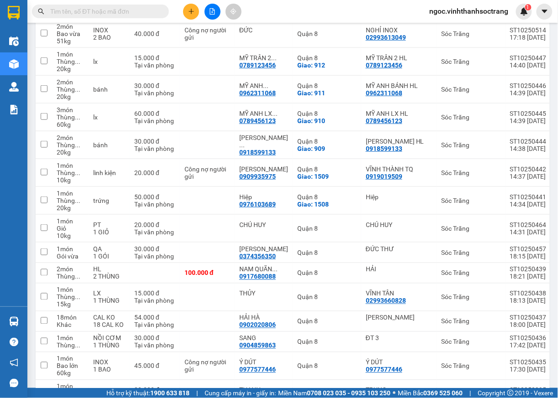
scroll to position [984, 0]
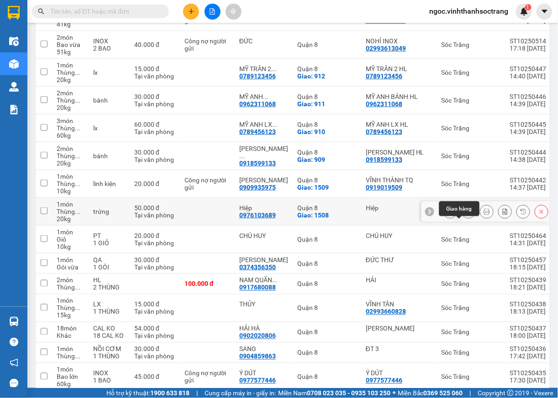
click at [466, 214] on icon at bounding box center [468, 211] width 5 height 5
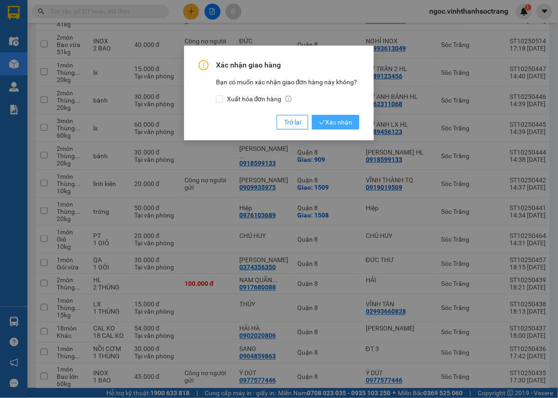
click at [336, 117] on span "Xác nhận" at bounding box center [335, 122] width 33 height 10
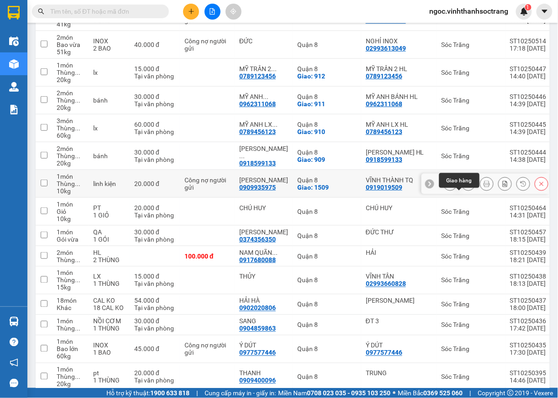
click at [465, 187] on icon at bounding box center [468, 184] width 6 height 6
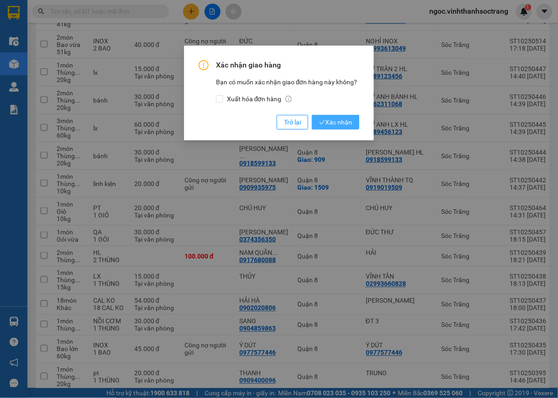
click at [329, 120] on span "Xác nhận" at bounding box center [335, 122] width 33 height 10
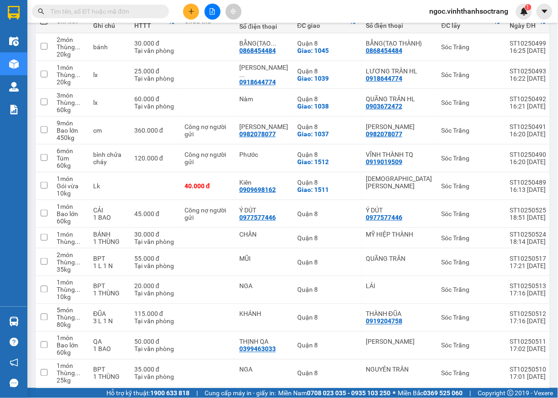
scroll to position [144, 0]
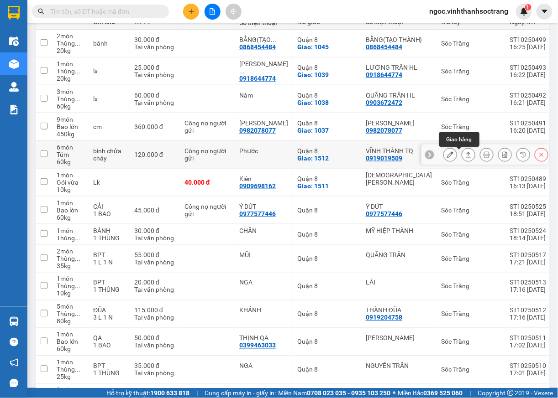
click at [466, 157] on icon at bounding box center [468, 154] width 5 height 5
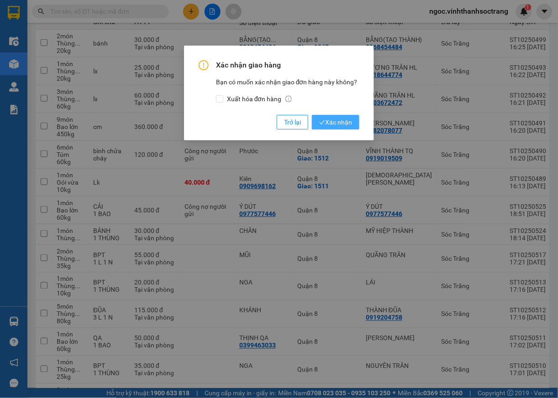
click at [348, 127] on span "Xác nhận" at bounding box center [335, 122] width 33 height 10
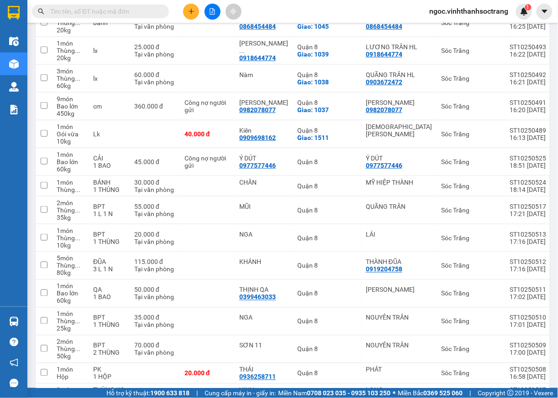
scroll to position [0, 0]
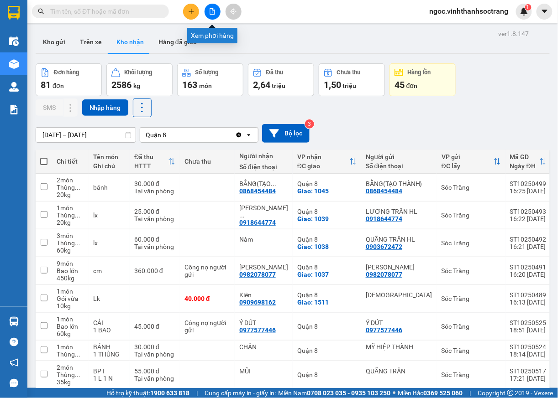
click at [212, 16] on button at bounding box center [212, 12] width 16 height 16
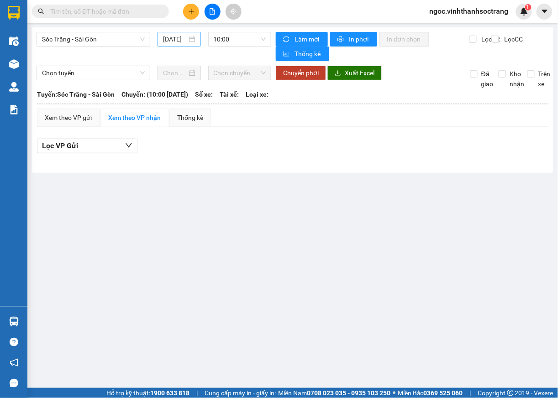
click at [187, 37] on input "[DATE]" at bounding box center [175, 39] width 24 height 10
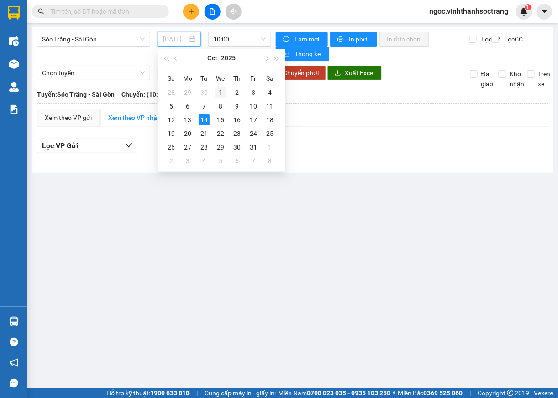
click at [220, 90] on div "1" at bounding box center [220, 92] width 11 height 11
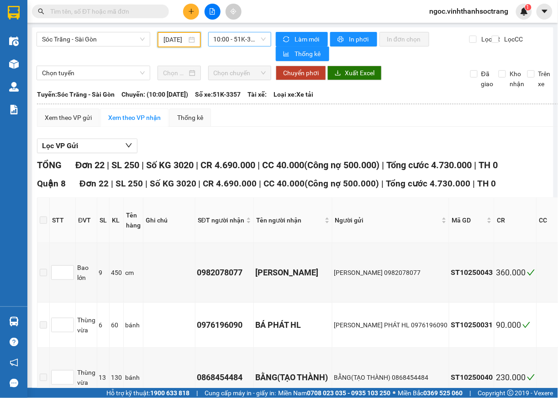
click at [260, 41] on span "10:00 - 51K-3357" at bounding box center [240, 39] width 52 height 14
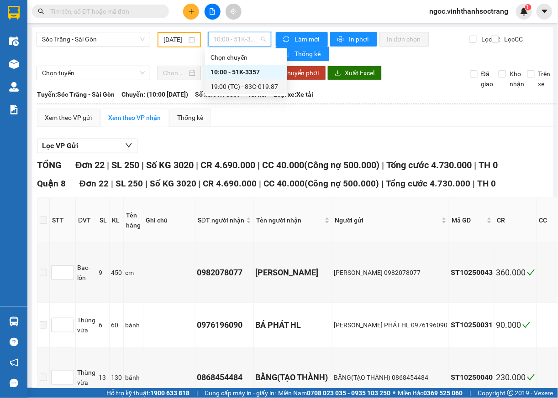
click at [243, 86] on div "19:00 (TC) - 83C-019.87" at bounding box center [245, 87] width 71 height 10
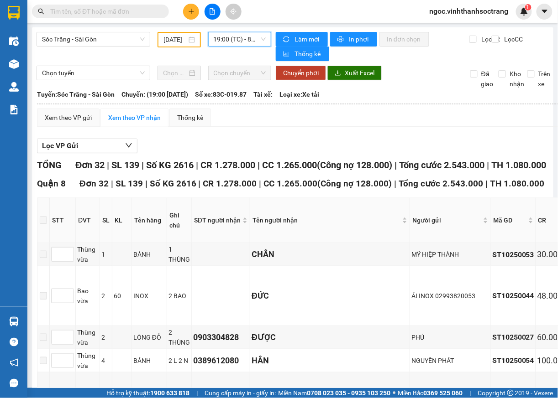
click at [173, 41] on input "[DATE]" at bounding box center [174, 40] width 23 height 10
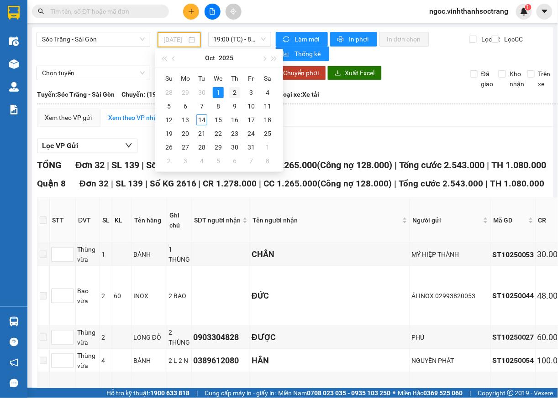
click at [234, 94] on div "2" at bounding box center [234, 92] width 11 height 11
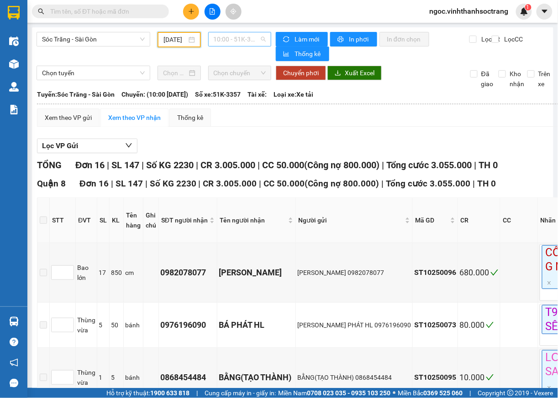
drag, startPoint x: 258, startPoint y: 35, endPoint x: 255, endPoint y: 39, distance: 5.5
click at [258, 35] on span "10:00 - 51K-3357" at bounding box center [240, 39] width 52 height 14
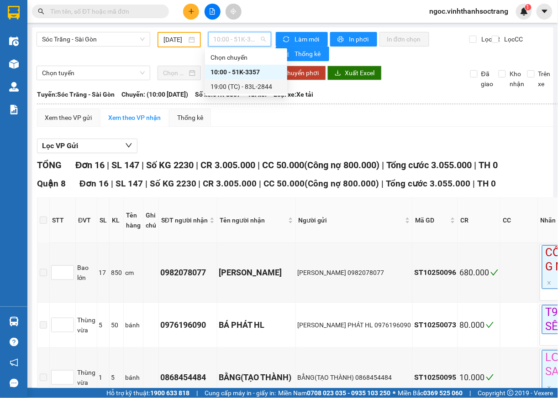
click at [241, 86] on div "19:00 (TC) - 83L-2844" at bounding box center [245, 87] width 71 height 10
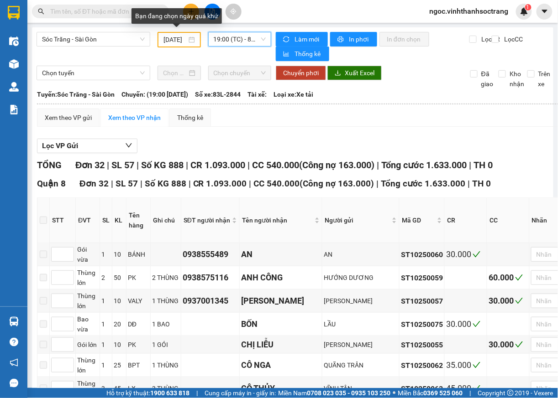
click at [168, 39] on input "[DATE]" at bounding box center [174, 40] width 23 height 10
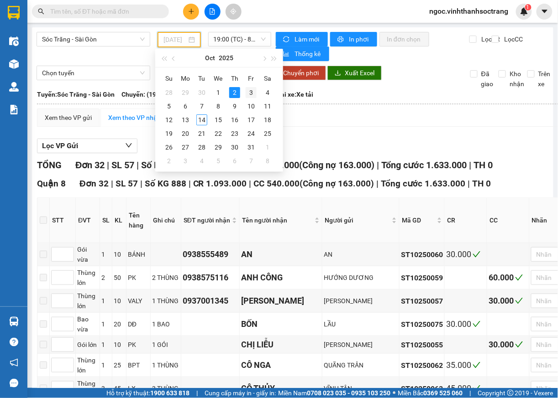
click at [251, 94] on div "3" at bounding box center [250, 92] width 11 height 11
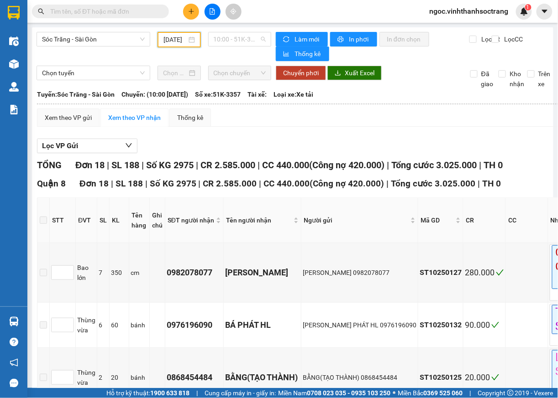
drag, startPoint x: 258, startPoint y: 39, endPoint x: 249, endPoint y: 47, distance: 12.3
click at [257, 39] on span "10:00 - 51K-3357" at bounding box center [240, 39] width 52 height 14
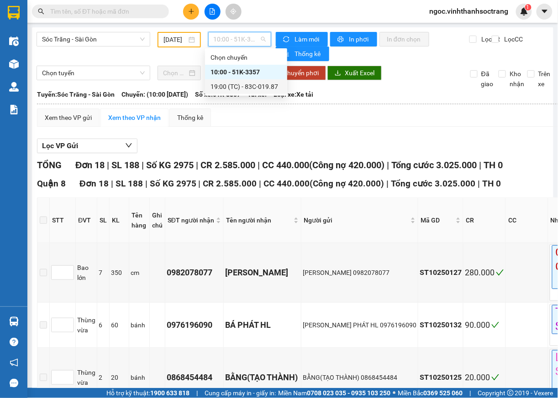
click at [244, 90] on div "19:00 (TC) - 83C-019.87" at bounding box center [245, 87] width 71 height 10
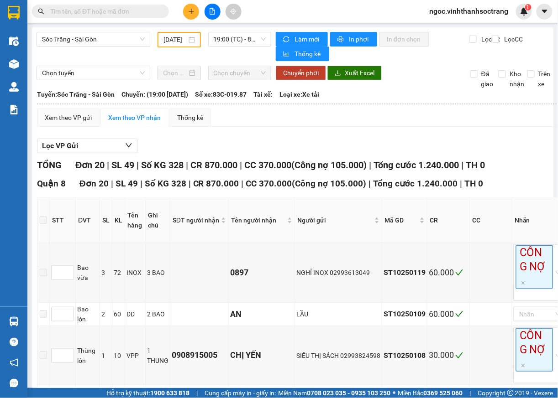
click at [180, 32] on div "[DATE]" at bounding box center [178, 40] width 43 height 16
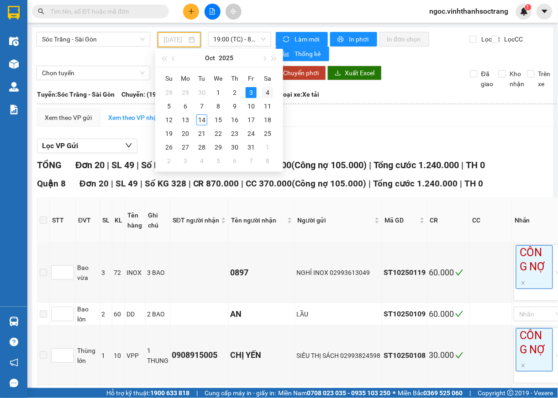
click at [266, 92] on div "4" at bounding box center [267, 92] width 11 height 11
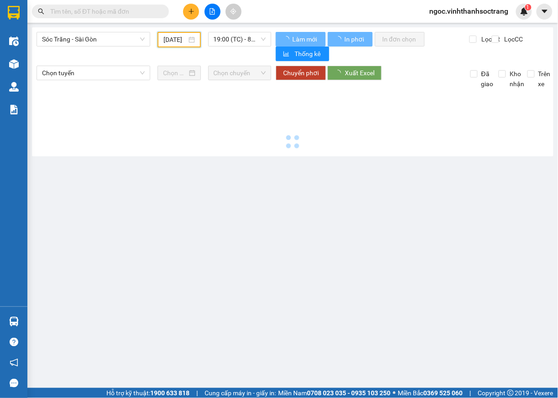
scroll to position [0, 8]
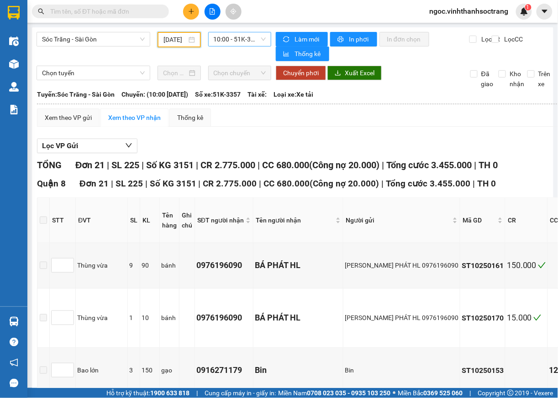
click at [261, 39] on span "10:00 - 51K-3357" at bounding box center [240, 39] width 52 height 14
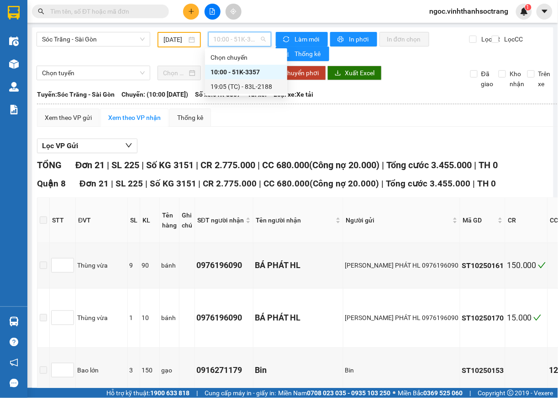
click at [251, 84] on div "19:05 (TC) - 83L-2188" at bounding box center [245, 87] width 71 height 10
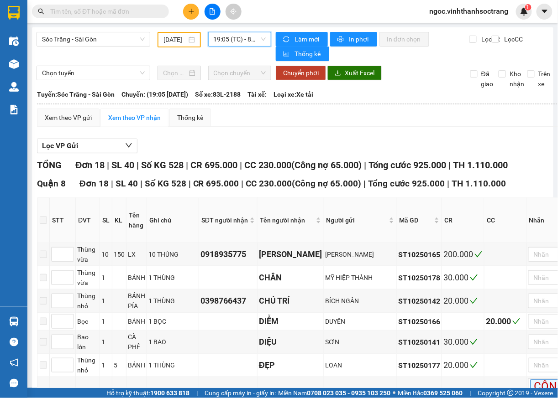
click at [179, 41] on input "04/10/2025" at bounding box center [174, 40] width 23 height 10
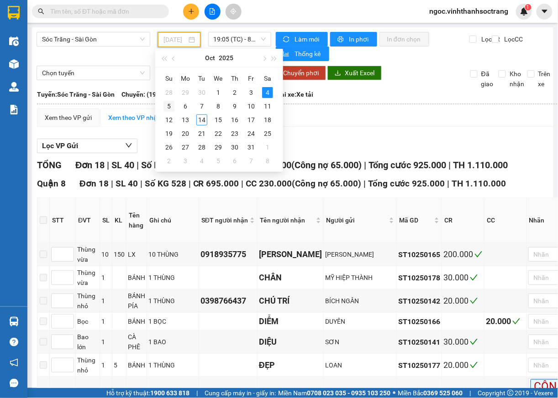
click at [172, 105] on div "5" at bounding box center [168, 106] width 11 height 11
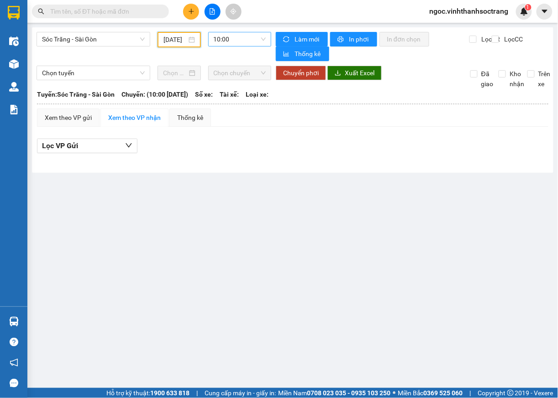
click at [263, 39] on span "10:00" at bounding box center [240, 39] width 52 height 14
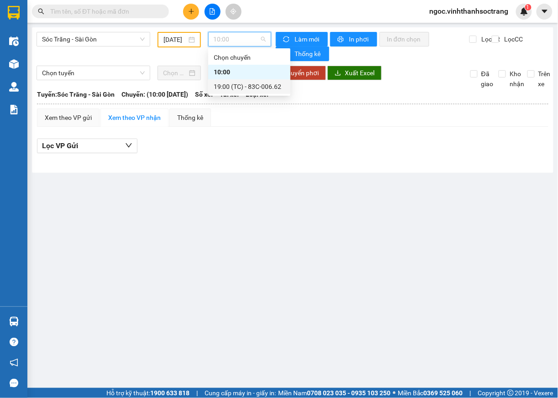
click at [231, 89] on div "19:00 (TC) - 83C-006.62" at bounding box center [249, 87] width 71 height 10
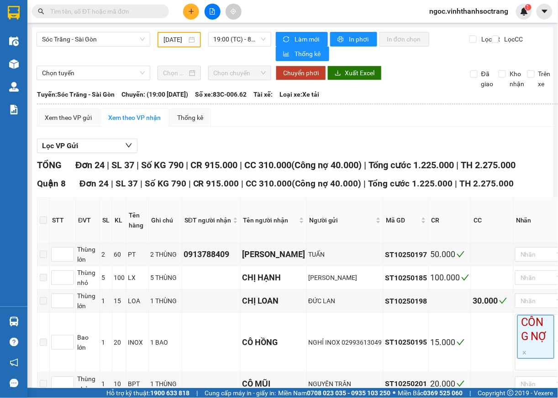
click at [185, 41] on div "[DATE]" at bounding box center [178, 40] width 31 height 10
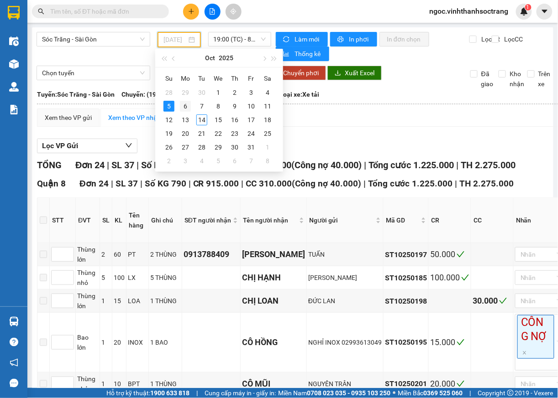
click at [185, 108] on div "6" at bounding box center [185, 106] width 11 height 11
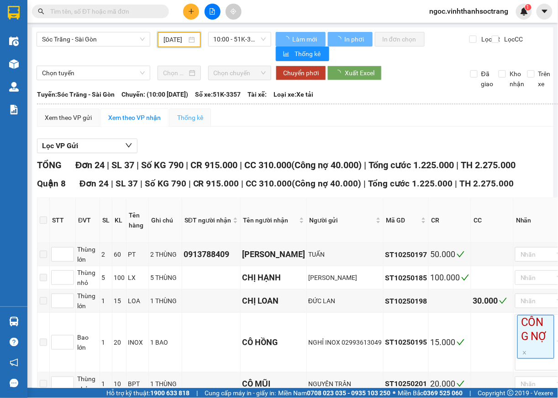
scroll to position [0, 8]
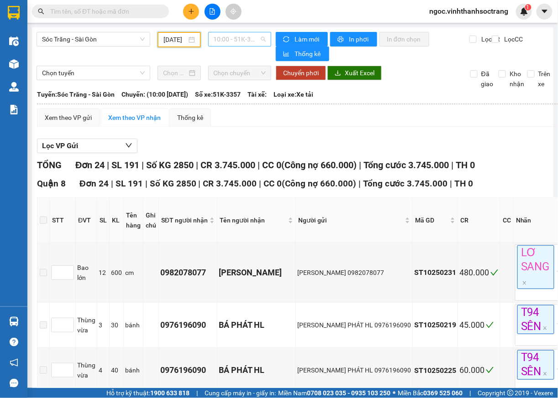
click at [247, 41] on span "10:00 - 51K-3357" at bounding box center [240, 39] width 52 height 14
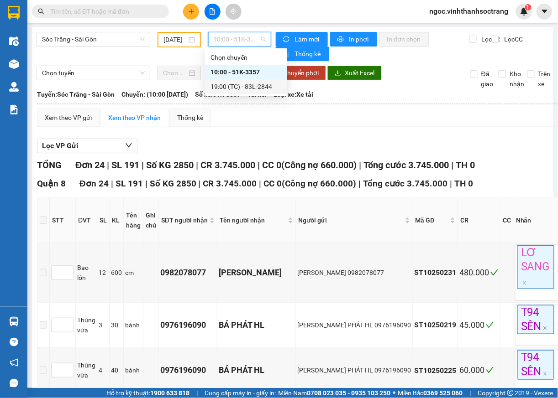
click at [242, 88] on div "19:00 (TC) - 83L-2844" at bounding box center [245, 87] width 71 height 10
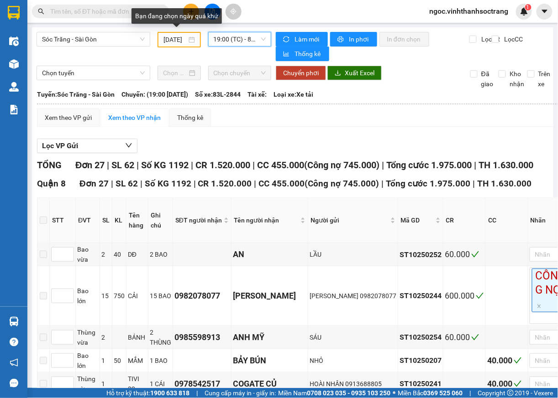
click at [171, 37] on input "[DATE]" at bounding box center [174, 40] width 23 height 10
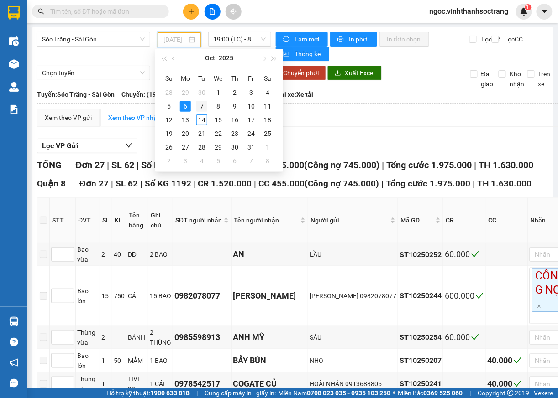
click at [202, 106] on div "7" at bounding box center [201, 106] width 11 height 11
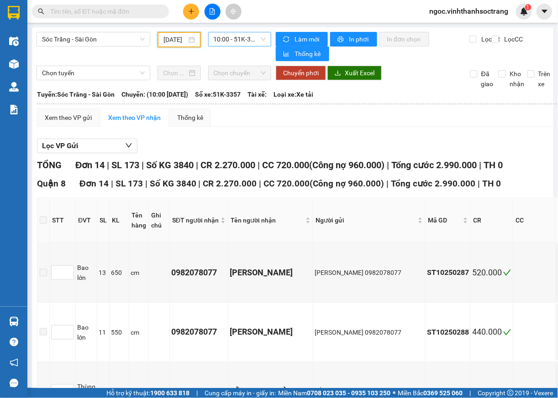
click at [253, 38] on span "10:00 - 51K-3357" at bounding box center [240, 39] width 52 height 14
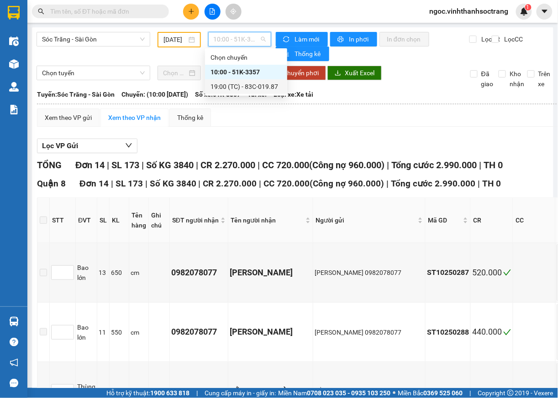
click at [247, 83] on div "19:00 (TC) - 83C-019.87" at bounding box center [245, 87] width 71 height 10
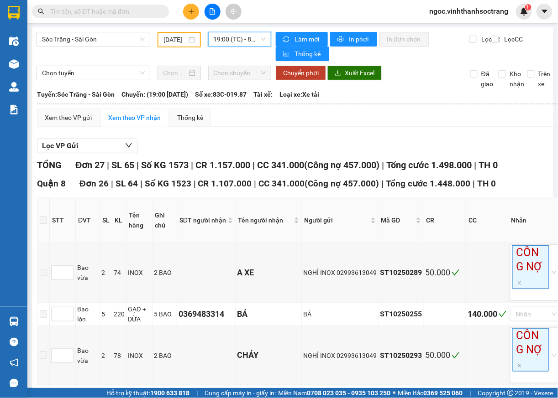
click at [183, 41] on input "[DATE]" at bounding box center [174, 40] width 23 height 10
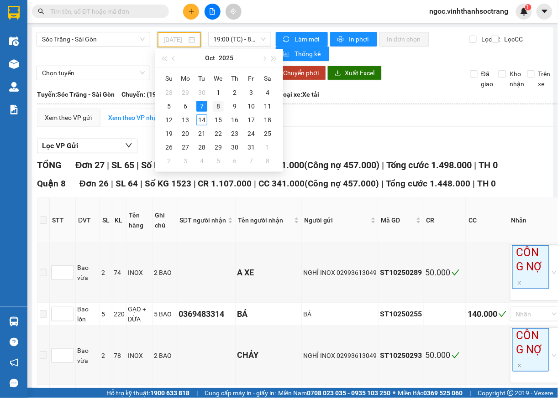
click at [218, 110] on div "8" at bounding box center [218, 106] width 11 height 11
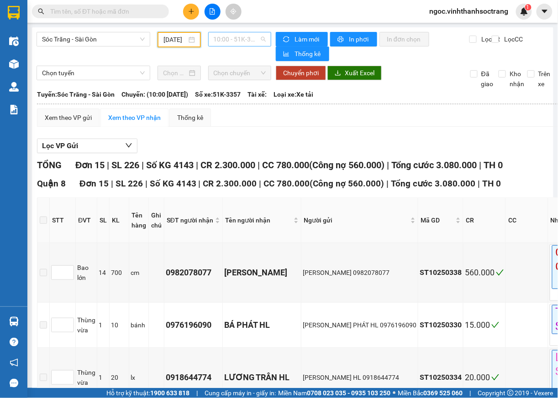
click at [258, 41] on span "10:00 - 51K-3357" at bounding box center [240, 39] width 52 height 14
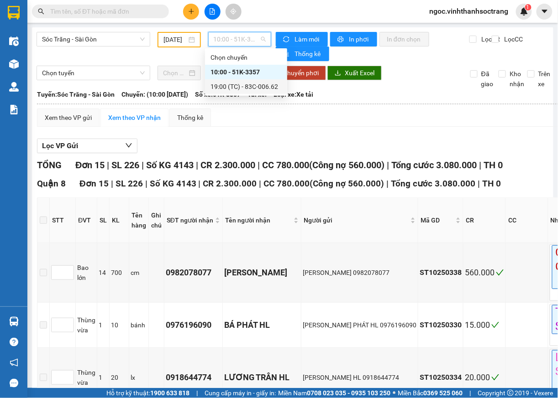
click at [243, 86] on div "19:00 (TC) - 83C-006.62" at bounding box center [245, 87] width 71 height 10
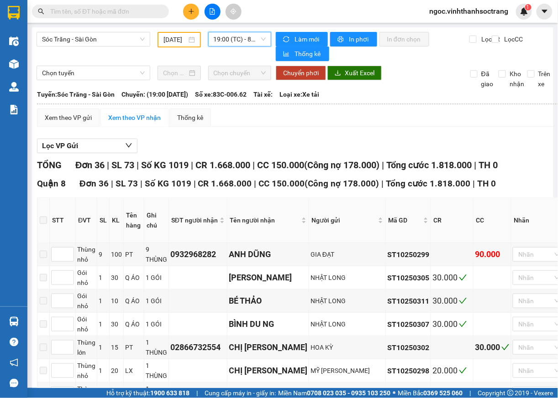
click at [185, 38] on div "[DATE]" at bounding box center [178, 40] width 31 height 10
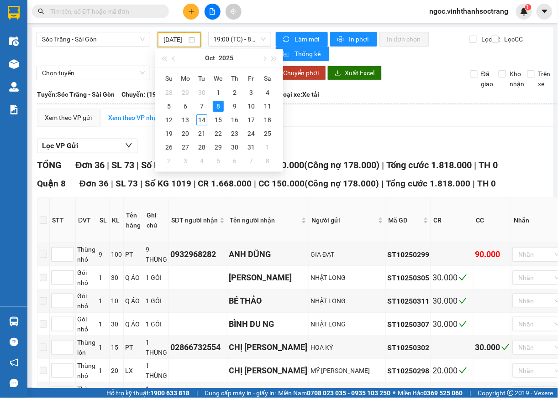
scroll to position [0, 10]
click at [235, 107] on div "9" at bounding box center [234, 106] width 11 height 11
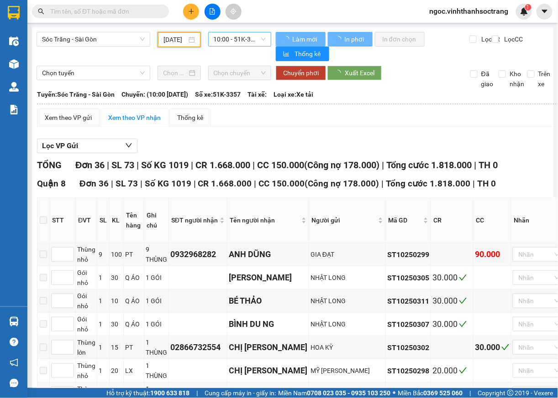
scroll to position [0, 8]
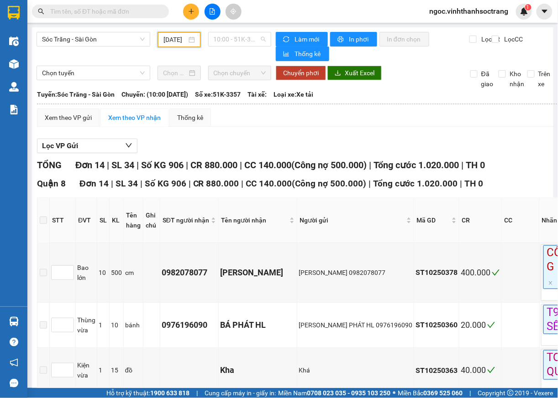
drag, startPoint x: 259, startPoint y: 37, endPoint x: 256, endPoint y: 49, distance: 12.8
click at [258, 41] on span "10:00 - 51K-3357" at bounding box center [240, 39] width 52 height 14
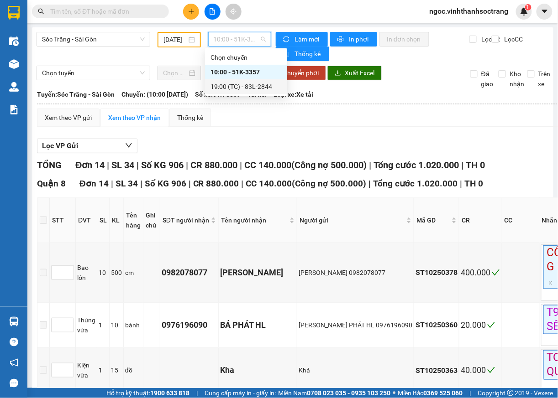
click at [252, 89] on div "19:00 (TC) - 83L-2844" at bounding box center [245, 87] width 71 height 10
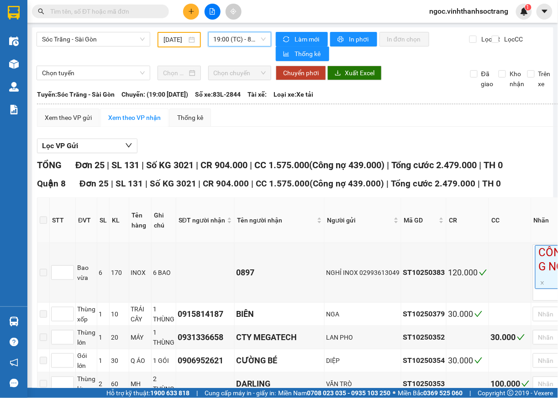
click at [247, 37] on span "19:00 (TC) - 83L-2844" at bounding box center [240, 39] width 52 height 14
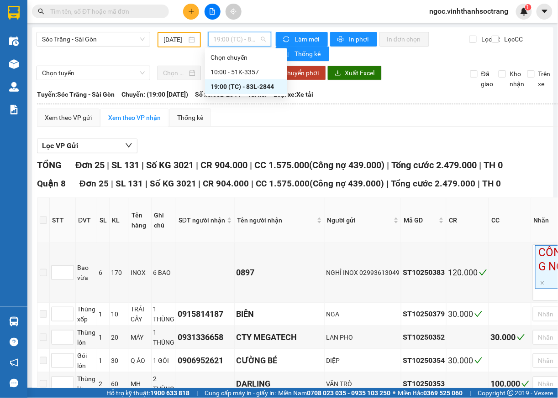
click at [172, 41] on input "[DATE]" at bounding box center [174, 40] width 23 height 10
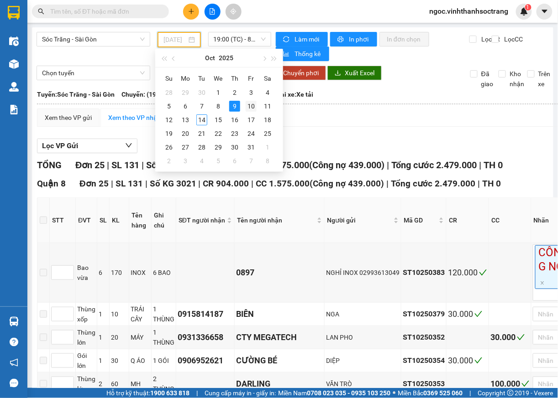
click at [249, 103] on div "10" at bounding box center [250, 106] width 11 height 11
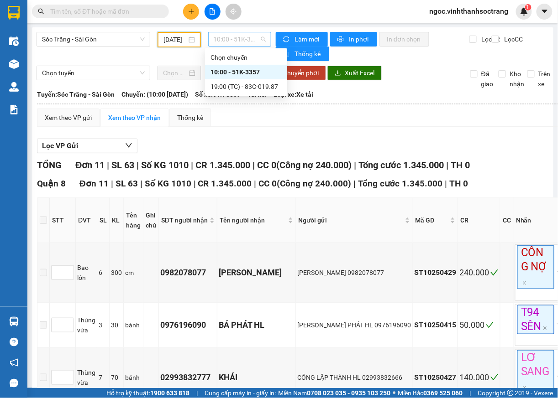
click at [258, 40] on span "10:00 - 51K-3357" at bounding box center [240, 39] width 52 height 14
drag, startPoint x: 259, startPoint y: 83, endPoint x: 260, endPoint y: 88, distance: 5.5
click at [259, 83] on div "19:00 (TC) - 83C-019.87" at bounding box center [245, 87] width 71 height 10
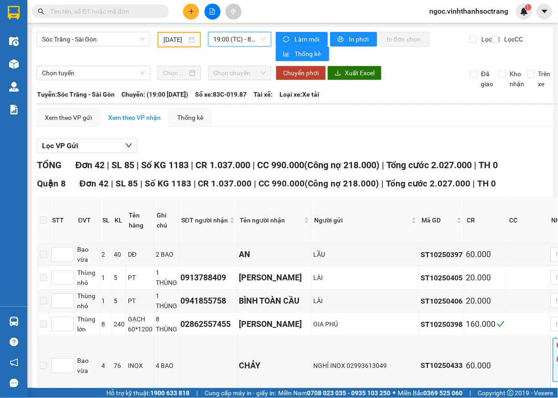
click at [178, 41] on input "[DATE]" at bounding box center [174, 40] width 23 height 10
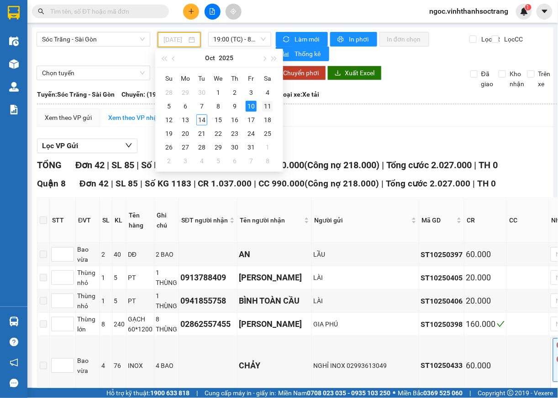
click at [268, 106] on div "11" at bounding box center [267, 106] width 11 height 11
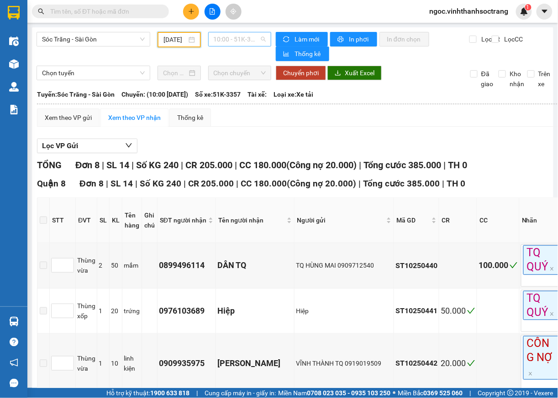
click at [261, 36] on div "10:00 - 51K-3357" at bounding box center [239, 39] width 63 height 15
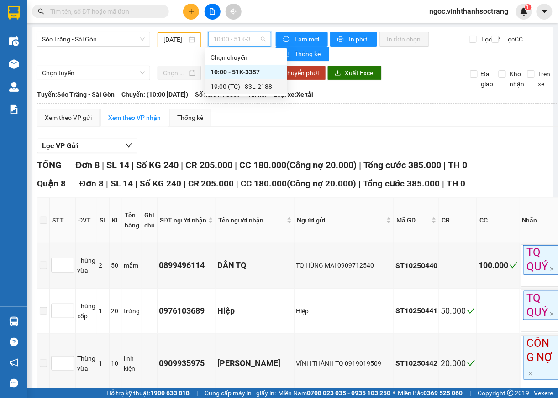
click at [248, 89] on div "19:00 (TC) - 83L-2188" at bounding box center [245, 87] width 71 height 10
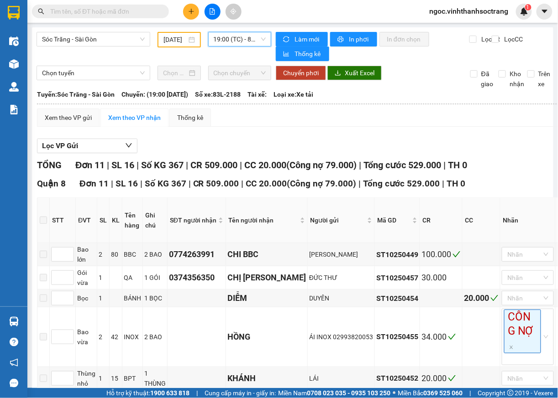
click at [172, 38] on input "[DATE]" at bounding box center [174, 40] width 23 height 10
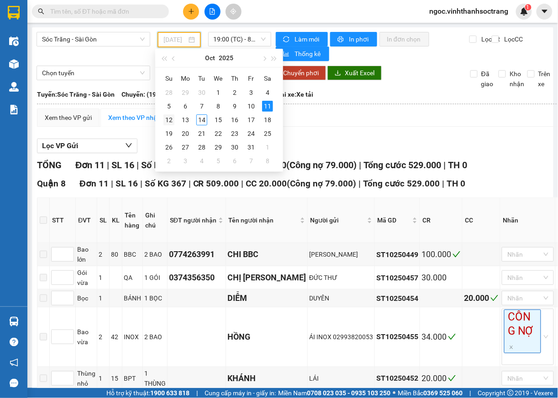
click at [172, 121] on div "12" at bounding box center [168, 120] width 11 height 11
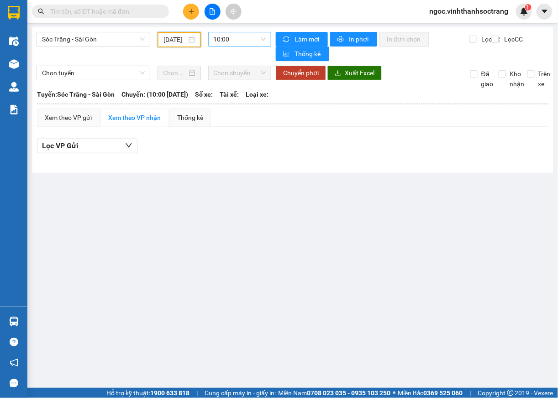
click at [256, 44] on span "10:00" at bounding box center [240, 39] width 52 height 14
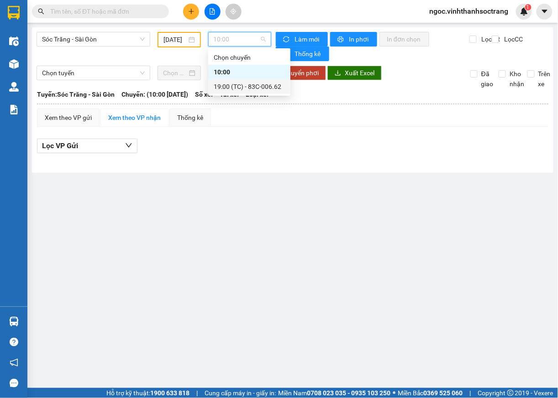
click at [248, 85] on div "19:00 (TC) - 83C-006.62" at bounding box center [249, 87] width 71 height 10
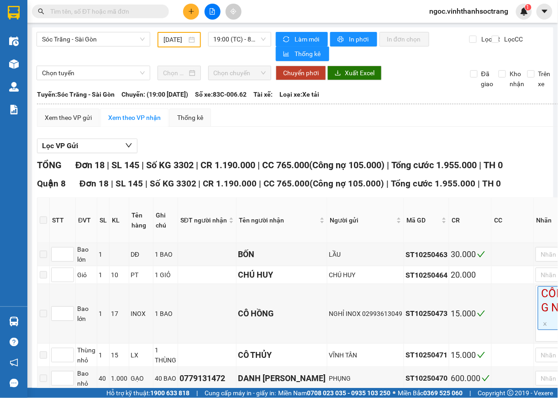
click at [189, 42] on div "[DATE]" at bounding box center [178, 40] width 31 height 10
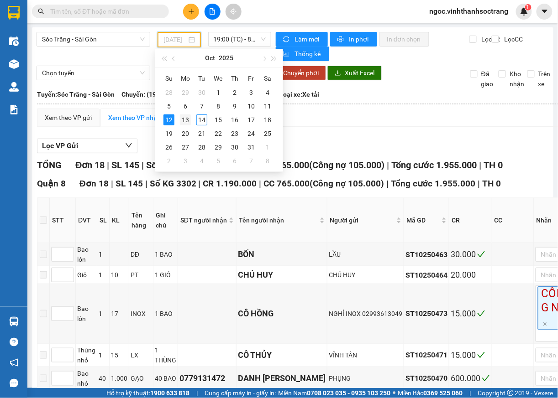
click at [189, 121] on div "13" at bounding box center [185, 120] width 11 height 11
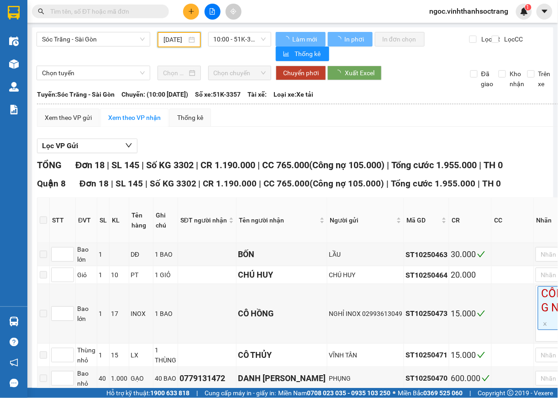
type input "[DATE]"
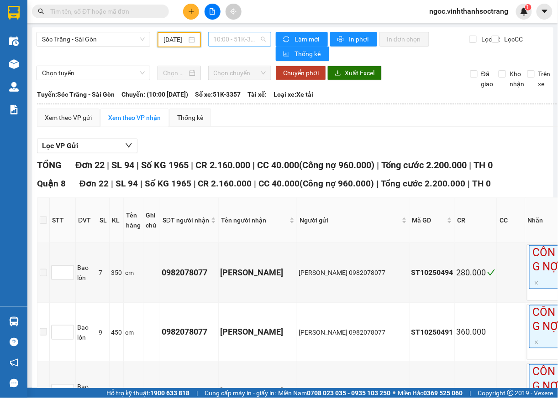
click at [260, 39] on span "10:00 - 51K-3357" at bounding box center [240, 39] width 52 height 14
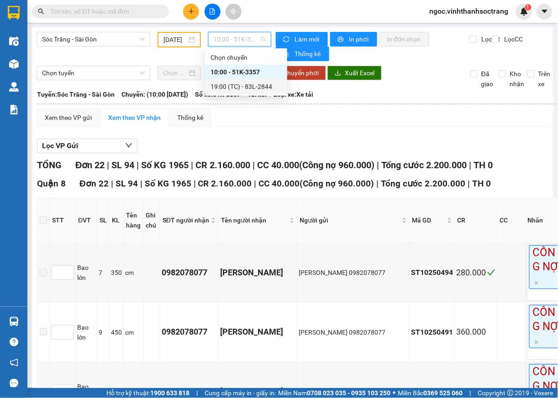
click at [251, 86] on div "19:00 (TC) - 83L-2844" at bounding box center [245, 87] width 71 height 10
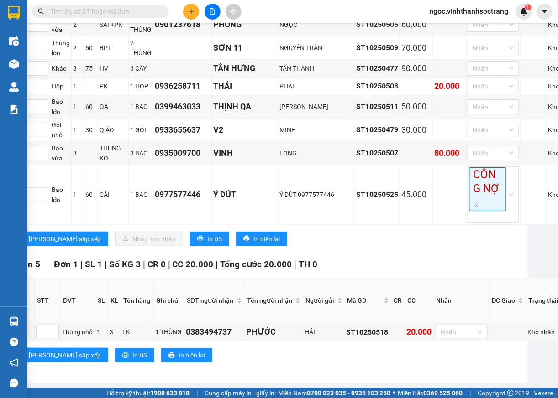
scroll to position [771, 0]
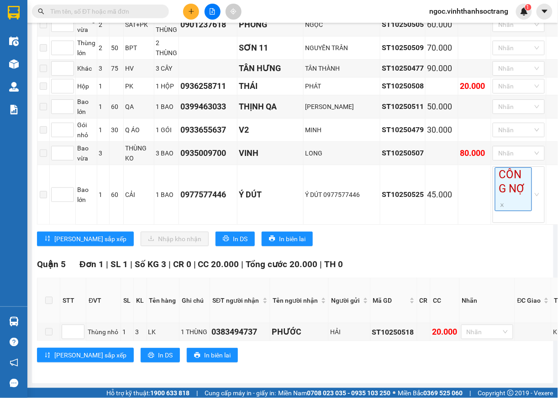
click at [110, 11] on input "text" at bounding box center [104, 11] width 108 height 10
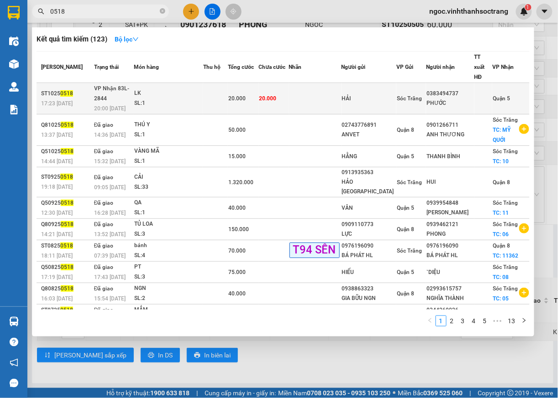
type input "0518"
click at [500, 95] on span "Quận 5" at bounding box center [500, 98] width 17 height 6
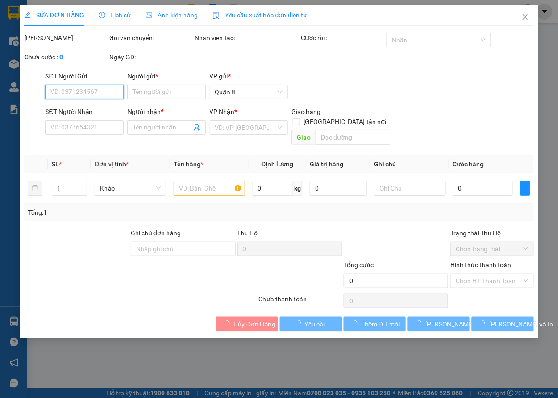
type input "HẢI"
type input "0383494737"
type input "PHƯỚC"
type input "20.000"
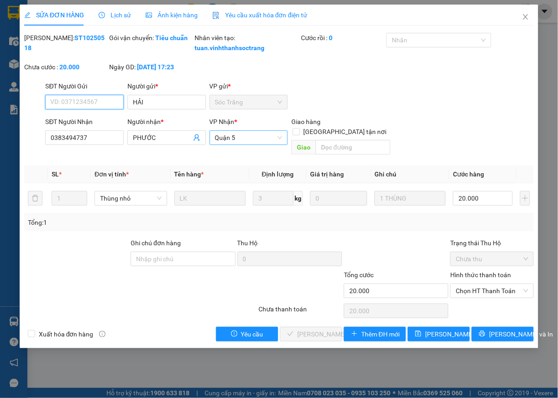
click at [277, 145] on span "Quận 5" at bounding box center [249, 138] width 68 height 14
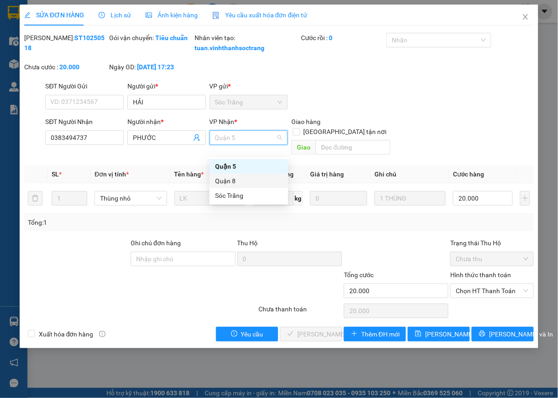
click at [224, 181] on div "Quận 8" at bounding box center [249, 181] width 68 height 10
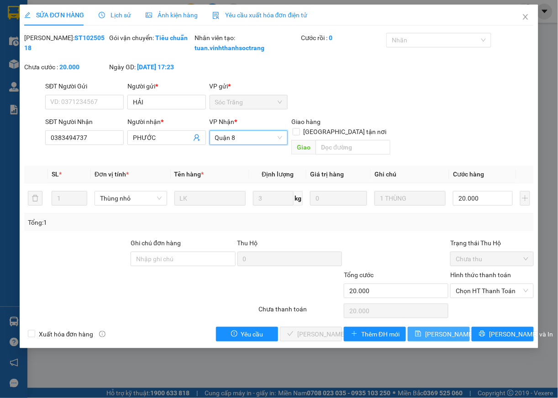
click at [451, 338] on span "Lưu thay đổi" at bounding box center [461, 334] width 73 height 10
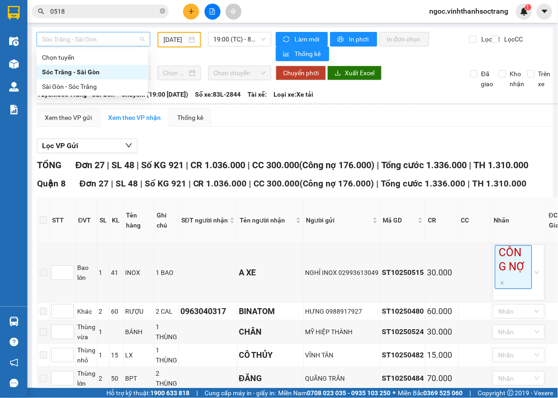
click at [141, 40] on span "Sóc Trăng - Sài Gòn" at bounding box center [93, 39] width 103 height 14
click at [86, 88] on div "Sài Gòn - Sóc Trăng" at bounding box center [92, 87] width 100 height 10
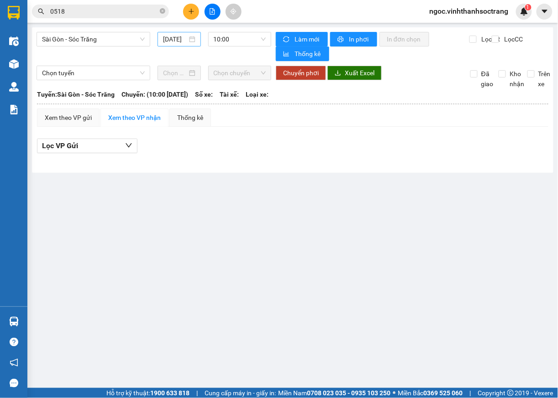
click at [162, 40] on div "[DATE]" at bounding box center [178, 39] width 43 height 15
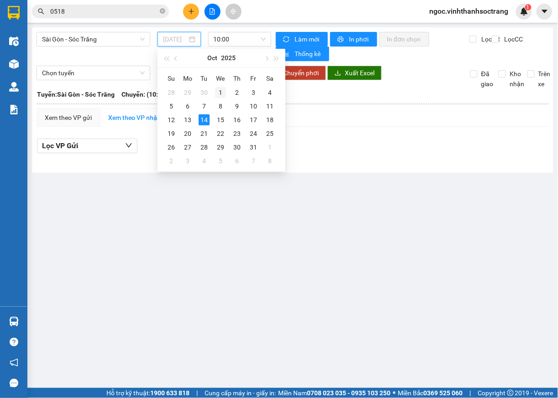
click at [223, 90] on div "1" at bounding box center [220, 92] width 11 height 11
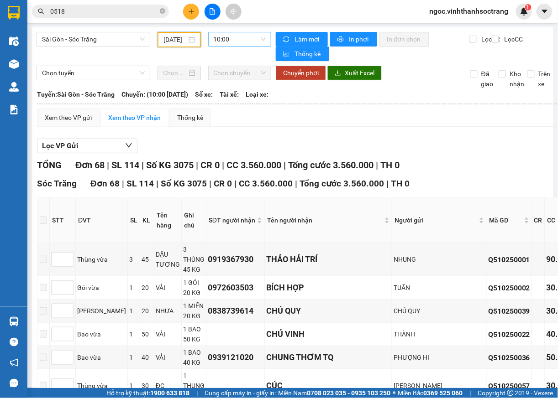
click at [256, 39] on span "10:00" at bounding box center [240, 39] width 52 height 14
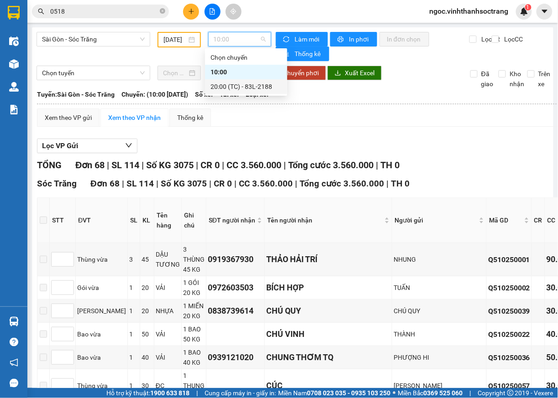
click at [250, 80] on div "20:00 (TC) - 83L-2188" at bounding box center [246, 86] width 82 height 15
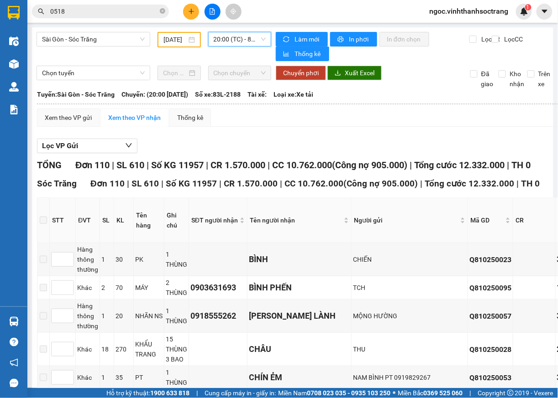
click at [177, 38] on input "[DATE]" at bounding box center [174, 40] width 23 height 10
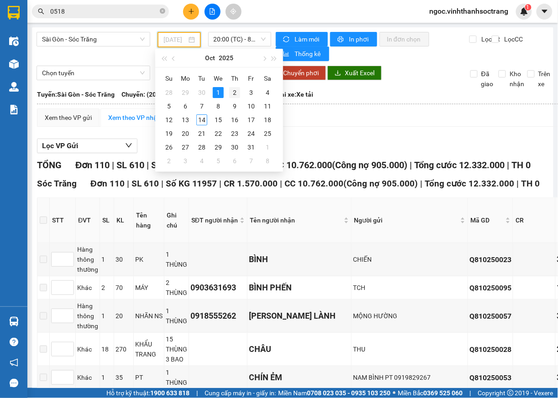
click at [236, 94] on div "2" at bounding box center [234, 92] width 11 height 11
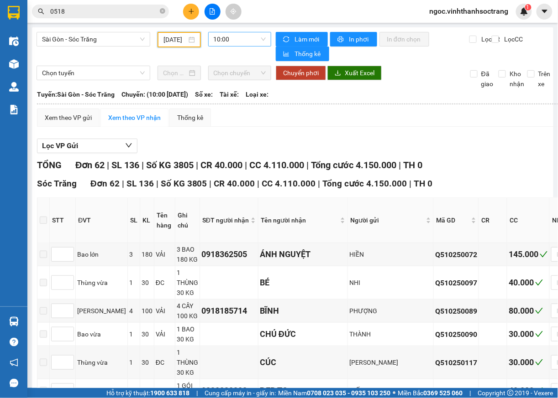
click at [256, 39] on span "10:00" at bounding box center [240, 39] width 52 height 14
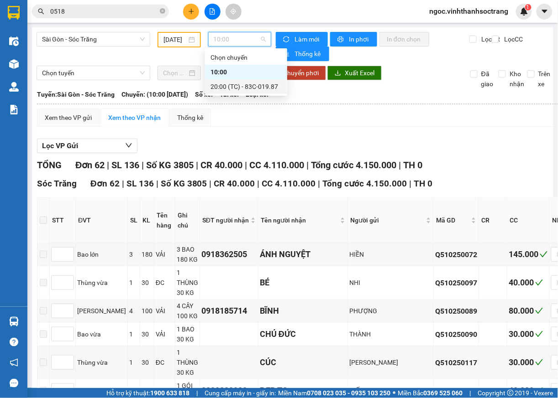
click at [243, 86] on div "20:00 (TC) - 83C-019.87" at bounding box center [245, 87] width 71 height 10
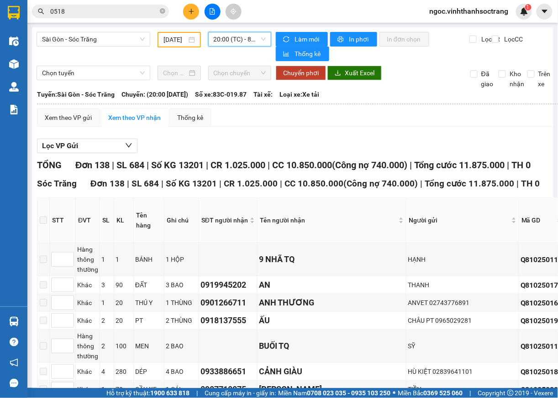
click at [186, 37] on div "[DATE]" at bounding box center [178, 40] width 31 height 10
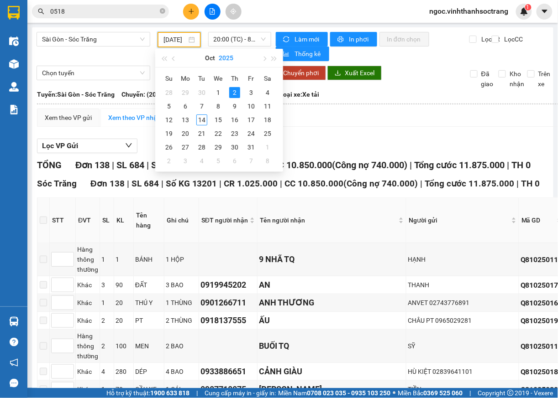
scroll to position [0, 10]
click at [254, 94] on div "3" at bounding box center [250, 92] width 11 height 11
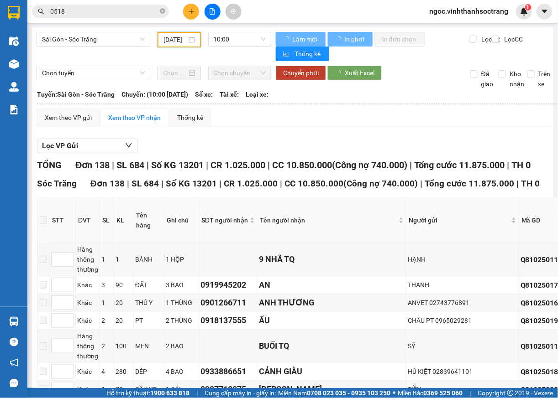
click at [263, 45] on div "10:00" at bounding box center [239, 39] width 63 height 15
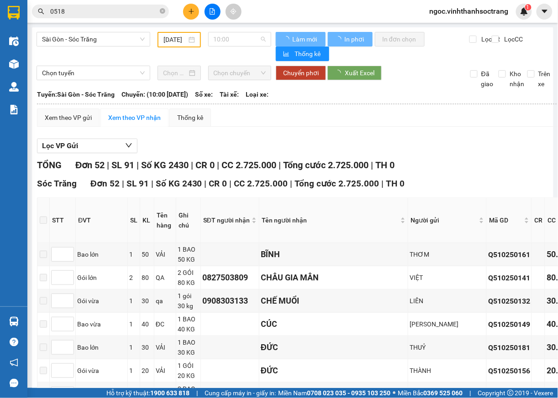
scroll to position [0, 0]
click at [256, 40] on span "10:00" at bounding box center [240, 39] width 52 height 14
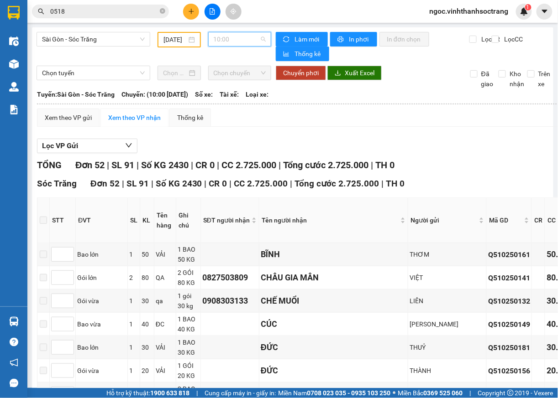
click at [238, 38] on span "10:00" at bounding box center [240, 39] width 52 height 14
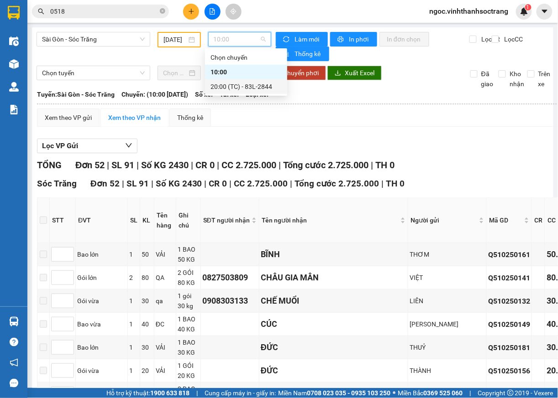
click at [236, 89] on div "20:00 (TC) - 83L-2844" at bounding box center [245, 87] width 71 height 10
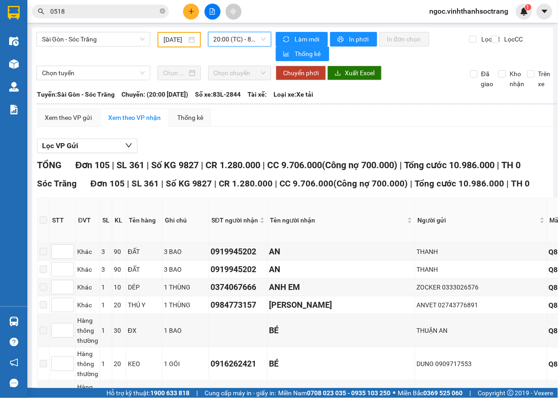
click at [168, 50] on div "Sài Gòn - Sóc Trăng 03/10/2025 20:00 20:00 (TC) - 83L-2844" at bounding box center [154, 46] width 235 height 29
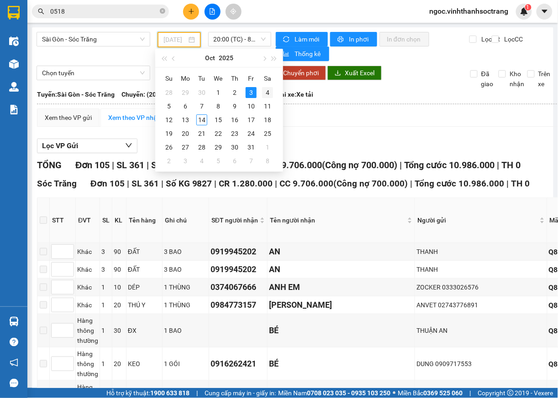
click at [267, 93] on div "4" at bounding box center [267, 92] width 11 height 11
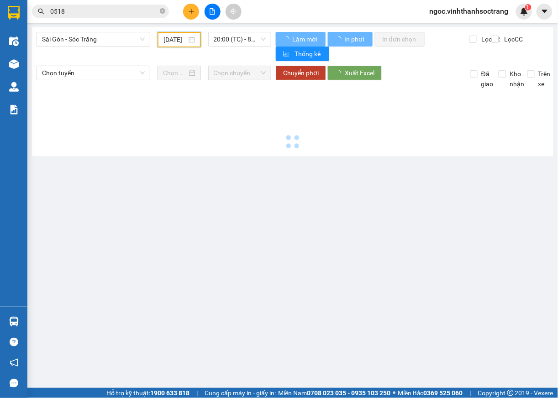
scroll to position [0, 8]
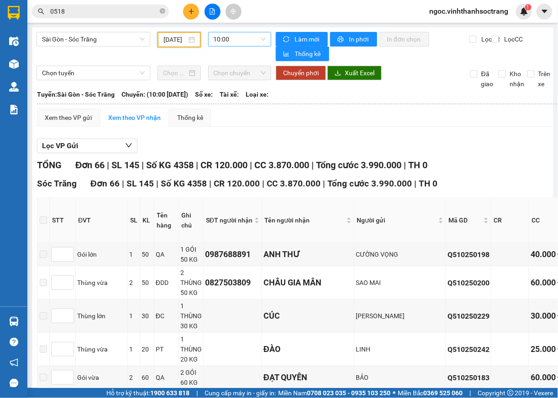
click at [255, 38] on span "10:00" at bounding box center [240, 39] width 52 height 14
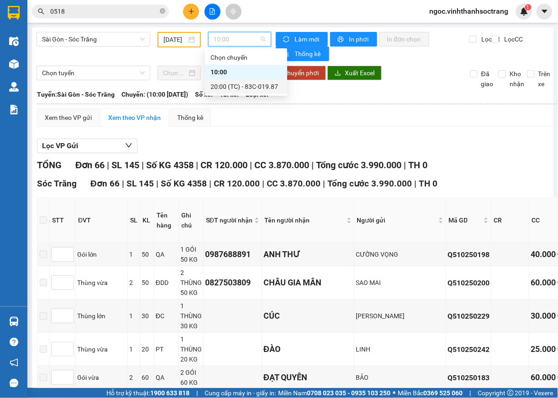
click at [242, 81] on div "20:00 (TC) - 83C-019.87" at bounding box center [246, 86] width 82 height 15
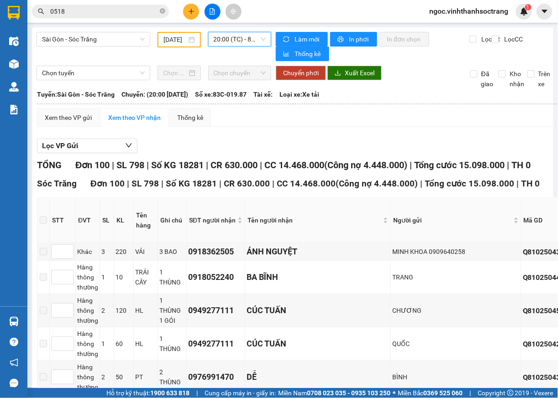
click at [163, 37] on input "04/10/2025" at bounding box center [174, 40] width 23 height 10
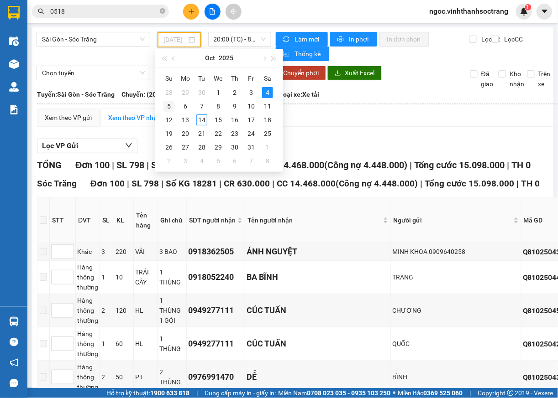
click at [169, 109] on div "5" at bounding box center [168, 106] width 11 height 11
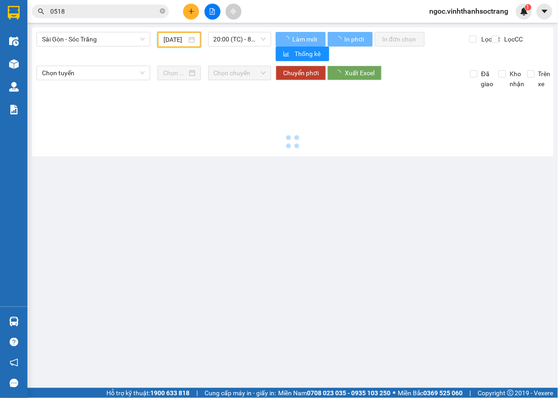
type input "[DATE]"
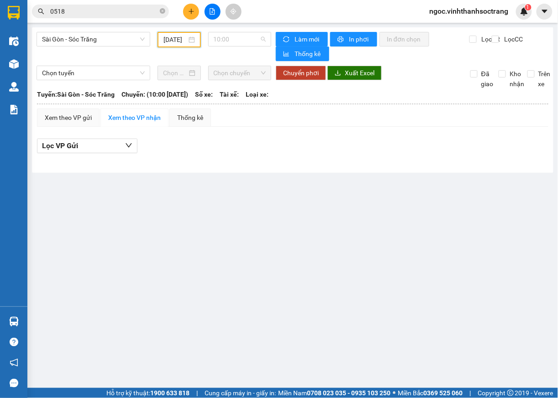
drag, startPoint x: 258, startPoint y: 42, endPoint x: 260, endPoint y: 47, distance: 4.8
click at [260, 47] on div "Sài Gòn - Sóc Trăng 05/10/2025 10:00" at bounding box center [154, 46] width 235 height 29
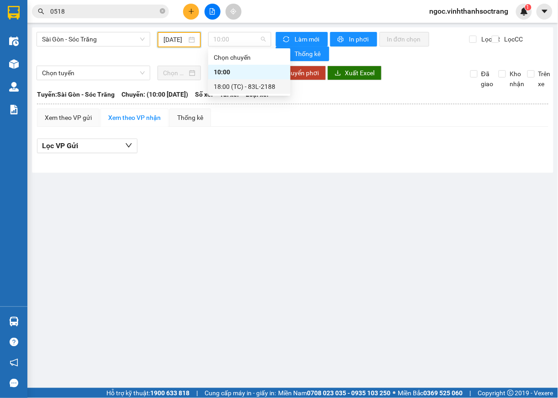
click at [247, 88] on div "18:00 (TC) - 83L-2188" at bounding box center [249, 87] width 71 height 10
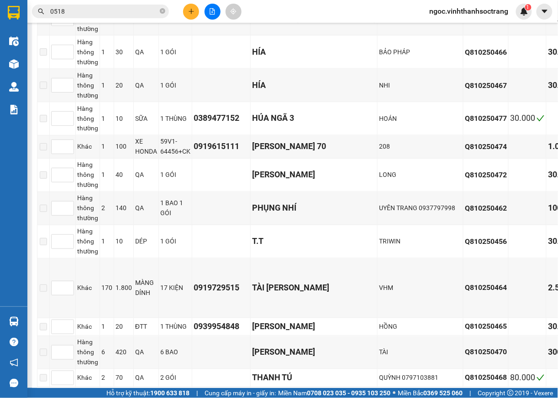
scroll to position [308, 0]
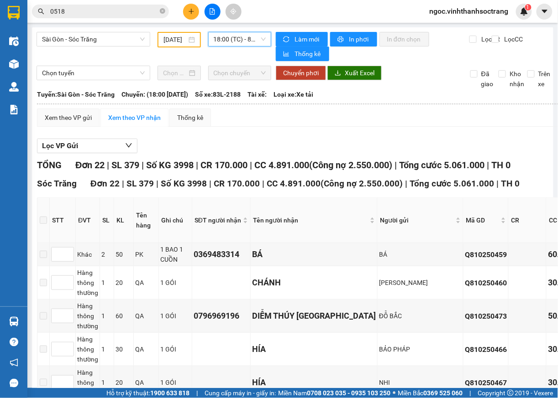
click at [174, 37] on input "[DATE]" at bounding box center [174, 40] width 23 height 10
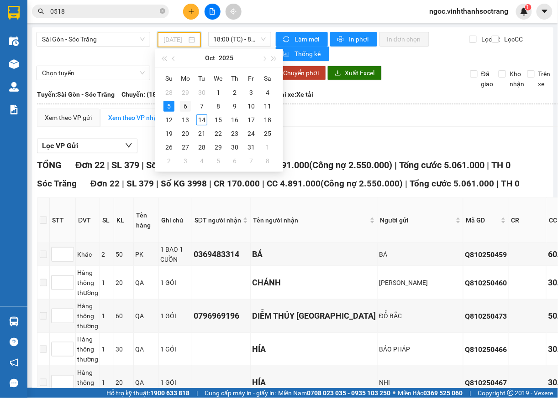
click at [187, 106] on div "6" at bounding box center [185, 106] width 11 height 11
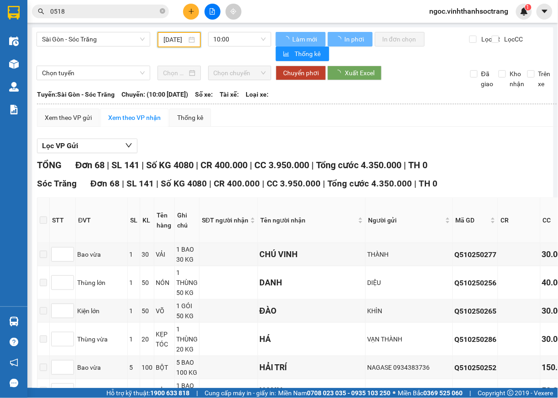
click at [257, 39] on span "10:00" at bounding box center [240, 39] width 52 height 14
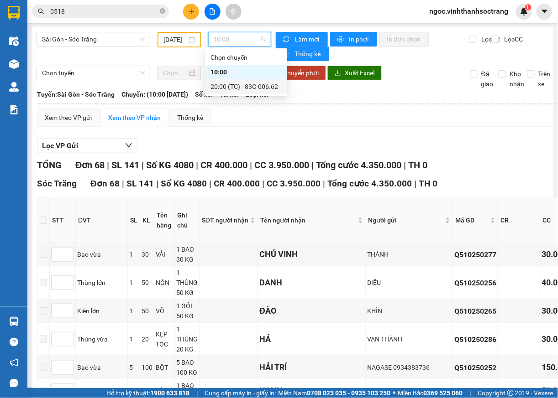
click at [235, 86] on div "20:00 (TC) - 83C-006.62" at bounding box center [245, 87] width 71 height 10
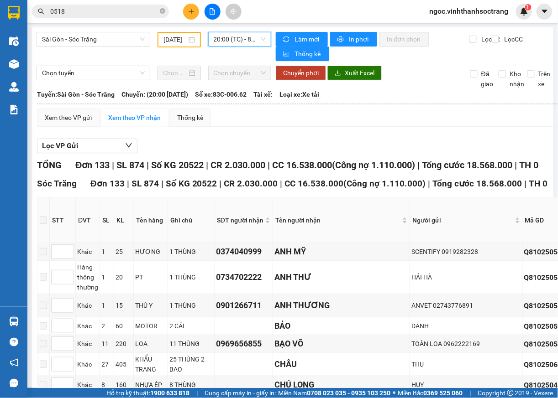
click at [171, 37] on input "[DATE]" at bounding box center [174, 40] width 23 height 10
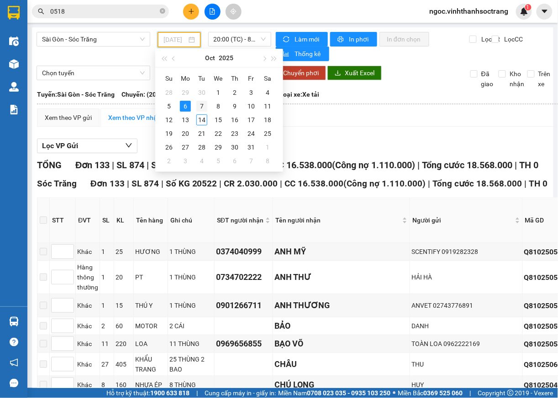
click at [201, 105] on div "7" at bounding box center [201, 106] width 11 height 11
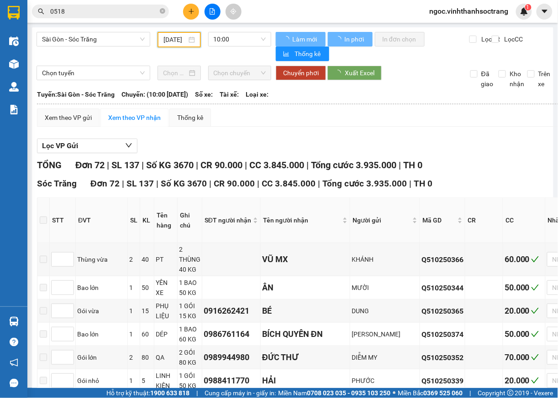
click at [259, 42] on span "10:00" at bounding box center [240, 39] width 52 height 14
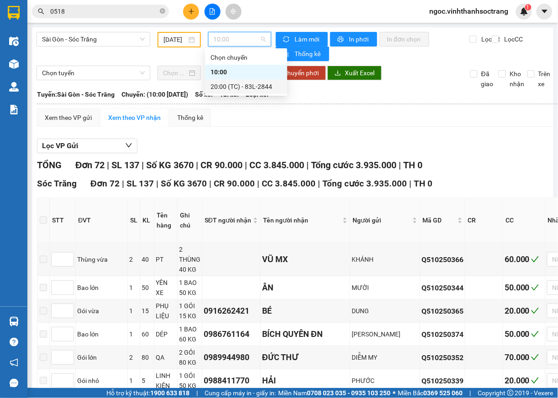
click at [237, 83] on div "20:00 (TC) - 83L-2844" at bounding box center [245, 87] width 71 height 10
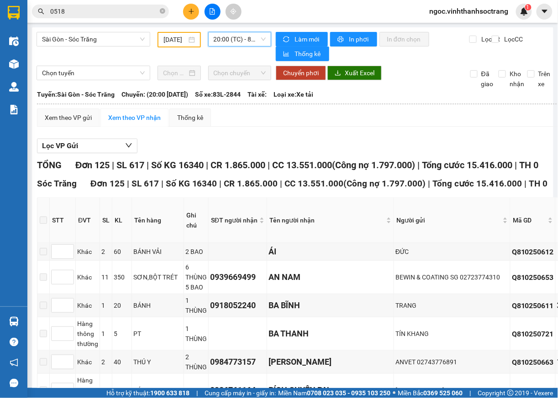
click at [179, 42] on input "[DATE]" at bounding box center [174, 40] width 23 height 10
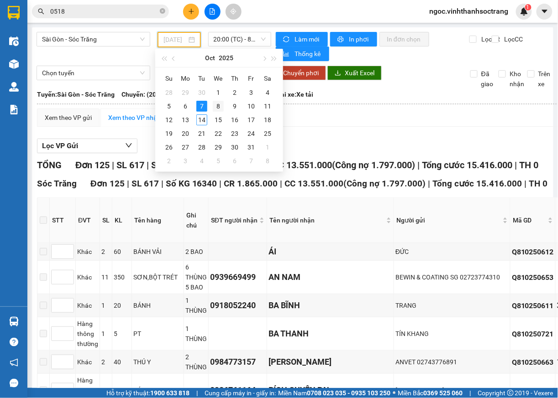
click at [219, 108] on div "8" at bounding box center [218, 106] width 11 height 11
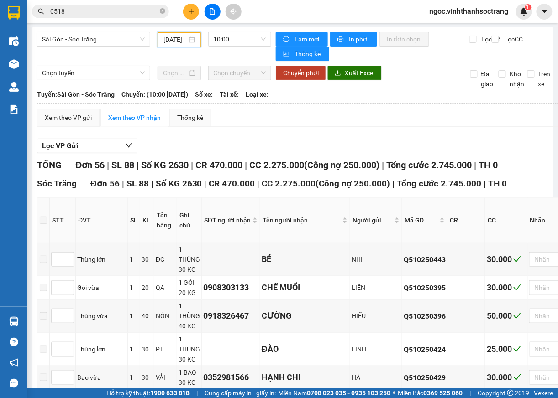
drag, startPoint x: 256, startPoint y: 34, endPoint x: 256, endPoint y: 51, distance: 17.4
click at [256, 36] on span "10:00" at bounding box center [240, 39] width 52 height 14
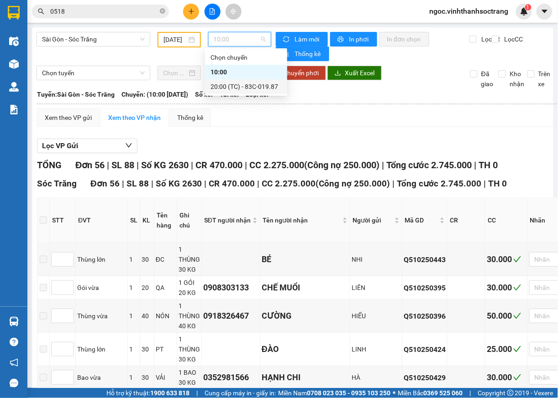
click at [251, 87] on div "20:00 (TC) - 83C-019.87" at bounding box center [245, 87] width 71 height 10
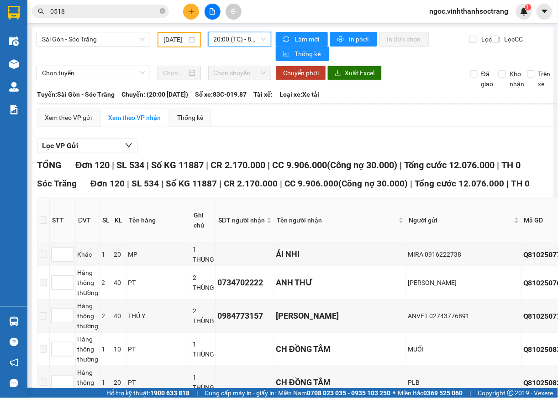
drag, startPoint x: 187, startPoint y: 42, endPoint x: 190, endPoint y: 50, distance: 8.8
click at [187, 44] on div "[DATE]" at bounding box center [178, 40] width 43 height 16
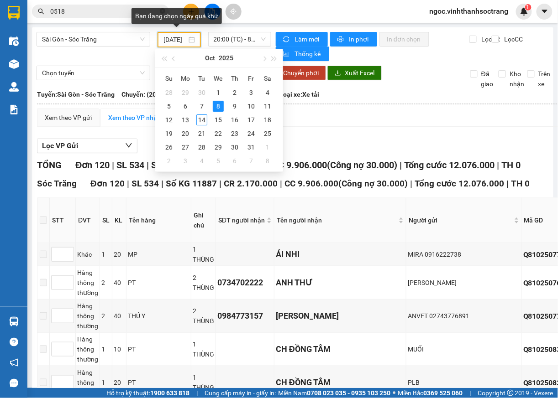
scroll to position [0, 10]
click at [236, 110] on div "9" at bounding box center [234, 106] width 11 height 11
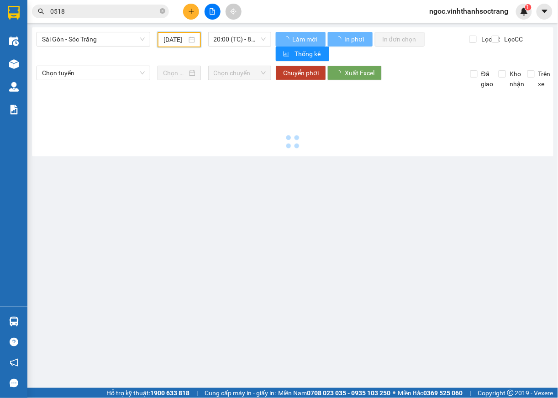
scroll to position [0, 8]
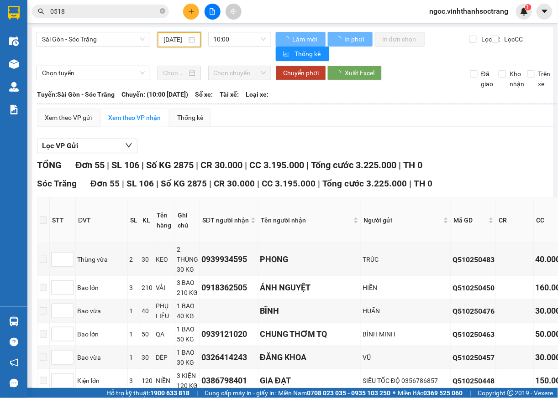
click at [243, 41] on span "10:00" at bounding box center [240, 39] width 52 height 14
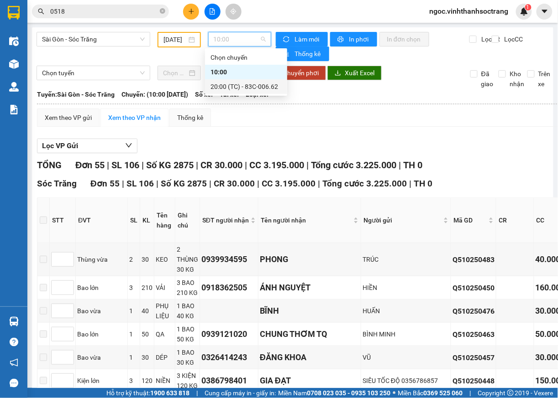
click at [228, 87] on div "20:00 (TC) - 83C-006.62" at bounding box center [245, 87] width 71 height 10
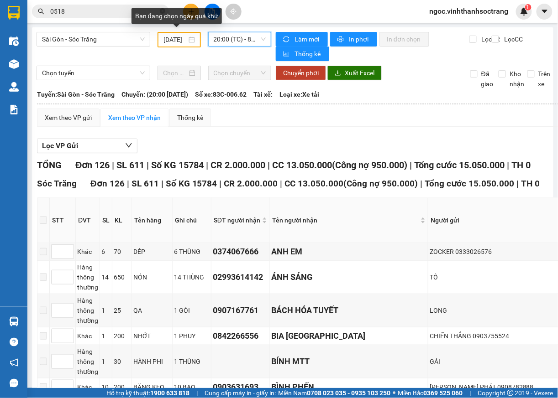
drag, startPoint x: 179, startPoint y: 37, endPoint x: 181, endPoint y: 42, distance: 5.2
click at [179, 37] on input "[DATE]" at bounding box center [174, 40] width 23 height 10
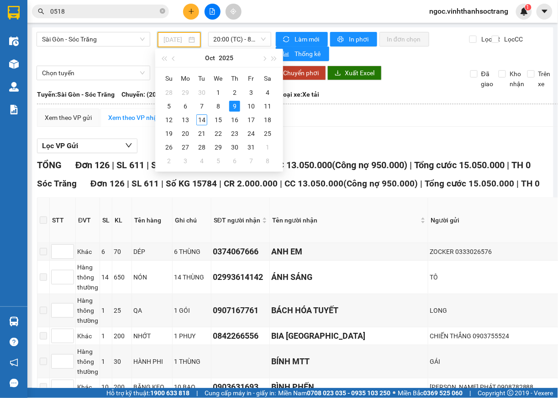
drag, startPoint x: 252, startPoint y: 108, endPoint x: 338, endPoint y: 65, distance: 95.7
click at [252, 108] on div "10" at bounding box center [250, 106] width 11 height 11
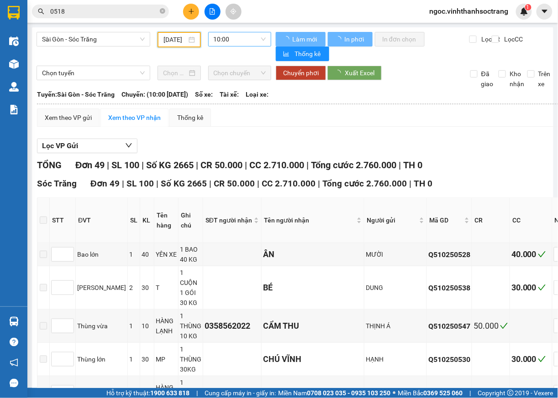
click at [252, 34] on span "10:00" at bounding box center [240, 39] width 52 height 14
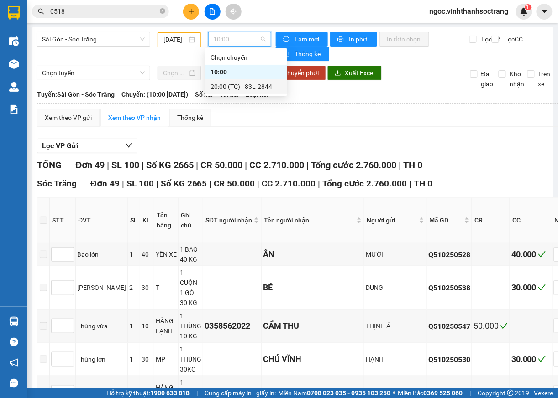
click at [236, 90] on div "20:00 (TC) - 83L-2844" at bounding box center [245, 87] width 71 height 10
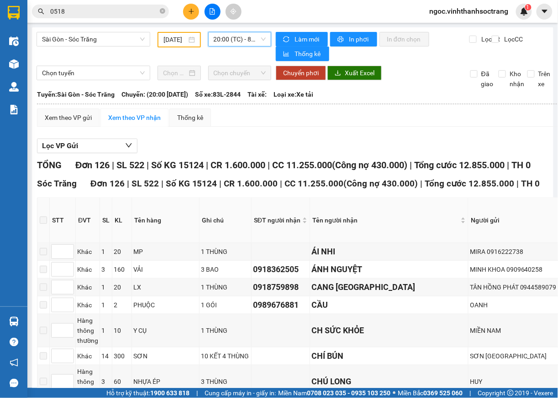
click at [163, 35] on input "[DATE]" at bounding box center [174, 40] width 23 height 10
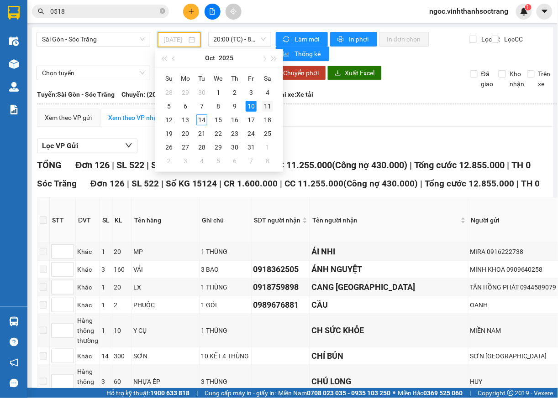
click at [269, 105] on div "11" at bounding box center [267, 106] width 11 height 11
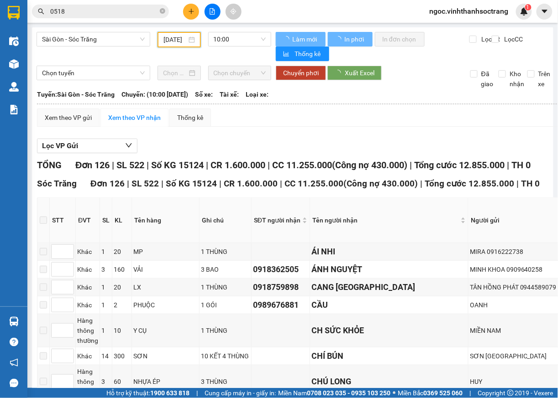
click at [260, 38] on span "10:00" at bounding box center [240, 39] width 52 height 14
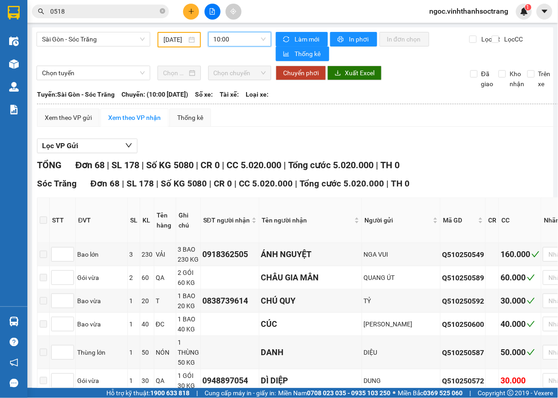
click at [235, 37] on span "10:00" at bounding box center [240, 39] width 52 height 14
click at [250, 38] on span "10:00" at bounding box center [240, 39] width 52 height 14
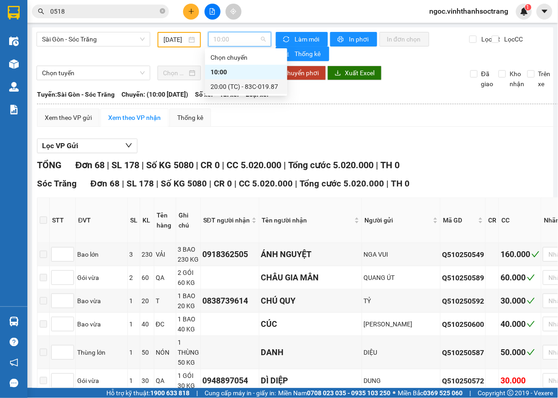
click at [240, 87] on div "20:00 (TC) - 83C-019.87" at bounding box center [245, 87] width 71 height 10
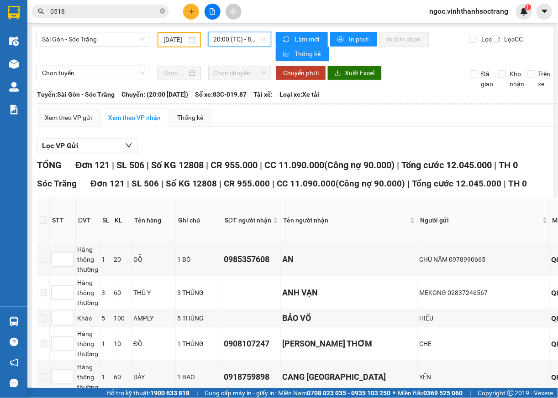
click at [182, 39] on input "[DATE]" at bounding box center [174, 40] width 23 height 10
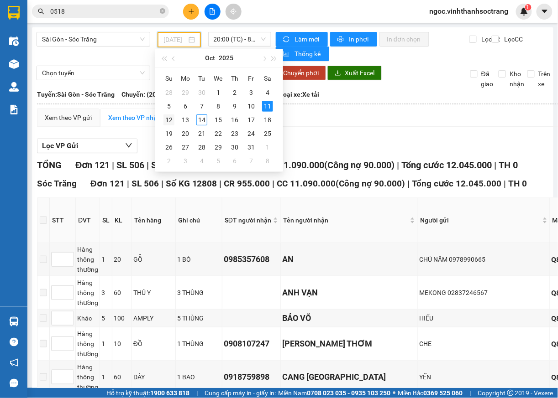
click at [168, 126] on td "12" at bounding box center [169, 120] width 16 height 14
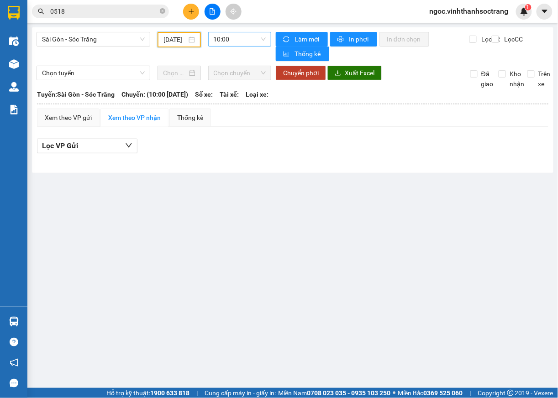
drag, startPoint x: 263, startPoint y: 39, endPoint x: 261, endPoint y: 50, distance: 11.5
click at [263, 39] on span "10:00" at bounding box center [240, 39] width 52 height 14
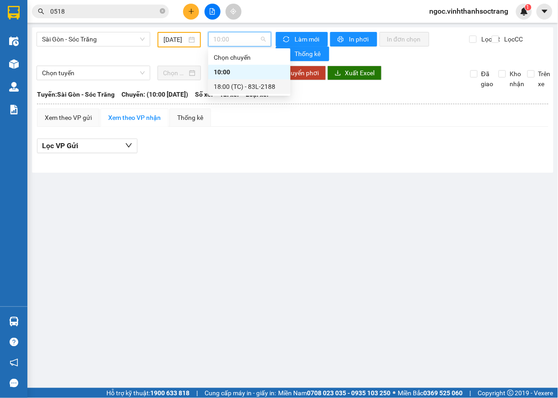
click at [256, 87] on div "18:00 (TC) - 83L-2188" at bounding box center [249, 87] width 71 height 10
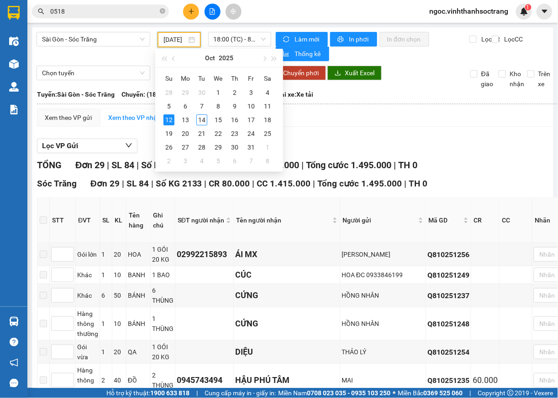
click at [172, 38] on input "[DATE]" at bounding box center [174, 40] width 23 height 10
click at [187, 123] on div "13" at bounding box center [185, 120] width 11 height 11
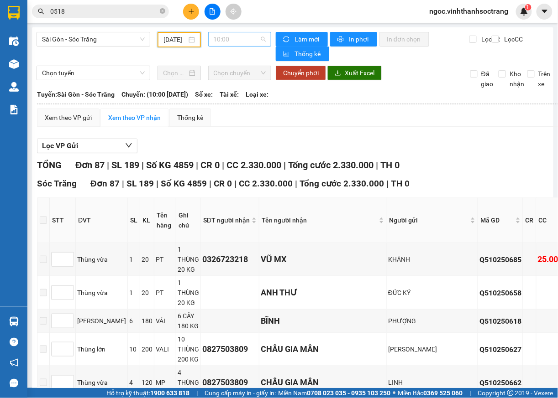
click at [245, 35] on span "10:00" at bounding box center [240, 39] width 52 height 14
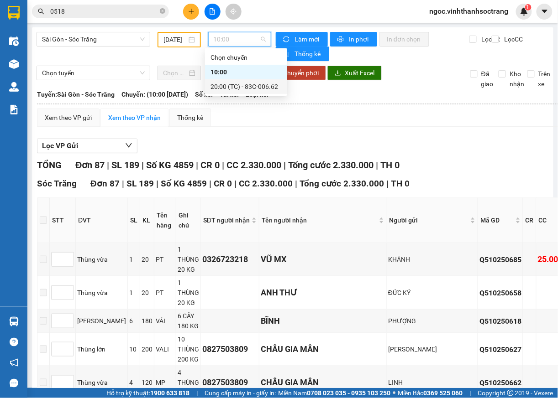
drag, startPoint x: 238, startPoint y: 83, endPoint x: 532, endPoint y: 18, distance: 300.5
click at [238, 83] on div "20:00 (TC) - 83C-006.62" at bounding box center [245, 87] width 71 height 10
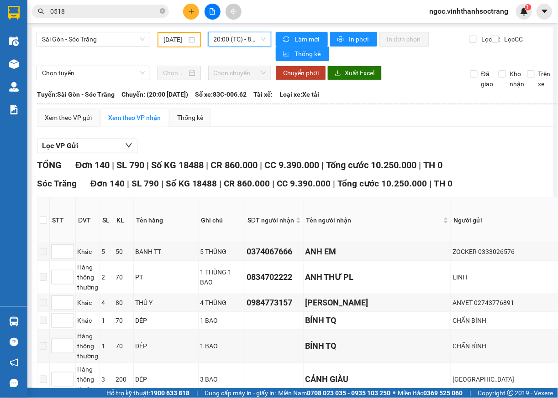
click at [182, 40] on input "[DATE]" at bounding box center [174, 40] width 23 height 10
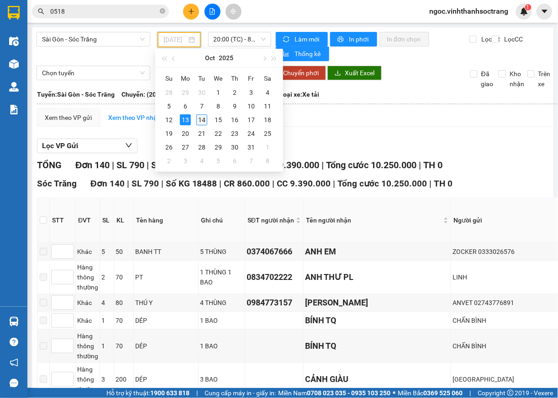
click at [200, 122] on div "14" at bounding box center [201, 120] width 11 height 11
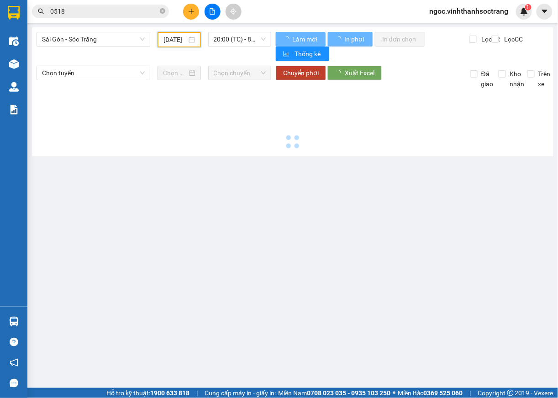
type input "[DATE]"
